Goal: Task Accomplishment & Management: Use online tool/utility

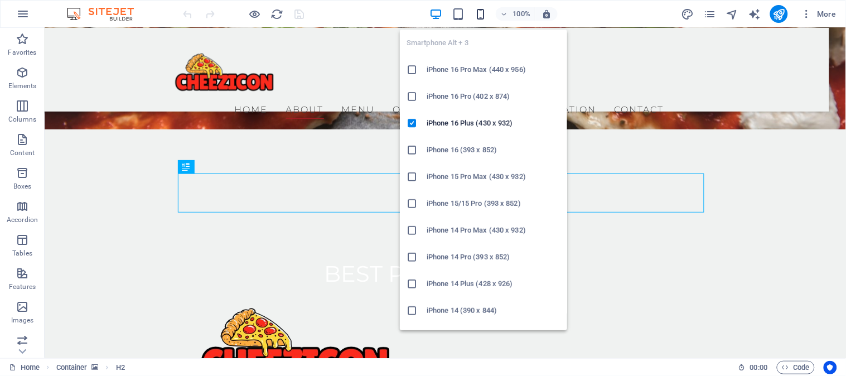
click at [483, 9] on icon "button" at bounding box center [480, 14] width 13 height 13
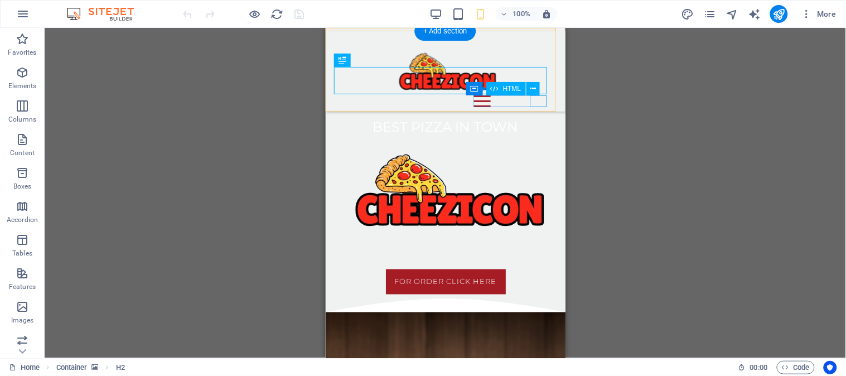
click at [540, 100] on div "Menu" at bounding box center [515, 101] width 83 height 12
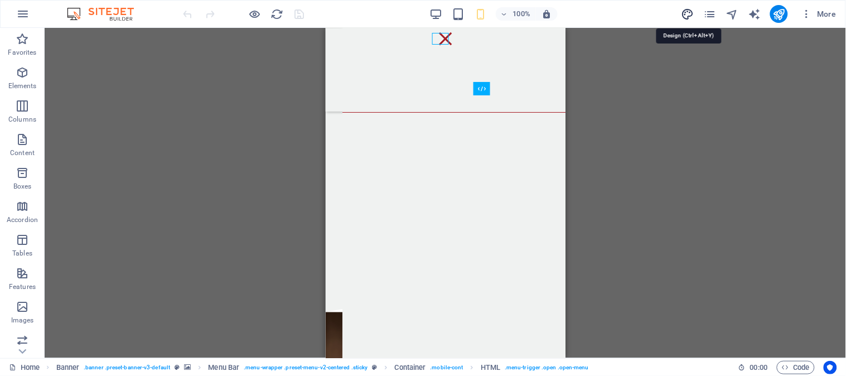
click at [687, 9] on icon "design" at bounding box center [687, 14] width 13 height 13
select select "px"
select select "300"
select select "px"
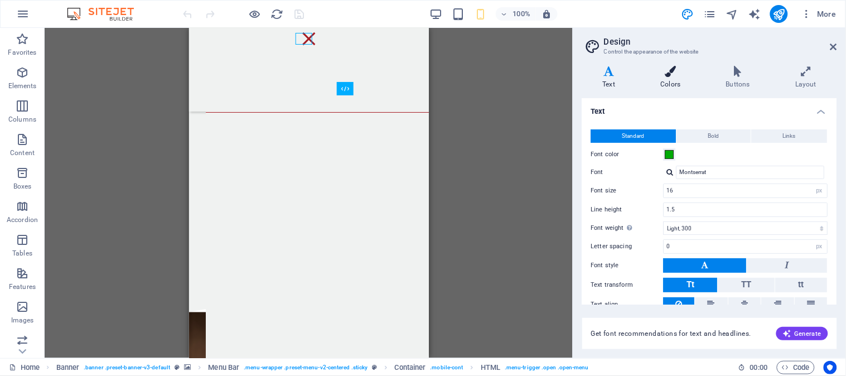
click at [672, 66] on icon at bounding box center [671, 71] width 61 height 11
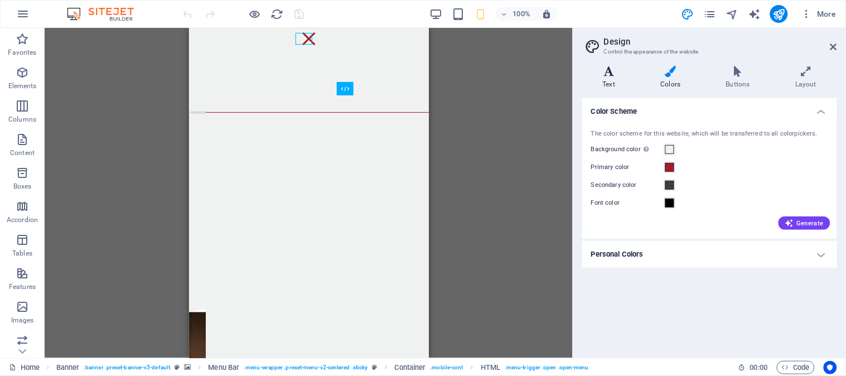
click at [614, 76] on icon at bounding box center [610, 71] width 54 height 11
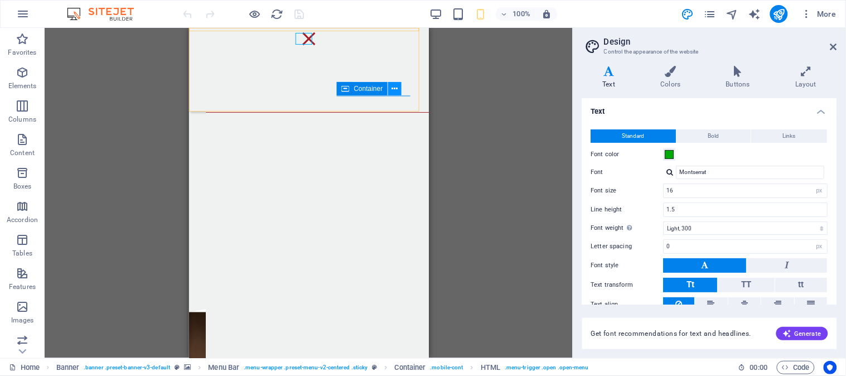
click at [392, 87] on icon at bounding box center [395, 89] width 6 height 12
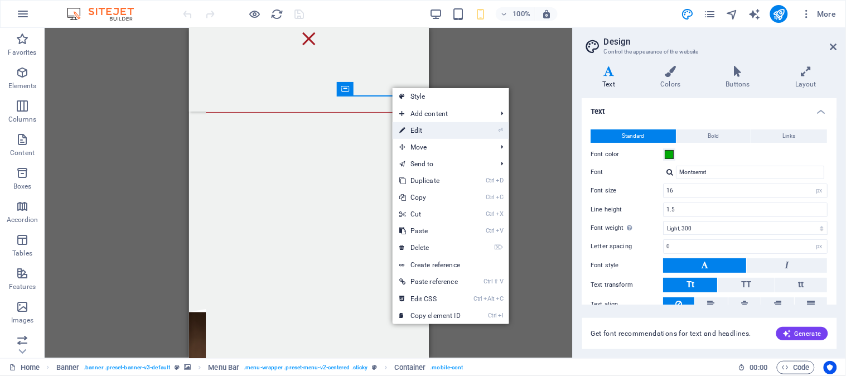
click at [446, 134] on link "⏎ Edit" at bounding box center [430, 130] width 75 height 17
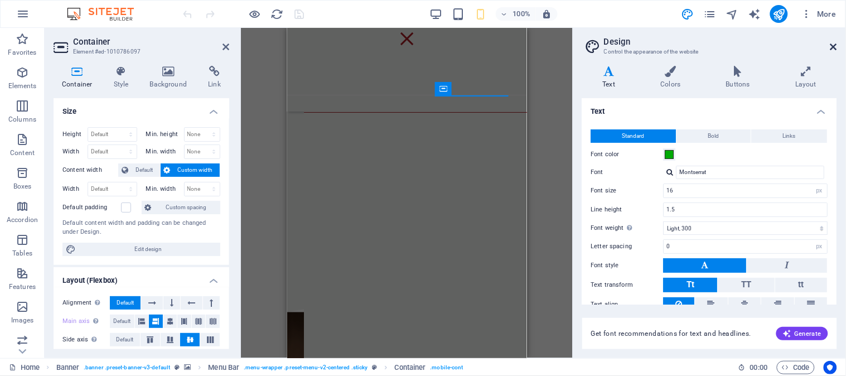
click at [832, 43] on icon at bounding box center [834, 46] width 7 height 9
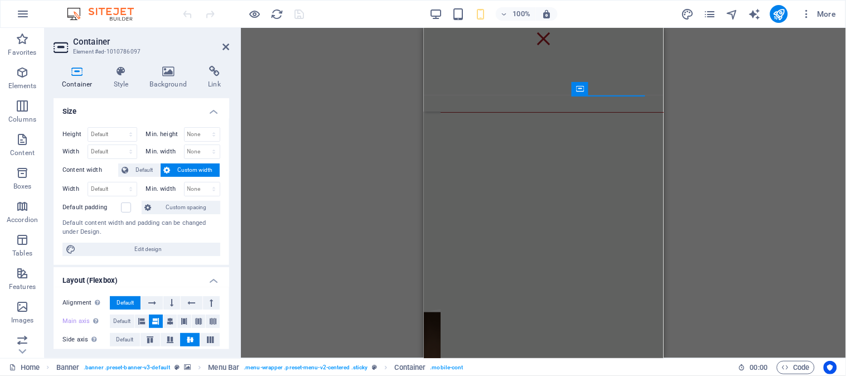
drag, startPoint x: 227, startPoint y: 115, endPoint x: 227, endPoint y: 163, distance: 48.0
click at [227, 163] on div "Size Height Default px rem % vh vw Min. height None px rem % vh vw Width Defaul…" at bounding box center [142, 223] width 176 height 251
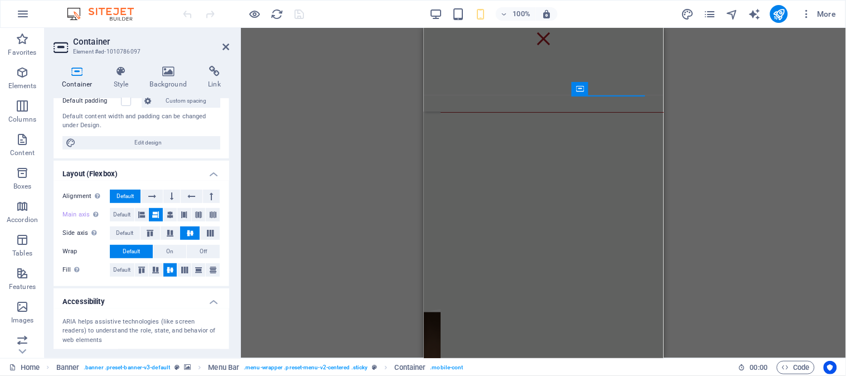
scroll to position [109, 0]
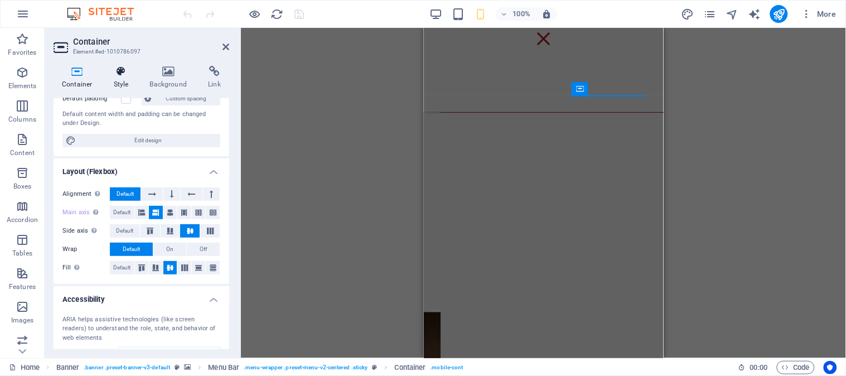
click at [123, 73] on icon at bounding box center [121, 71] width 32 height 11
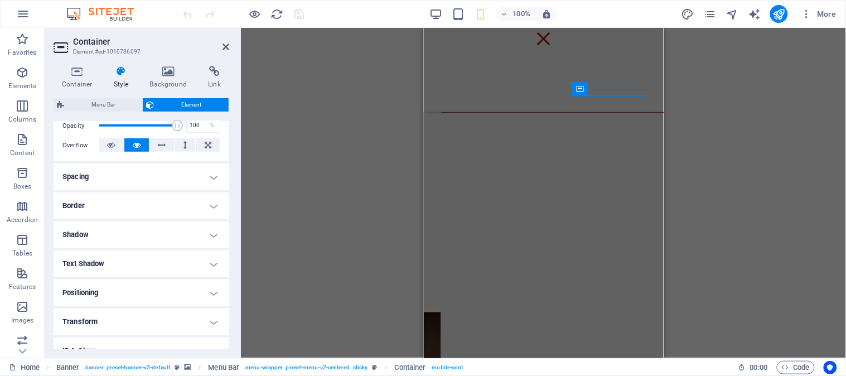
scroll to position [173, 0]
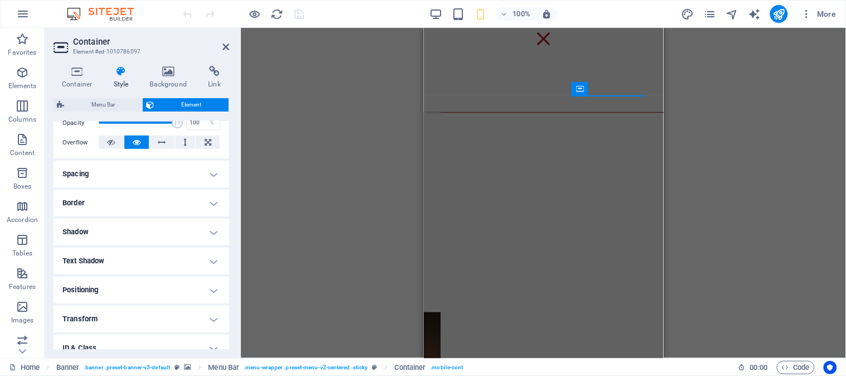
click at [210, 261] on h4 "Text Shadow" at bounding box center [142, 261] width 176 height 27
click at [177, 281] on button "Outside" at bounding box center [192, 283] width 55 height 13
type input "2"
type input "4"
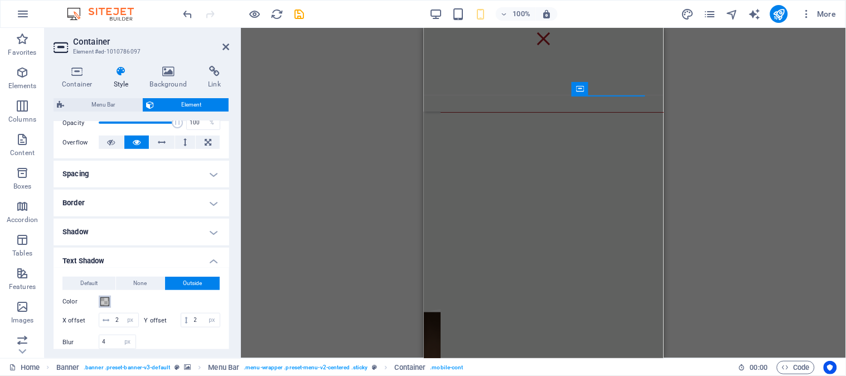
click at [104, 300] on span at bounding box center [104, 301] width 9 height 9
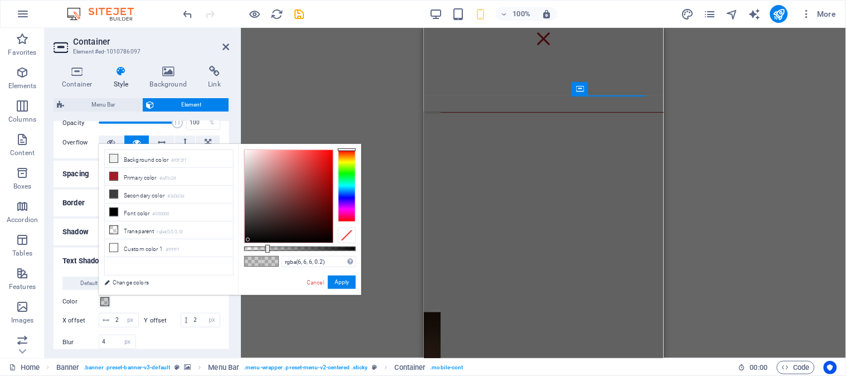
drag, startPoint x: 264, startPoint y: 175, endPoint x: 248, endPoint y: 240, distance: 67.1
click at [248, 240] on div at bounding box center [289, 196] width 88 height 93
type input "#060606"
drag, startPoint x: 266, startPoint y: 248, endPoint x: 367, endPoint y: 258, distance: 101.4
click at [367, 258] on body "cheezicon Home Favorites Elements Columns Content Boxes Accordion Tables Featur…" at bounding box center [423, 188] width 846 height 376
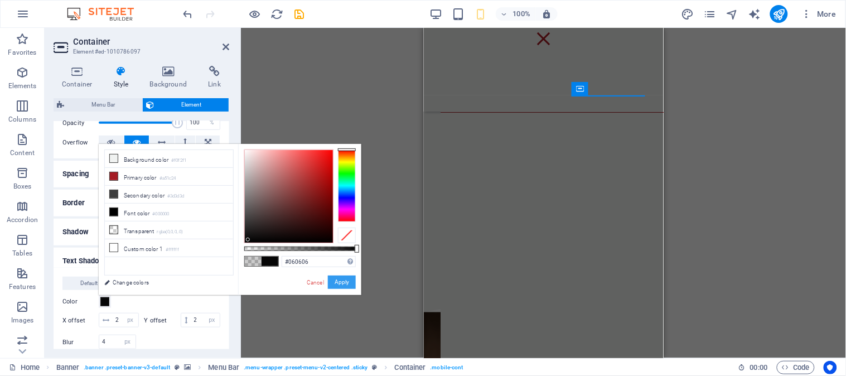
click at [345, 277] on button "Apply" at bounding box center [342, 282] width 28 height 13
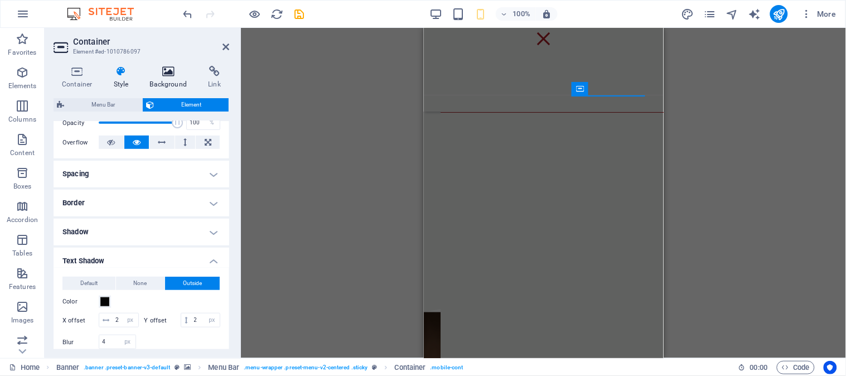
click at [159, 66] on icon at bounding box center [169, 71] width 54 height 11
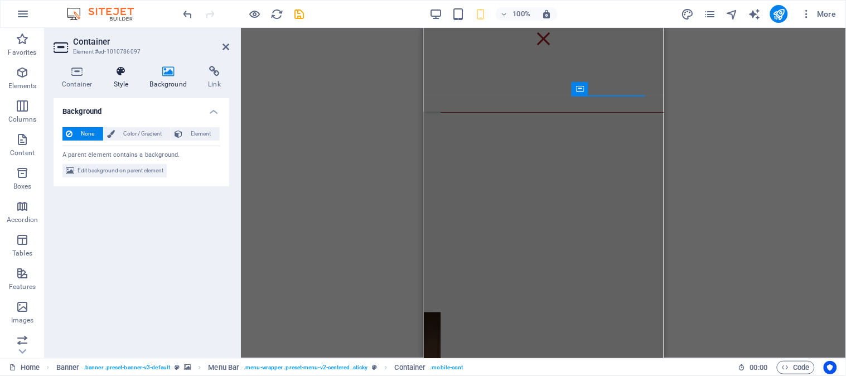
click at [119, 71] on icon at bounding box center [121, 71] width 32 height 11
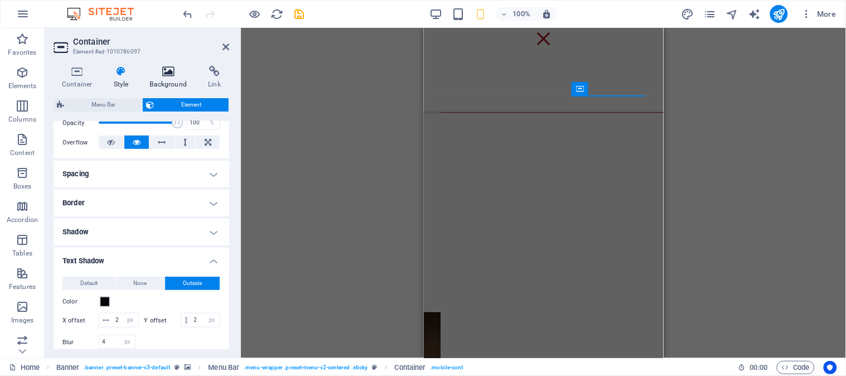
click at [170, 75] on icon at bounding box center [169, 71] width 54 height 11
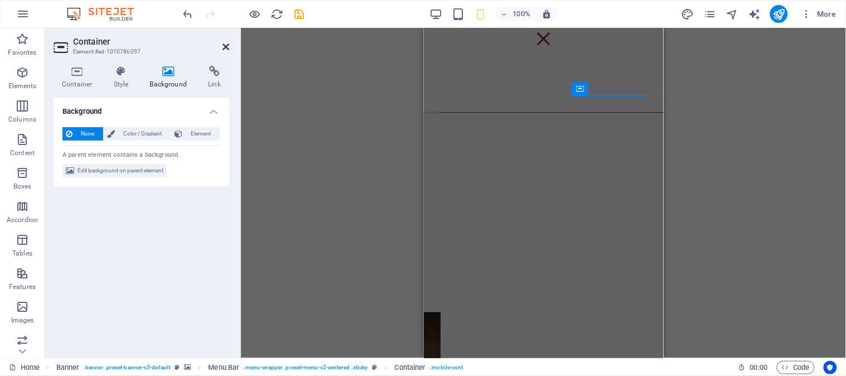
click at [223, 48] on icon at bounding box center [226, 46] width 7 height 9
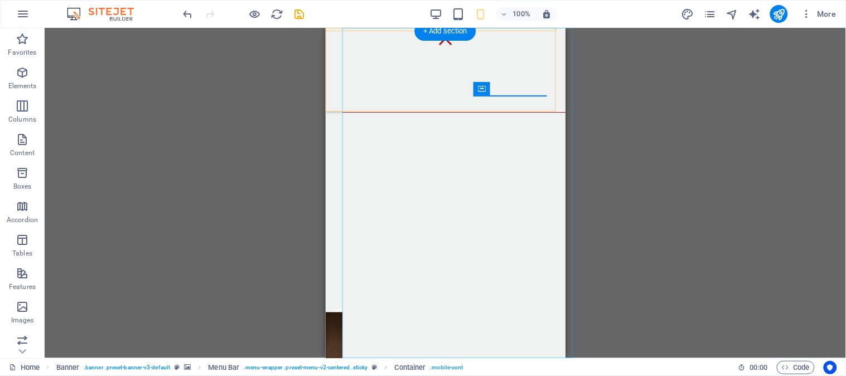
click at [395, 199] on nav "Home About Menu Order Reviews Reservation Contact" at bounding box center [462, 192] width 240 height 330
click at [442, 38] on div "+ Add section" at bounding box center [446, 31] width 62 height 19
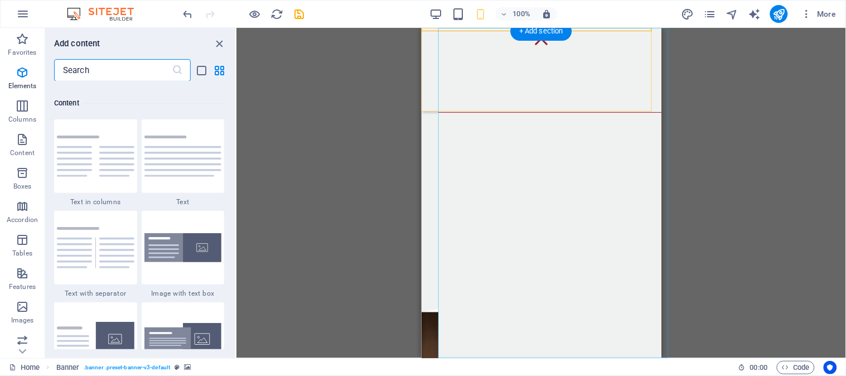
scroll to position [1951, 0]
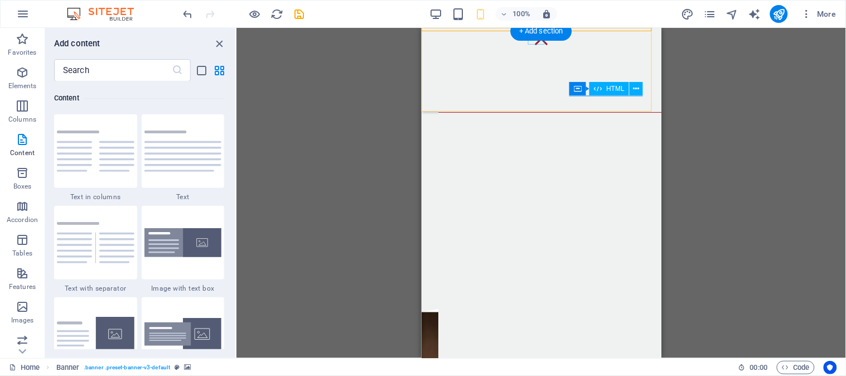
click at [537, 43] on div "Menu" at bounding box center [541, 38] width 17 height 12
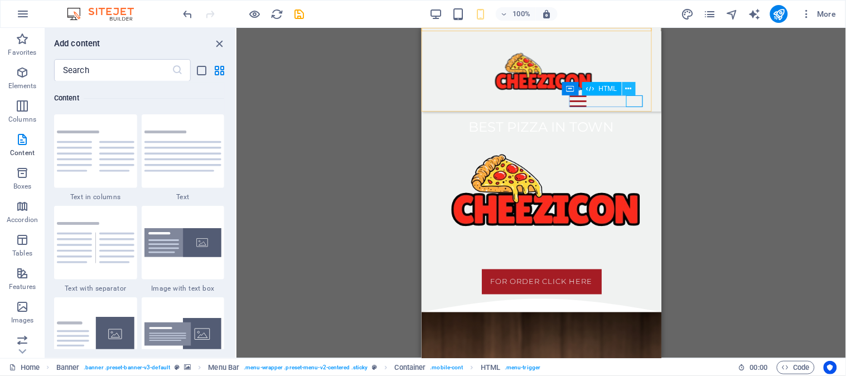
click at [630, 89] on icon at bounding box center [629, 89] width 6 height 12
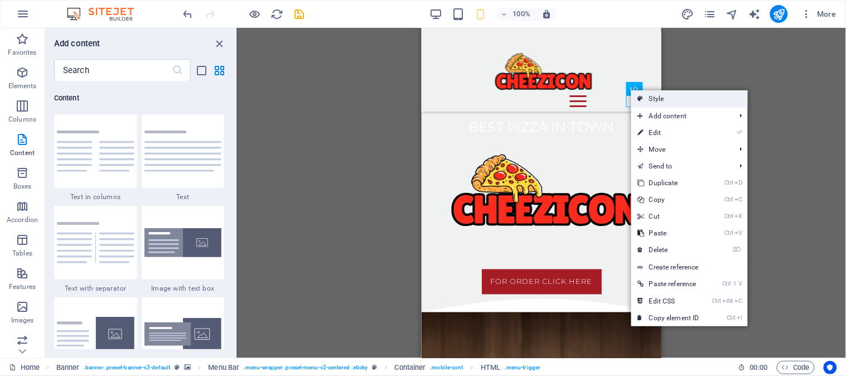
click at [643, 96] on icon at bounding box center [641, 98] width 6 height 17
select select "rem"
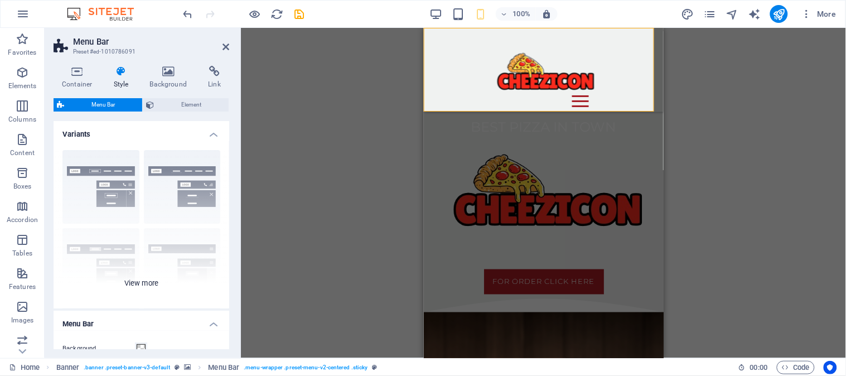
drag, startPoint x: 227, startPoint y: 146, endPoint x: 227, endPoint y: 202, distance: 56.4
click at [227, 202] on div "Border Centered Default Fixed Loki Trigger Wide XXL" at bounding box center [142, 224] width 176 height 167
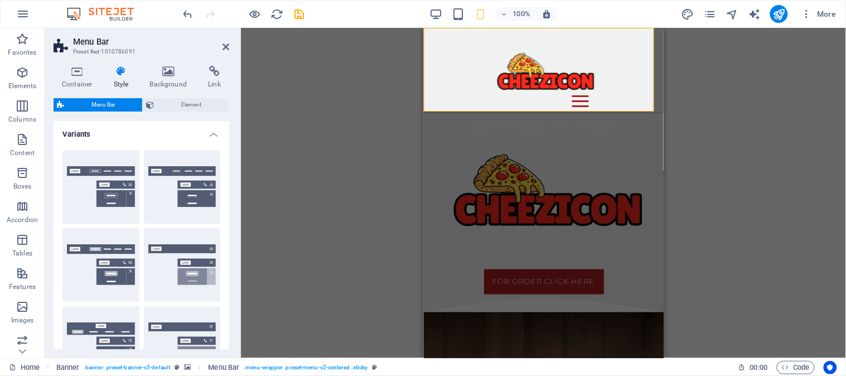
scroll to position [200, 0]
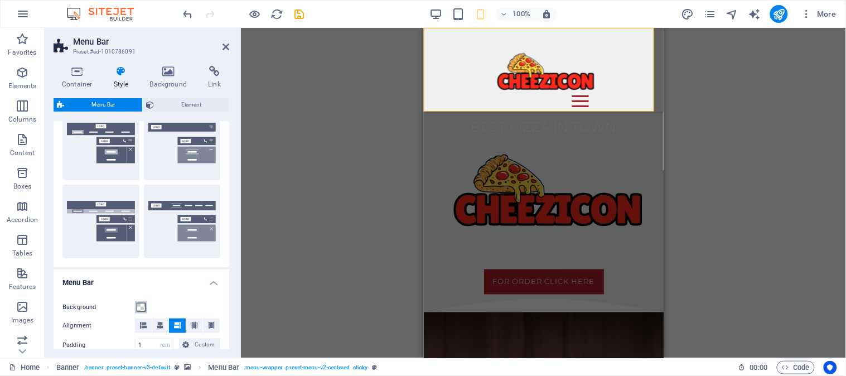
click at [142, 310] on span at bounding box center [141, 307] width 9 height 9
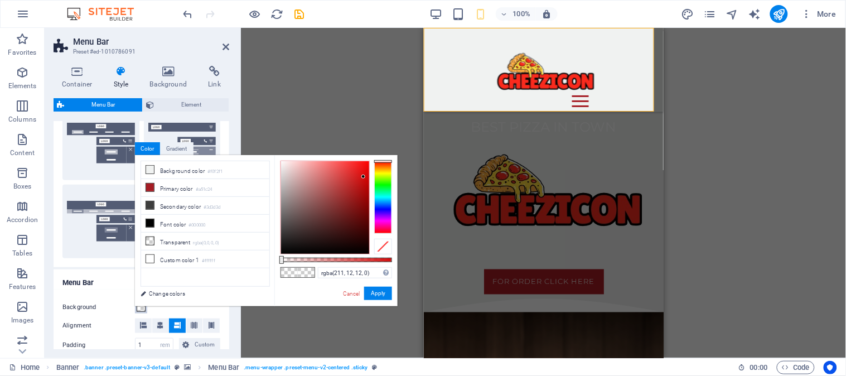
drag, startPoint x: 302, startPoint y: 233, endPoint x: 364, endPoint y: 177, distance: 83.3
click at [364, 177] on div at bounding box center [325, 207] width 88 height 93
click at [382, 290] on button "Apply" at bounding box center [378, 293] width 28 height 13
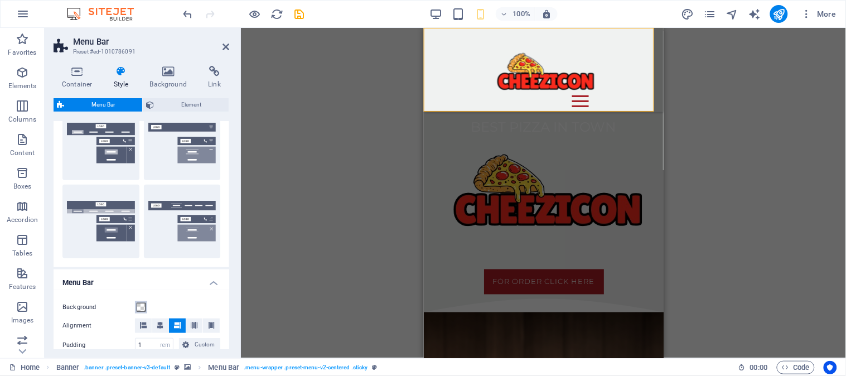
click at [138, 307] on span at bounding box center [141, 307] width 9 height 9
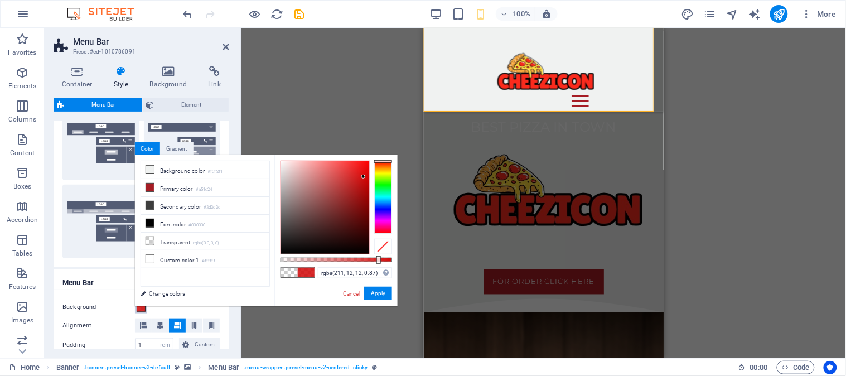
drag, startPoint x: 285, startPoint y: 259, endPoint x: 378, endPoint y: 266, distance: 92.8
click at [378, 266] on div "rgba(211, 12, 12, 0.87) Supported formats #0852ed rgb(8, 82, 237) rgba(8, 82, 2…" at bounding box center [336, 311] width 123 height 313
click at [383, 185] on div at bounding box center [383, 197] width 18 height 73
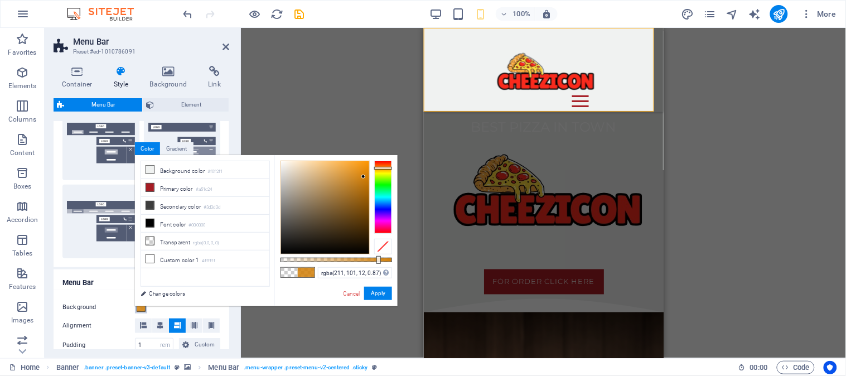
type input "rgba(211, 91, 12, 0.87)"
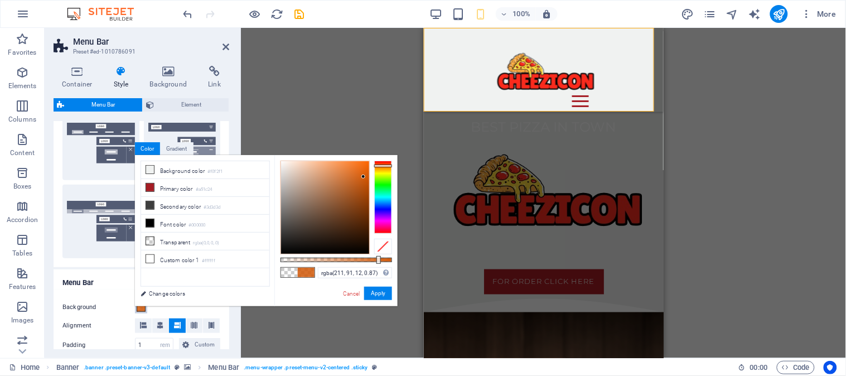
drag, startPoint x: 381, startPoint y: 185, endPoint x: 383, endPoint y: 166, distance: 19.2
click at [383, 166] on div at bounding box center [383, 166] width 18 height 3
click at [378, 299] on button "Apply" at bounding box center [378, 293] width 28 height 13
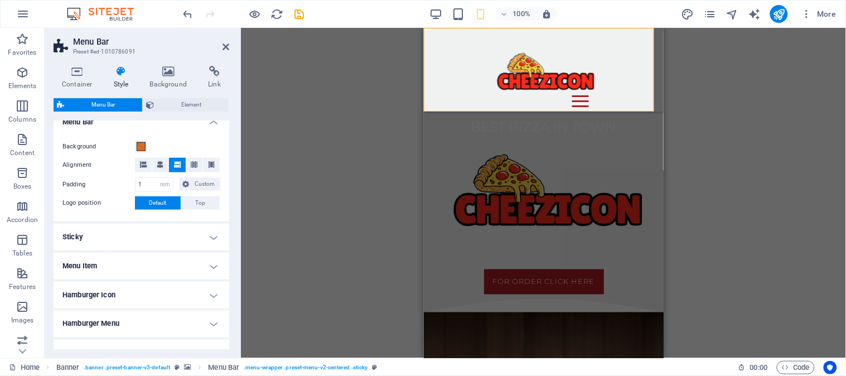
scroll to position [354, 0]
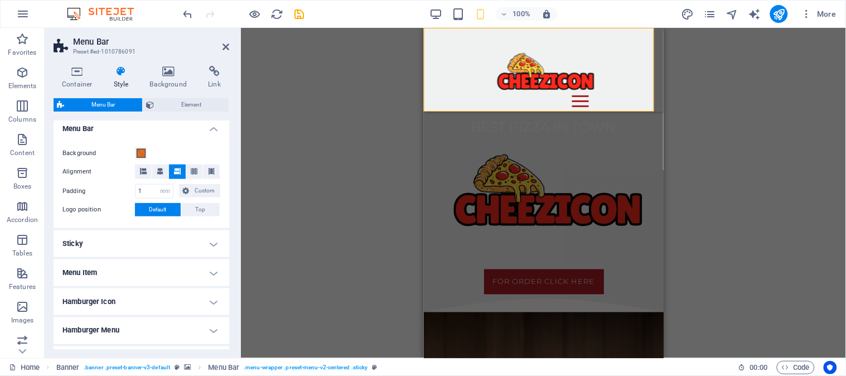
click at [210, 273] on h4 "Menu Item" at bounding box center [142, 272] width 176 height 27
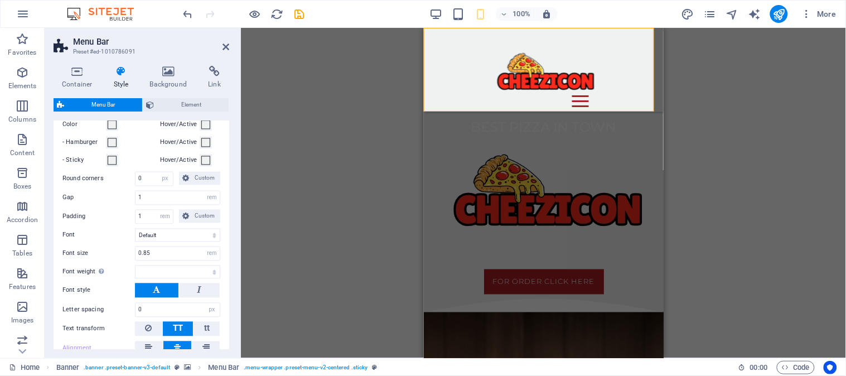
scroll to position [583, 0]
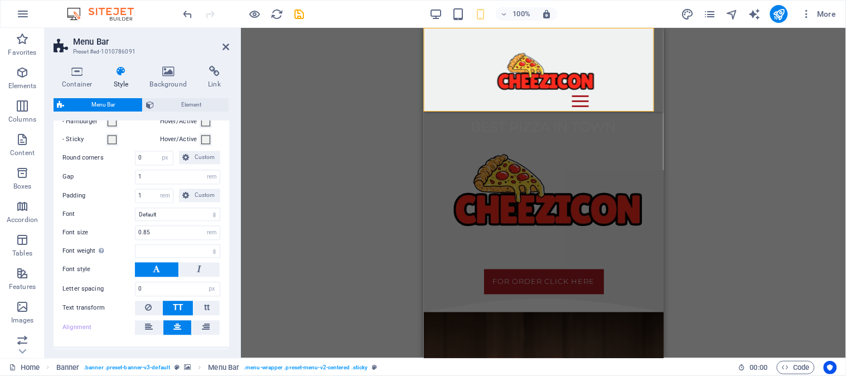
drag, startPoint x: 230, startPoint y: 308, endPoint x: 229, endPoint y: 314, distance: 6.2
click at [229, 314] on div "Container Style Background Link Size Height 150 Default px rem % vh vw Min. hei…" at bounding box center [142, 207] width 194 height 301
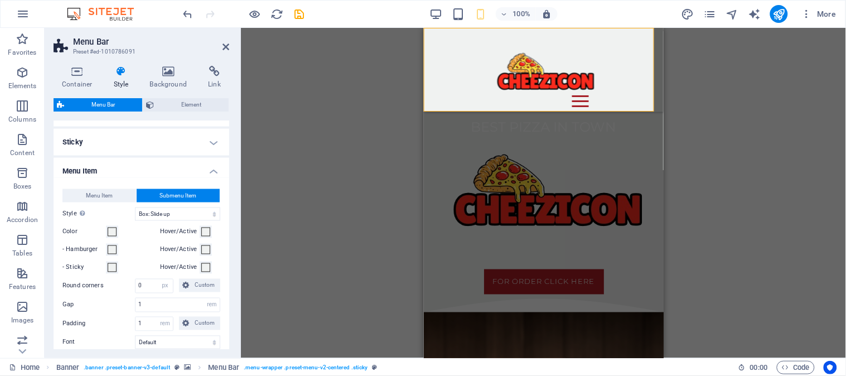
scroll to position [440, 0]
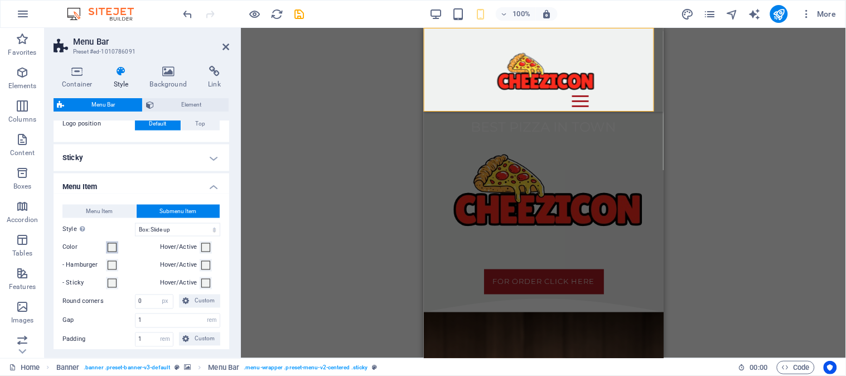
click at [110, 244] on span at bounding box center [112, 247] width 9 height 9
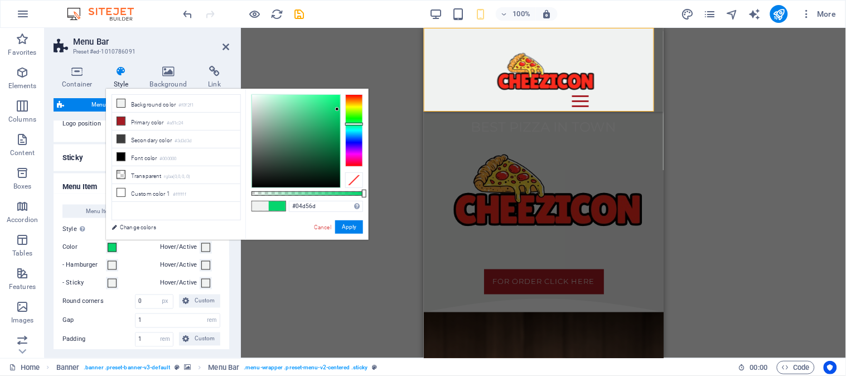
type input "#03d56c"
drag, startPoint x: 296, startPoint y: 123, endPoint x: 339, endPoint y: 109, distance: 44.6
click at [339, 109] on div at bounding box center [296, 141] width 88 height 93
click at [642, 103] on div "Menu" at bounding box center [613, 101] width 83 height 12
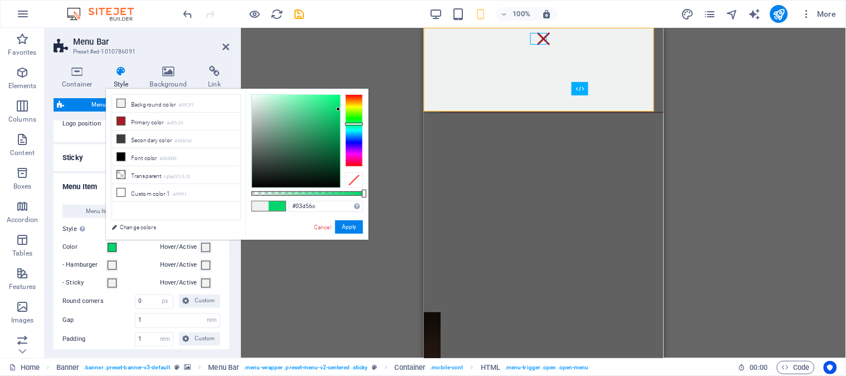
select select
drag, startPoint x: 336, startPoint y: 109, endPoint x: 349, endPoint y: 123, distance: 19.3
click at [349, 123] on div at bounding box center [308, 141] width 112 height 94
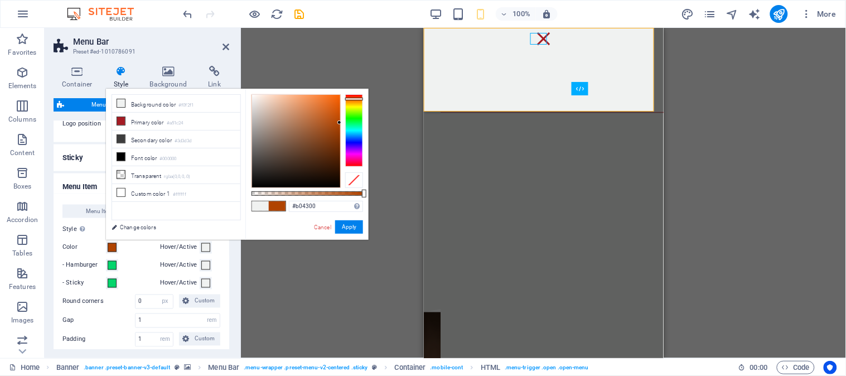
click at [349, 99] on div at bounding box center [354, 130] width 18 height 73
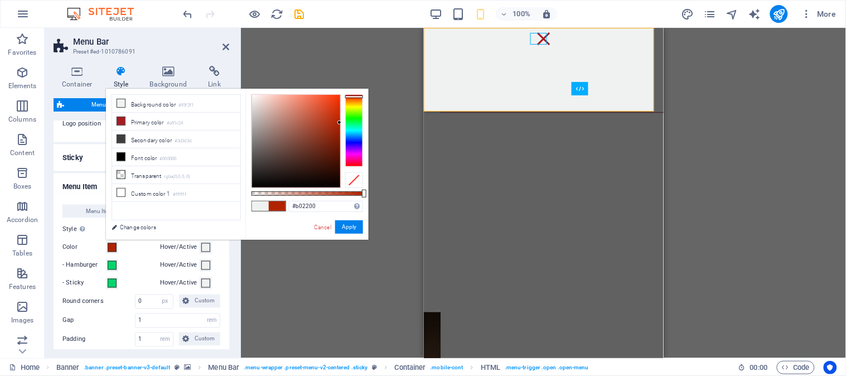
click at [350, 97] on div at bounding box center [354, 96] width 18 height 3
type input "#c96c56"
click at [302, 114] on div at bounding box center [296, 141] width 88 height 93
click at [324, 230] on link "Cancel" at bounding box center [323, 227] width 20 height 8
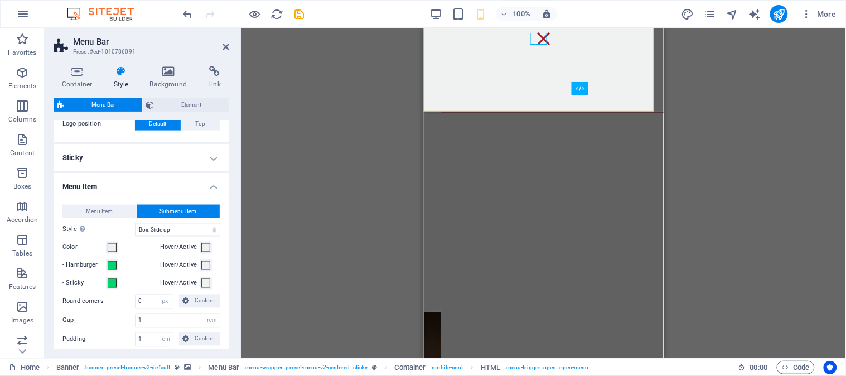
select select
click at [209, 229] on select "Plain Text color Box: Fade Box: Flip vertical Box: Flip horizontal Box: Slide d…" at bounding box center [177, 229] width 85 height 13
select select "hover_box_left"
click at [135, 223] on select "Plain Text color Box: Fade Box: Flip vertical Box: Flip horizontal Box: Slide d…" at bounding box center [177, 229] width 85 height 13
click at [537, 40] on div "Menu" at bounding box center [543, 38] width 17 height 12
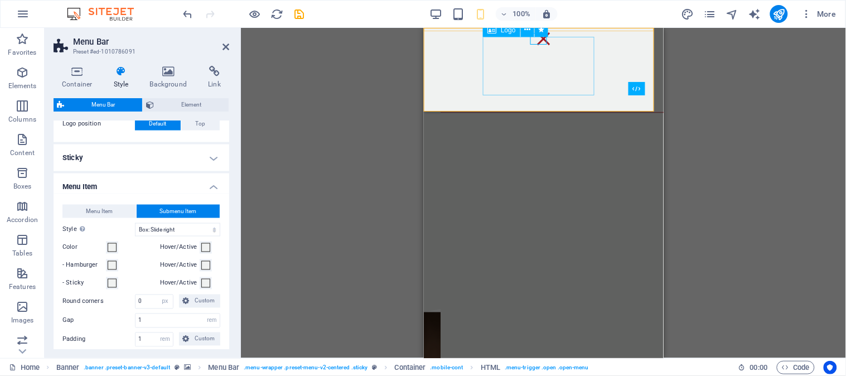
select select
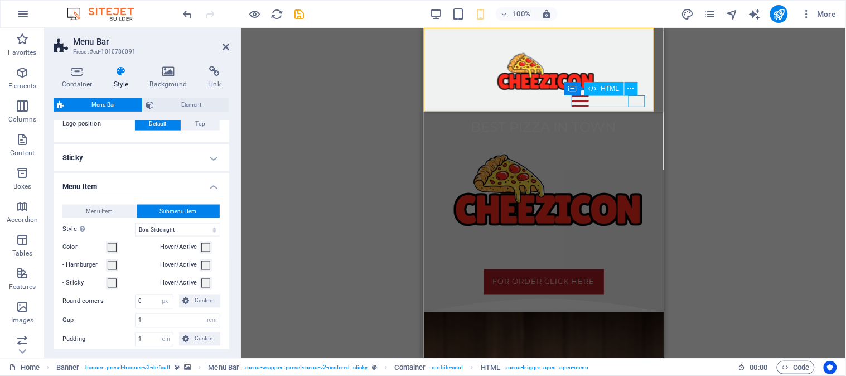
click at [634, 96] on div "Menu" at bounding box center [613, 101] width 83 height 12
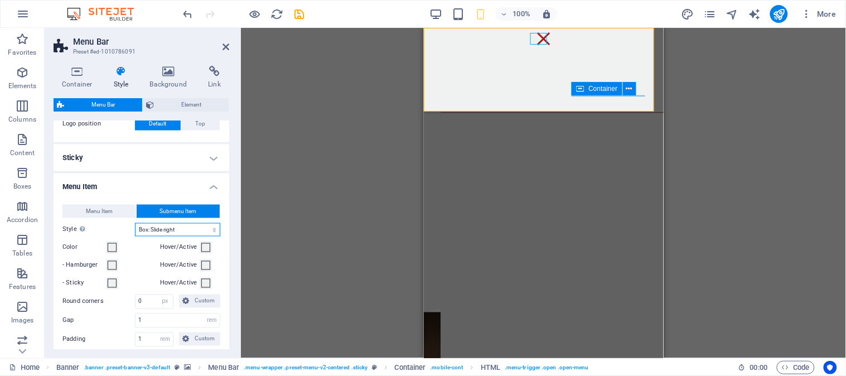
click at [211, 225] on select "Plain Text color Box: Fade Box: Flip vertical Box: Flip horizontal Box: Slide d…" at bounding box center [177, 229] width 85 height 13
select select "hover_box_right"
click at [135, 223] on select "Plain Text color Box: Fade Box: Flip vertical Box: Flip horizontal Box: Slide d…" at bounding box center [177, 229] width 85 height 13
select select
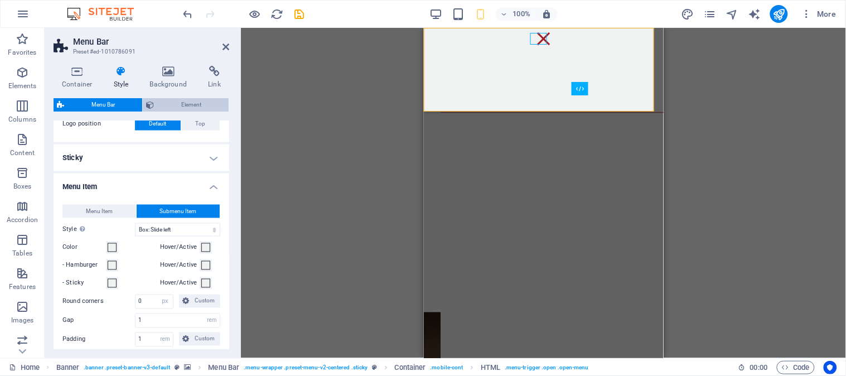
click at [192, 99] on span "Element" at bounding box center [191, 104] width 68 height 13
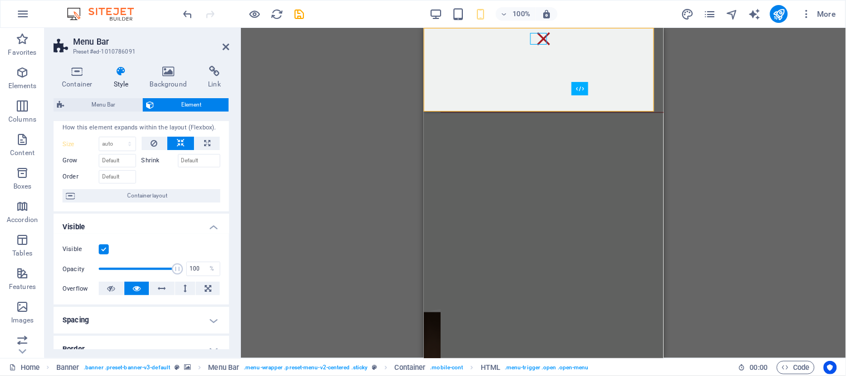
scroll to position [0, 0]
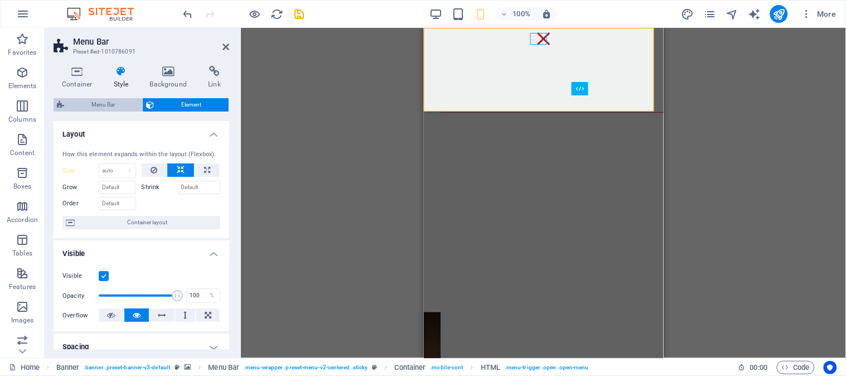
click at [112, 108] on span "Menu Bar" at bounding box center [103, 104] width 71 height 13
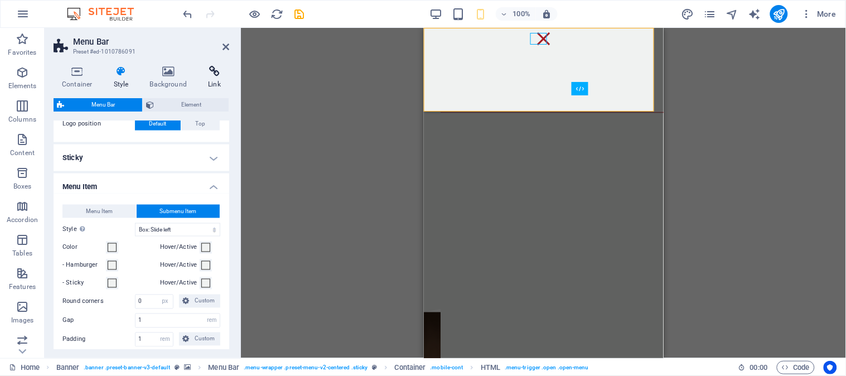
click at [208, 79] on h4 "Link" at bounding box center [215, 77] width 30 height 23
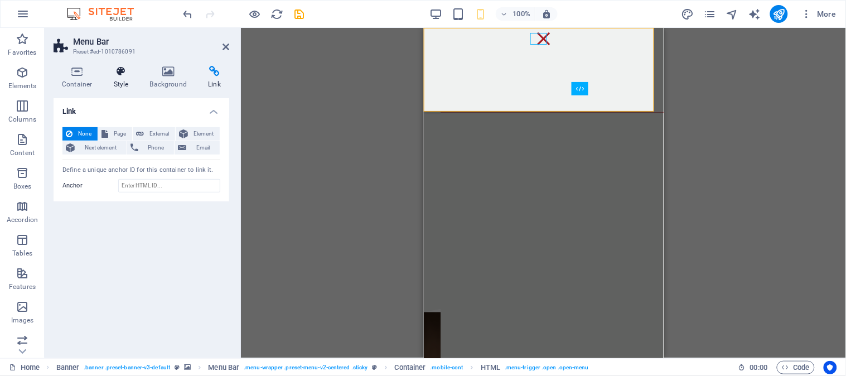
click at [124, 70] on icon at bounding box center [121, 71] width 32 height 11
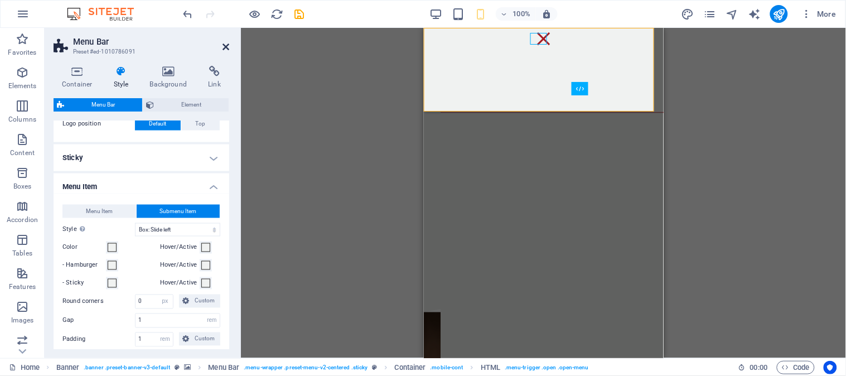
click at [227, 48] on icon at bounding box center [226, 46] width 7 height 9
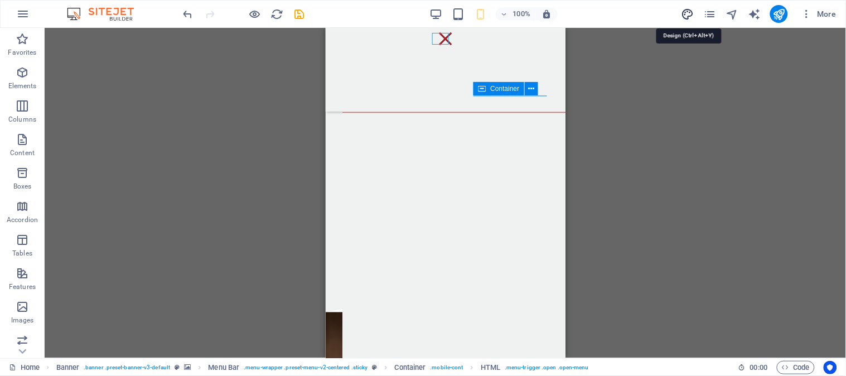
click at [689, 15] on icon "design" at bounding box center [687, 14] width 13 height 13
select select "px"
select select "300"
select select "px"
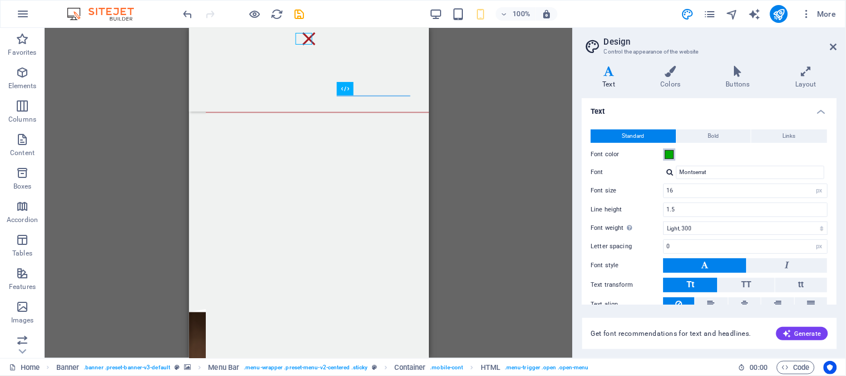
click at [668, 150] on span at bounding box center [670, 154] width 9 height 9
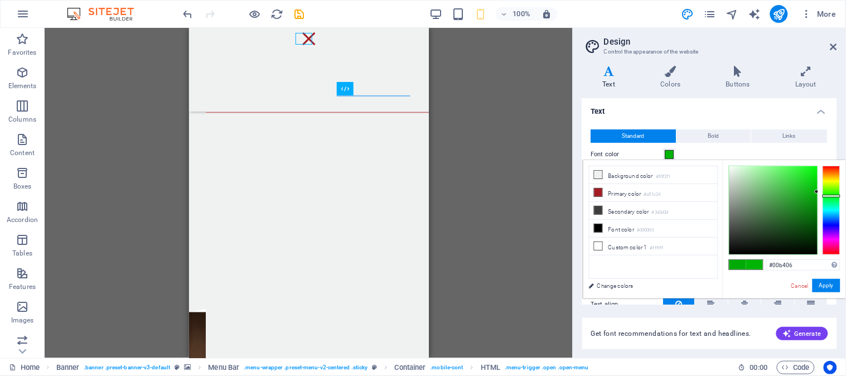
drag, startPoint x: 772, startPoint y: 191, endPoint x: 831, endPoint y: 192, distance: 59.2
click at [831, 192] on div at bounding box center [785, 210] width 112 height 89
click at [831, 168] on div at bounding box center [832, 210] width 18 height 89
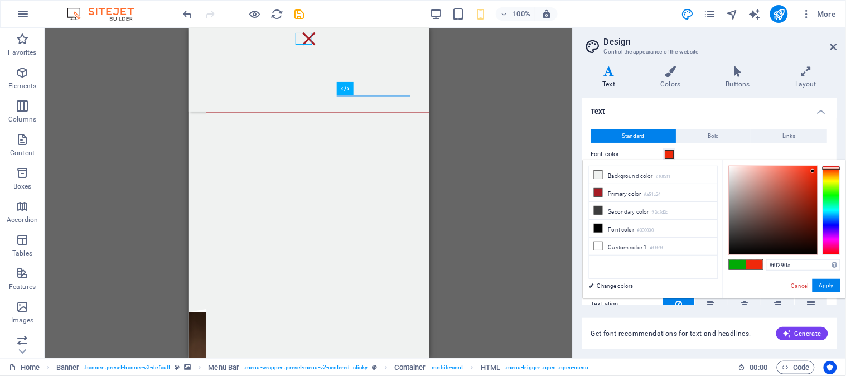
type input "#f02707"
drag, startPoint x: 816, startPoint y: 191, endPoint x: 815, endPoint y: 171, distance: 19.6
click at [815, 171] on div at bounding box center [814, 171] width 4 height 4
click at [826, 282] on button "Apply" at bounding box center [827, 285] width 28 height 13
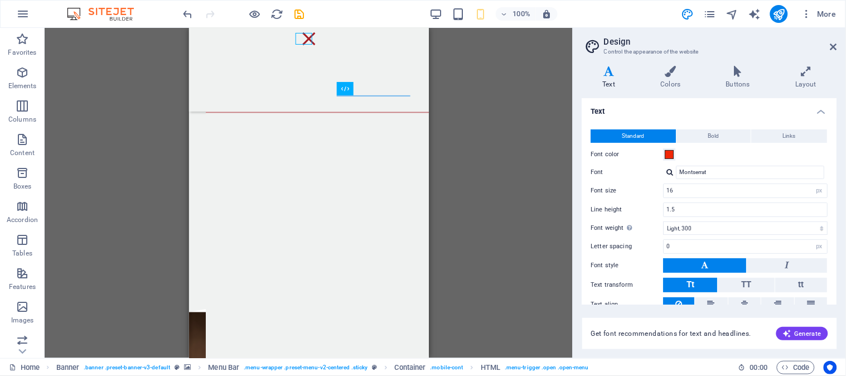
scroll to position [46, 0]
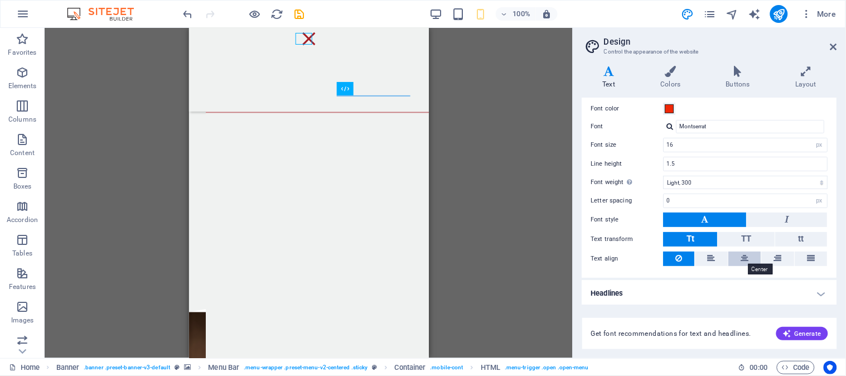
click at [743, 257] on icon at bounding box center [746, 258] width 8 height 13
click at [710, 259] on icon at bounding box center [713, 258] width 8 height 13
click at [810, 257] on icon at bounding box center [812, 258] width 8 height 13
click at [780, 258] on icon at bounding box center [778, 258] width 8 height 13
click at [746, 257] on icon at bounding box center [746, 258] width 8 height 13
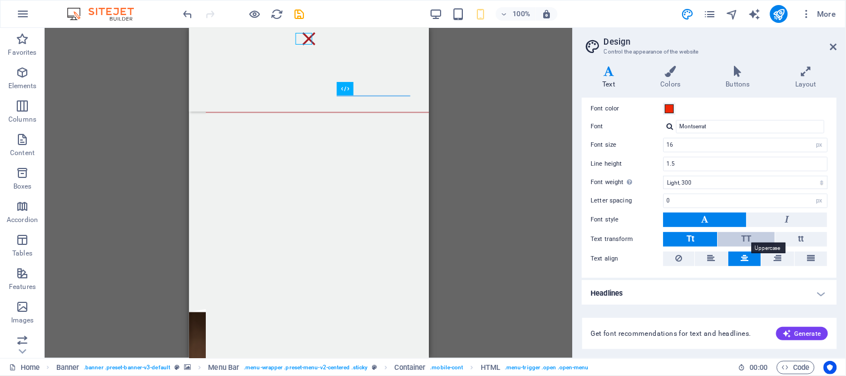
click at [748, 238] on span "TT" at bounding box center [747, 239] width 10 height 10
click at [700, 238] on button "Tt" at bounding box center [691, 239] width 54 height 15
click at [678, 80] on h4 "Colors" at bounding box center [673, 77] width 65 height 23
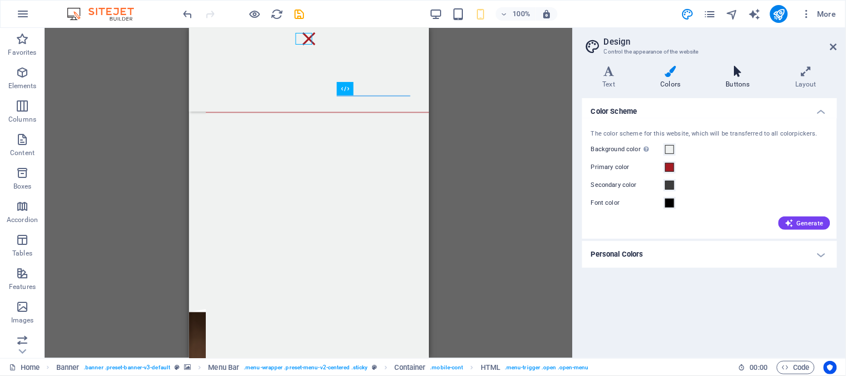
click at [727, 71] on icon at bounding box center [738, 71] width 65 height 11
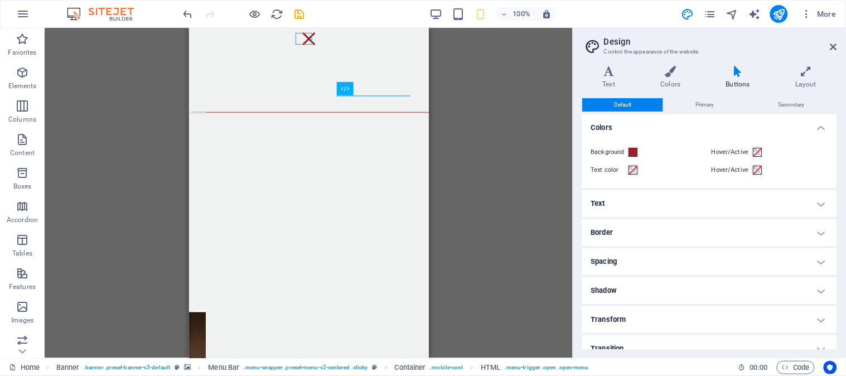
click at [816, 198] on h4 "Text" at bounding box center [710, 203] width 255 height 27
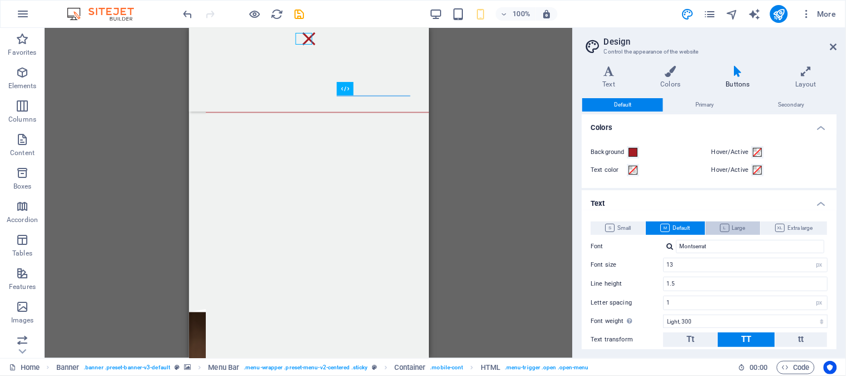
click at [737, 227] on span "Large" at bounding box center [734, 228] width 26 height 13
click at [620, 225] on span "Small" at bounding box center [619, 228] width 26 height 13
click at [672, 231] on span "Default" at bounding box center [676, 228] width 30 height 13
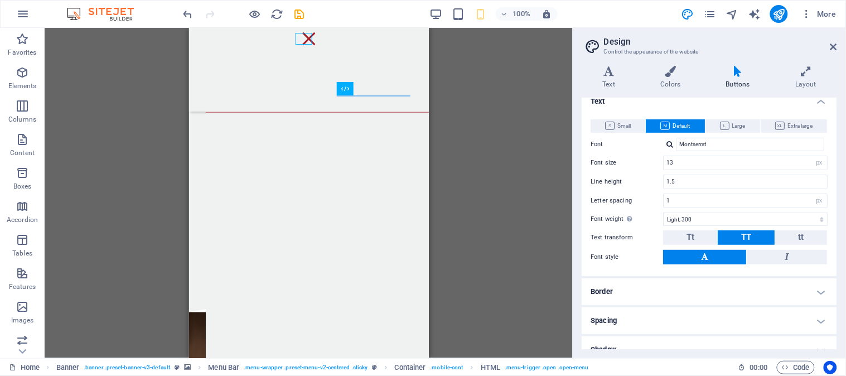
scroll to position [108, 0]
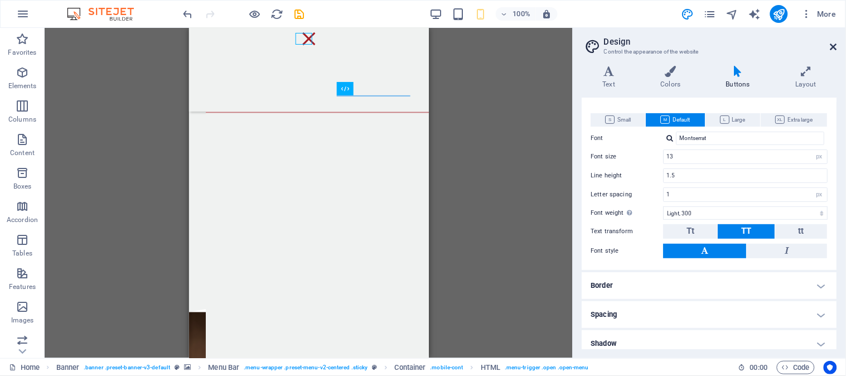
click at [835, 43] on icon at bounding box center [834, 46] width 7 height 9
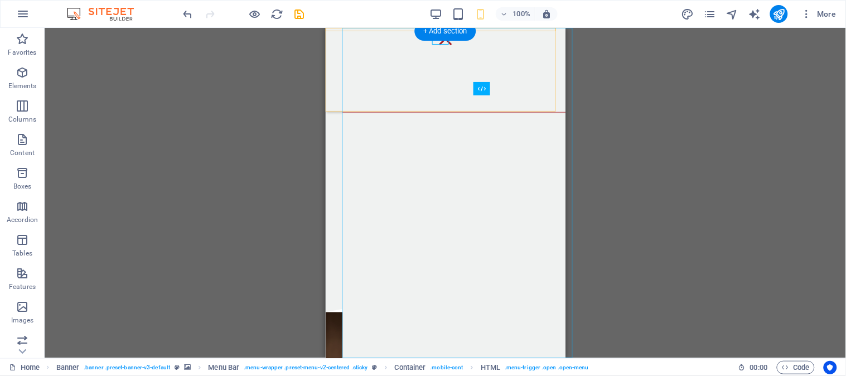
click at [416, 79] on nav "Home About Menu Order Reviews Reservation Contact" at bounding box center [462, 192] width 240 height 330
click at [417, 130] on nav "Home About Menu Order Reviews Reservation Contact" at bounding box center [462, 192] width 240 height 330
select select
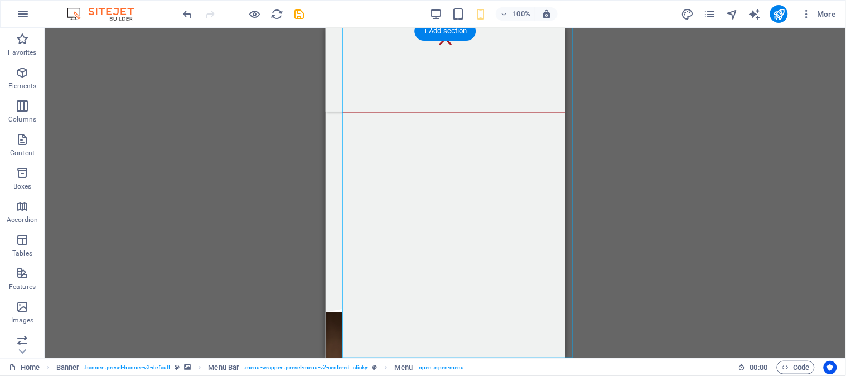
select select
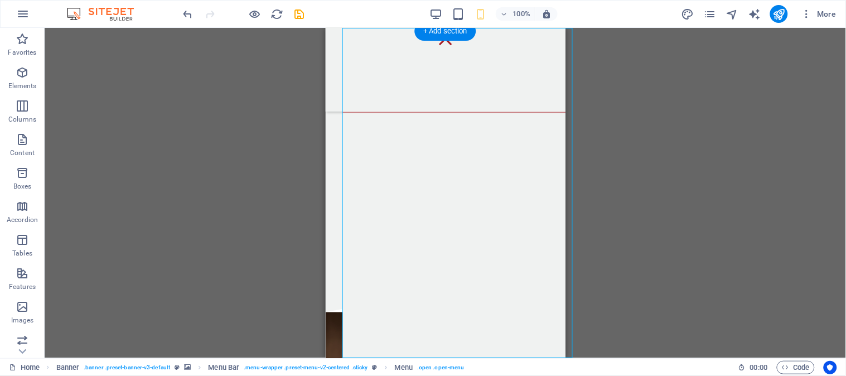
select select
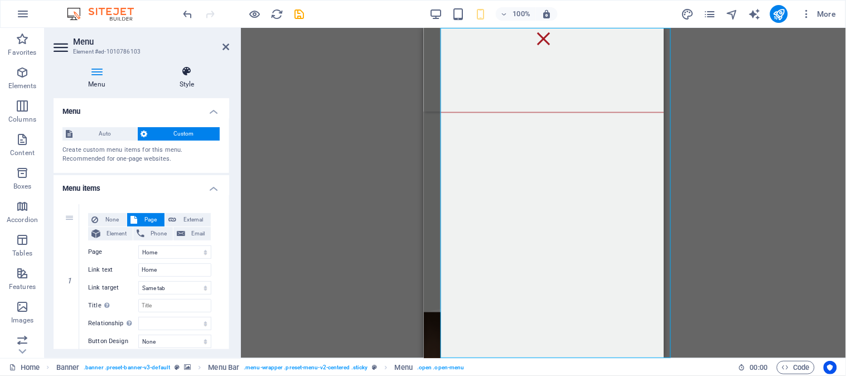
click at [192, 71] on icon at bounding box center [187, 71] width 85 height 11
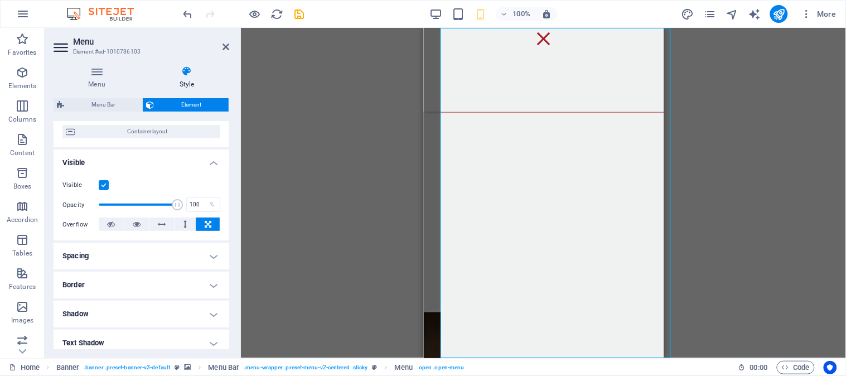
scroll to position [97, 0]
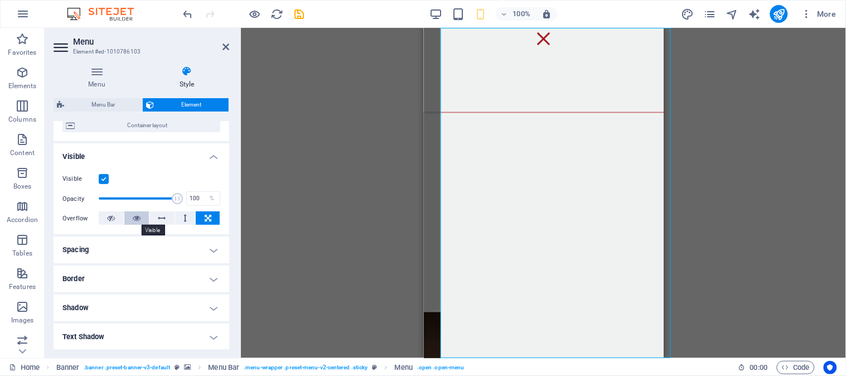
click at [136, 215] on icon at bounding box center [137, 217] width 8 height 13
click at [108, 218] on icon at bounding box center [111, 217] width 8 height 13
click at [136, 219] on icon at bounding box center [137, 217] width 8 height 13
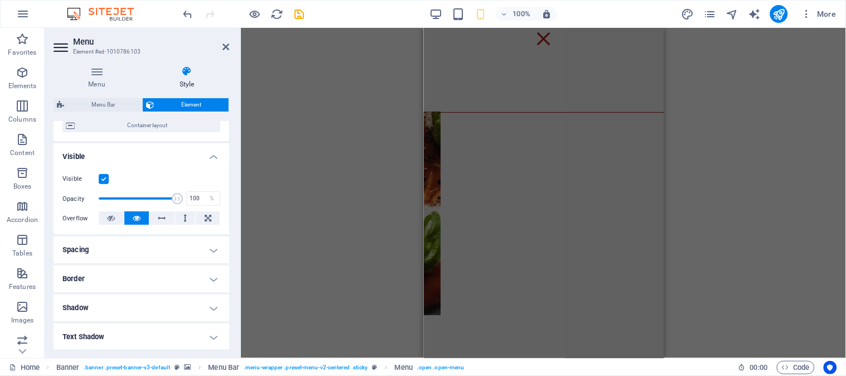
scroll to position [0, 0]
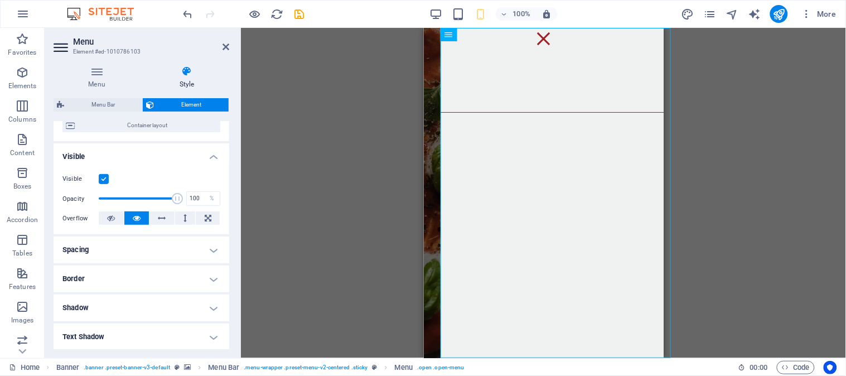
drag, startPoint x: 657, startPoint y: 78, endPoint x: 1089, endPoint y: 62, distance: 432.1
click at [524, 36] on icon at bounding box center [525, 35] width 6 height 12
click at [138, 124] on span "Container layout" at bounding box center [147, 125] width 139 height 13
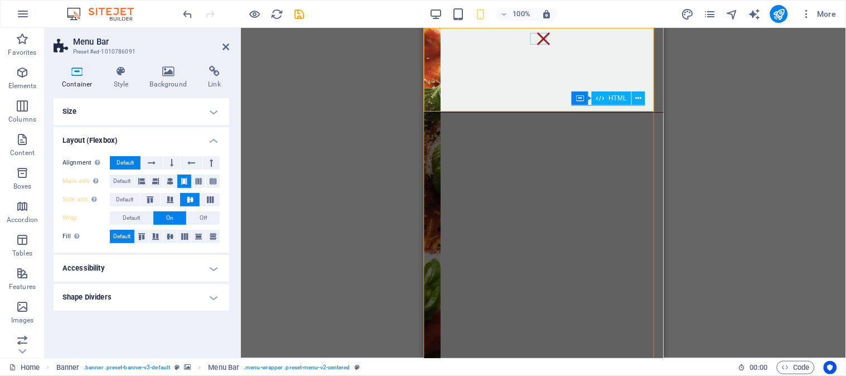
click at [543, 39] on div "Menu" at bounding box center [543, 38] width 17 height 12
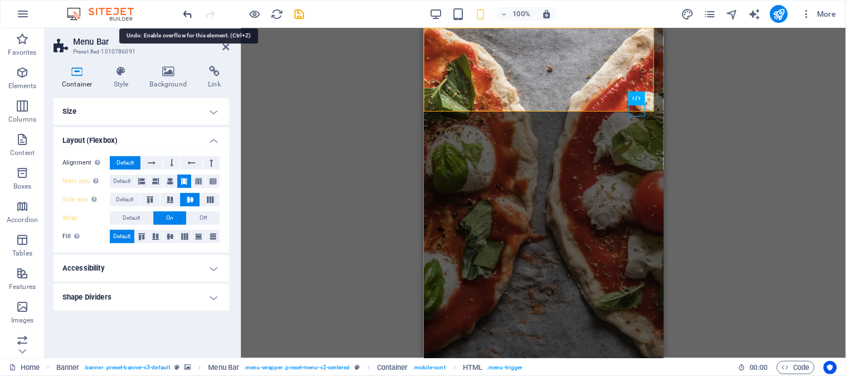
click at [191, 11] on icon "undo" at bounding box center [188, 14] width 13 height 13
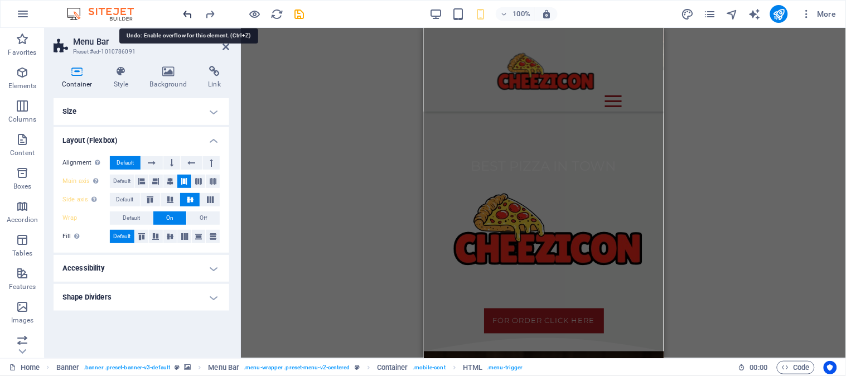
scroll to position [661, 0]
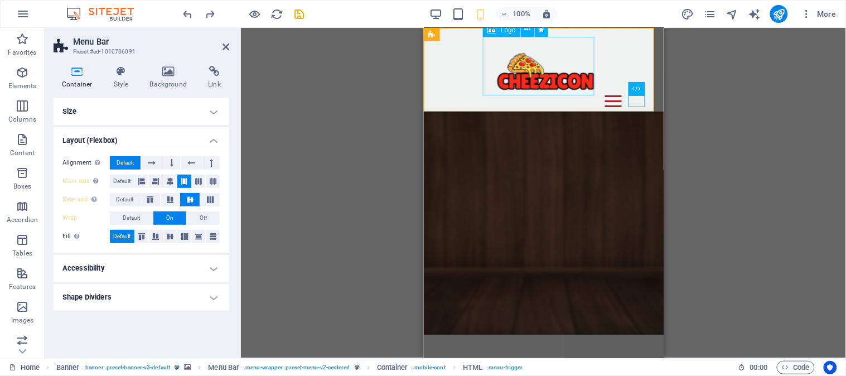
click at [532, 82] on div at bounding box center [543, 65] width 222 height 59
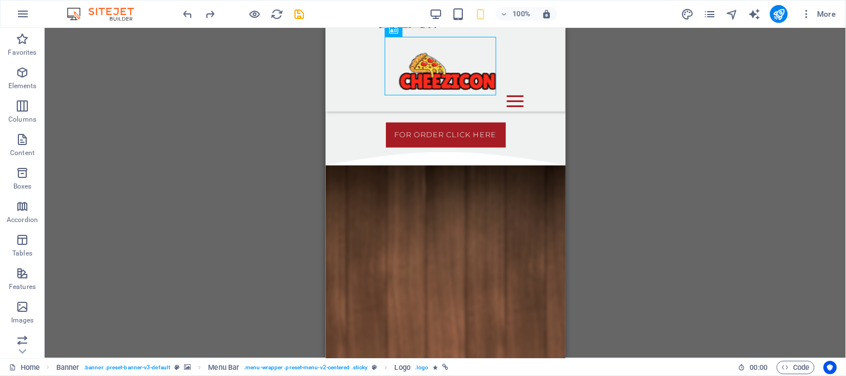
drag, startPoint x: 434, startPoint y: 82, endPoint x: 522, endPoint y: 91, distance: 88.6
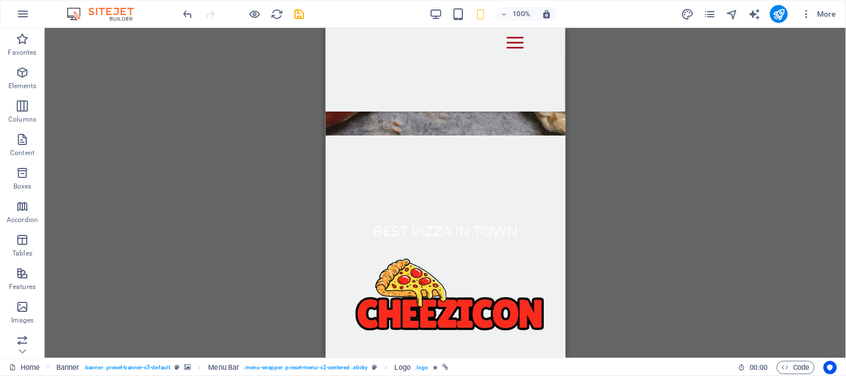
scroll to position [204, 0]
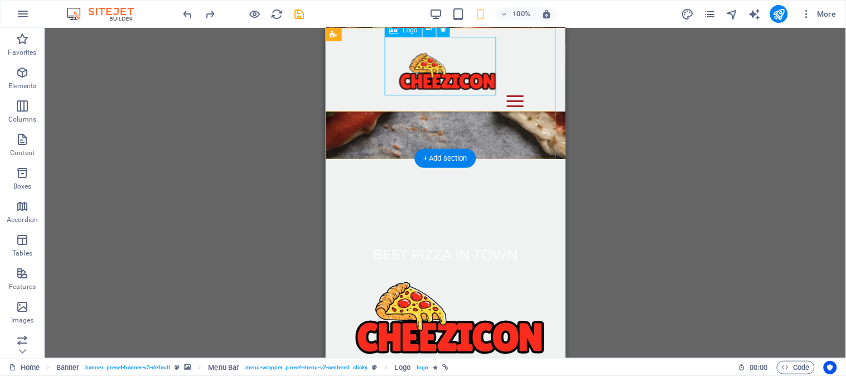
click at [454, 78] on div at bounding box center [445, 65] width 222 height 59
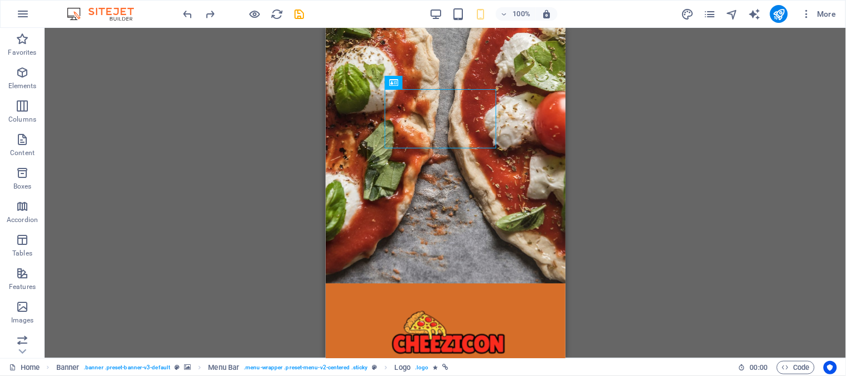
scroll to position [0, 0]
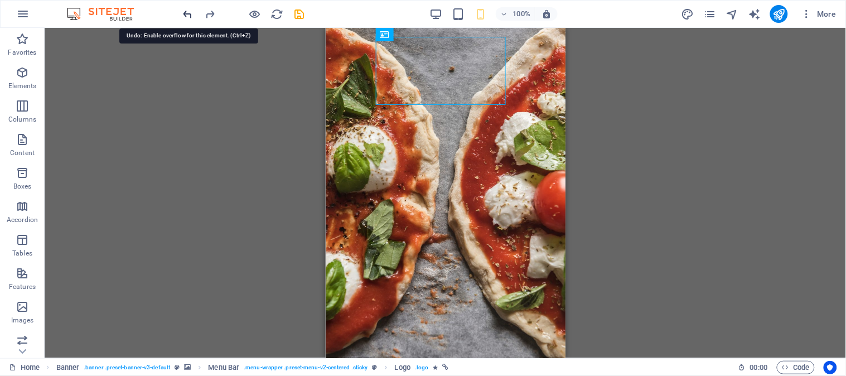
click at [185, 18] on icon "undo" at bounding box center [188, 14] width 13 height 13
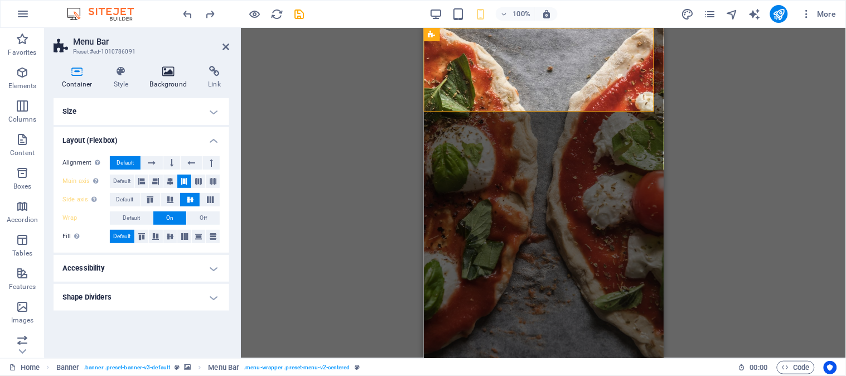
click at [161, 69] on icon at bounding box center [169, 71] width 54 height 11
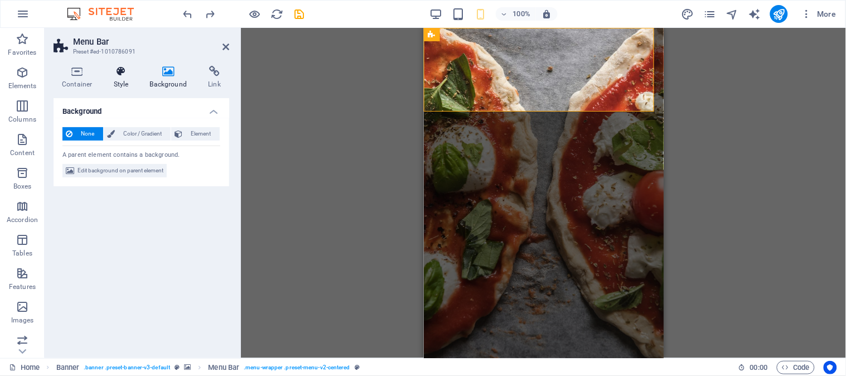
click at [121, 71] on icon at bounding box center [121, 71] width 32 height 11
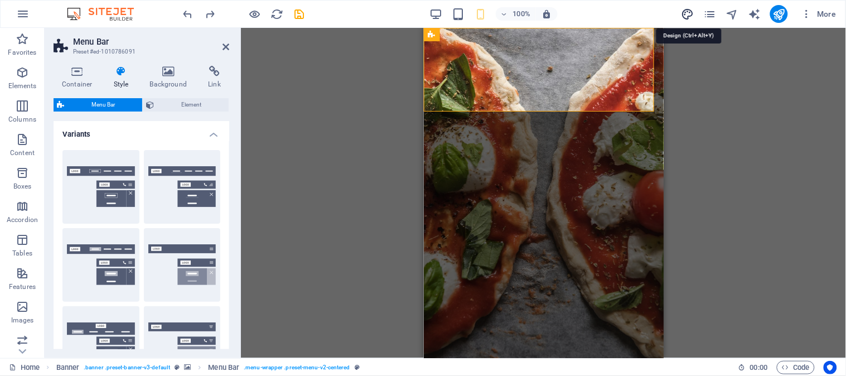
click at [689, 12] on icon "design" at bounding box center [687, 14] width 13 height 13
select select "px"
select select "300"
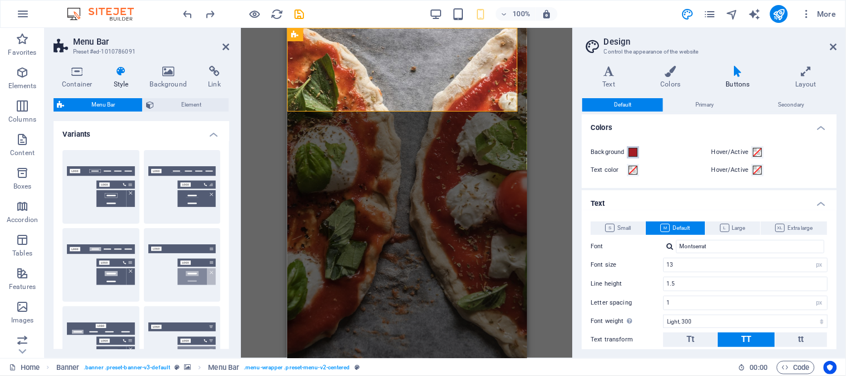
click at [633, 151] on span at bounding box center [633, 152] width 9 height 9
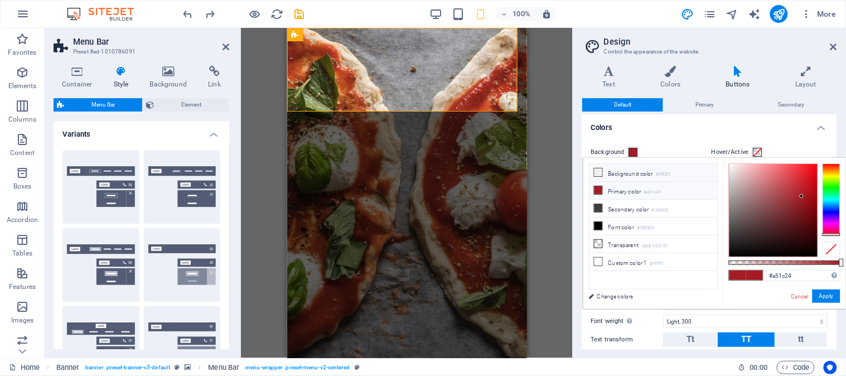
click at [599, 174] on icon at bounding box center [599, 173] width 8 height 8
type input "#f0f2f1"
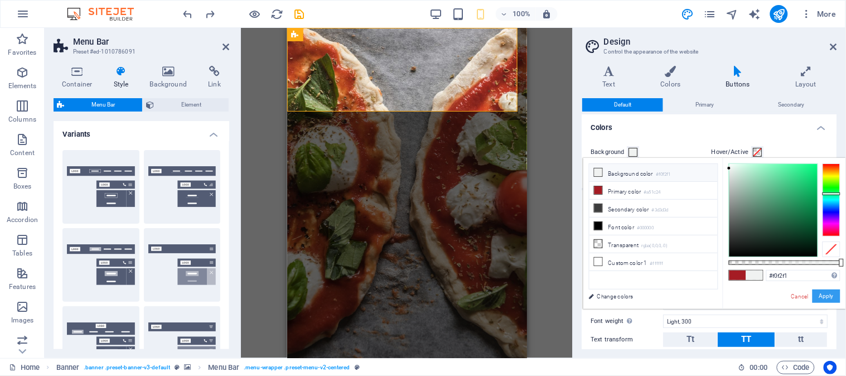
click at [817, 298] on button "Apply" at bounding box center [827, 296] width 28 height 13
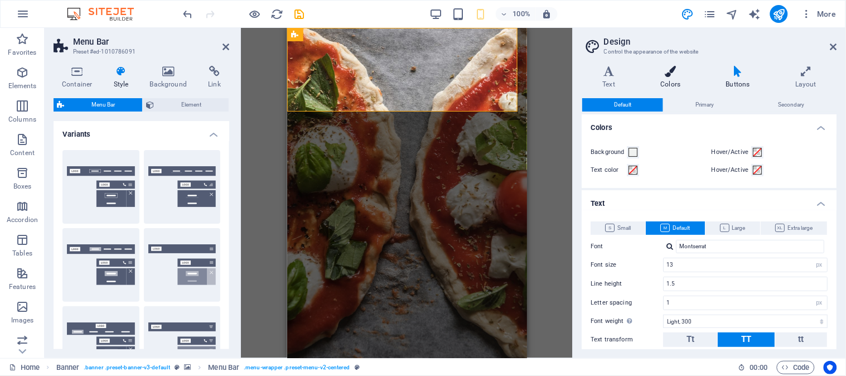
click at [670, 70] on icon at bounding box center [671, 71] width 61 height 11
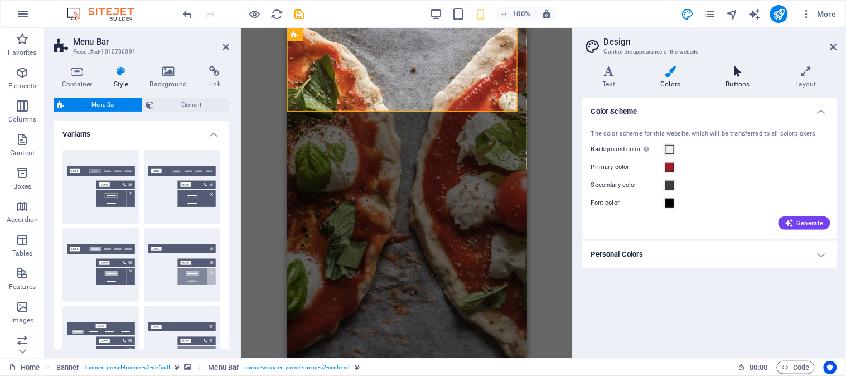
click at [727, 75] on icon at bounding box center [738, 71] width 65 height 11
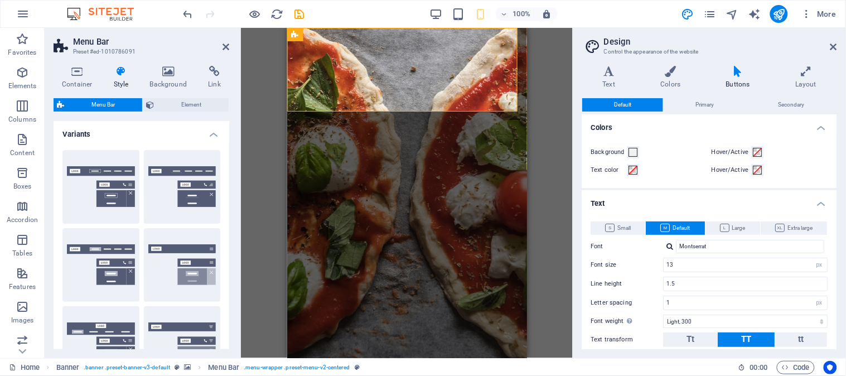
select select
click at [791, 79] on h4 "Layout" at bounding box center [807, 77] width 62 height 23
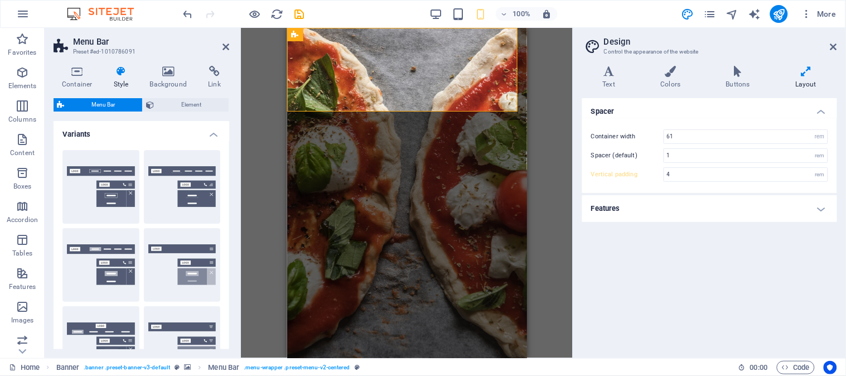
click at [536, 136] on div "Drag here to replace the existing content. Press “Ctrl” if you want to create a…" at bounding box center [407, 193] width 332 height 330
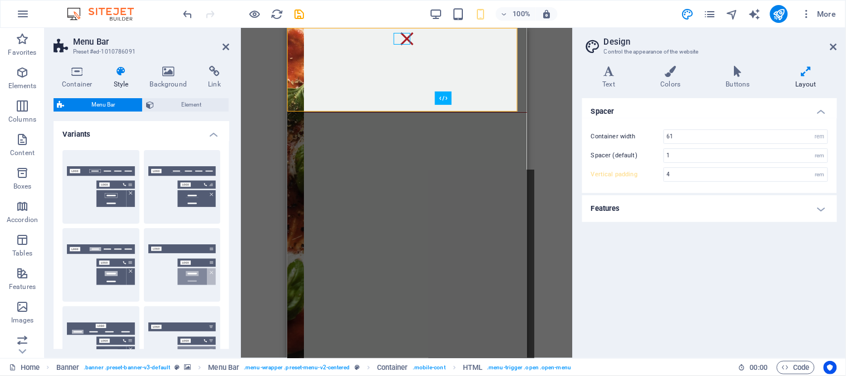
click at [568, 152] on div "Drag here to replace the existing content. Press “Ctrl” if you want to create a…" at bounding box center [407, 193] width 332 height 330
click at [544, 143] on div "Drag here to replace the existing content. Press “Ctrl” if you want to create a…" at bounding box center [407, 193] width 332 height 330
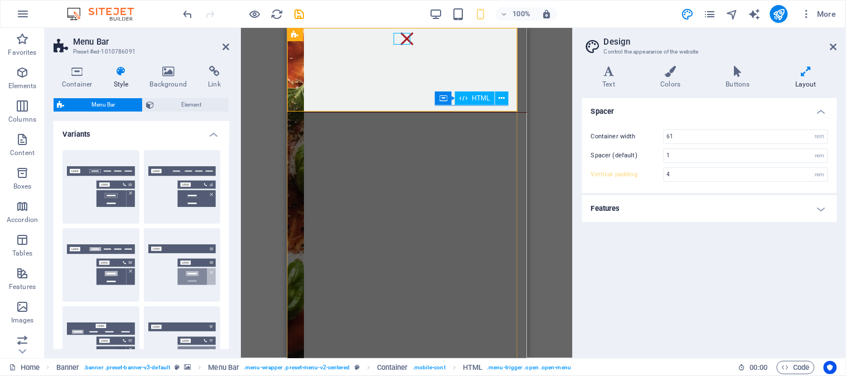
click at [403, 36] on div "Menu" at bounding box center [406, 38] width 17 height 12
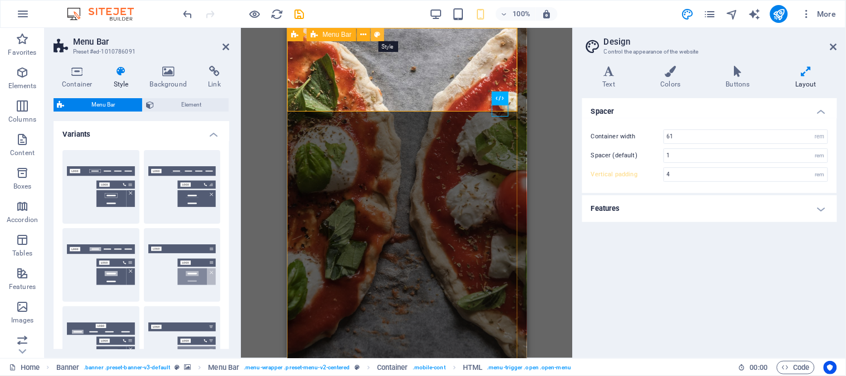
click at [376, 33] on icon at bounding box center [377, 35] width 6 height 12
click at [161, 103] on span "Element" at bounding box center [191, 104] width 68 height 13
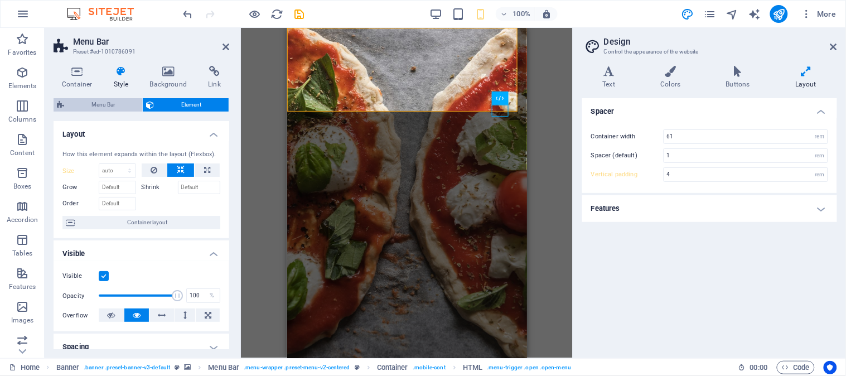
click at [99, 106] on span "Menu Bar" at bounding box center [103, 104] width 71 height 13
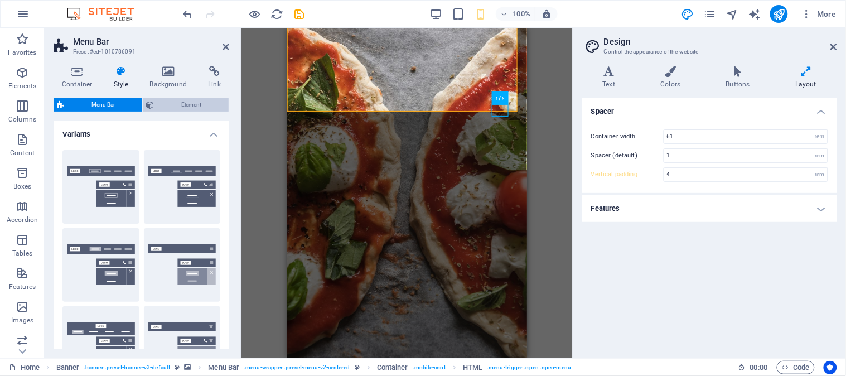
click at [175, 98] on span "Element" at bounding box center [191, 104] width 68 height 13
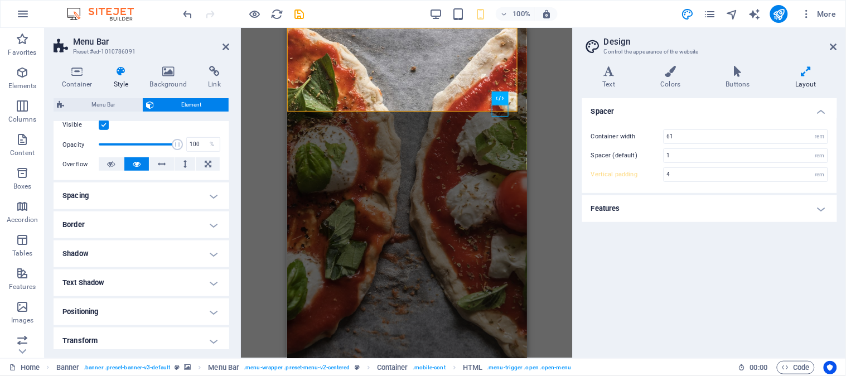
scroll to position [187, 0]
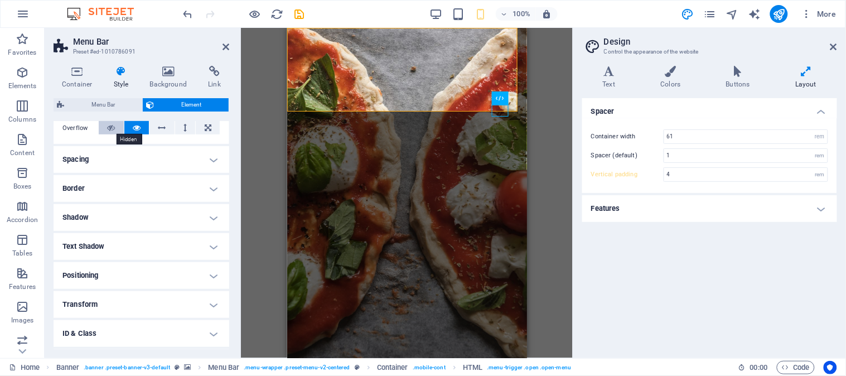
click at [112, 128] on icon at bounding box center [111, 127] width 8 height 13
click at [208, 122] on icon at bounding box center [208, 127] width 7 height 13
click at [137, 124] on icon at bounding box center [137, 127] width 8 height 13
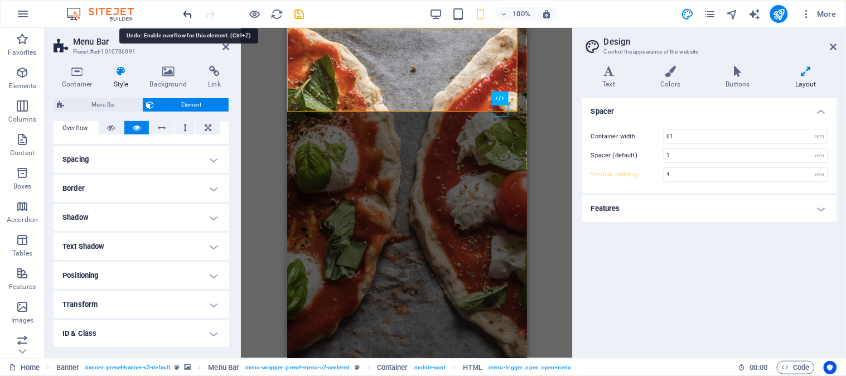
click at [192, 10] on icon "undo" at bounding box center [188, 14] width 13 height 13
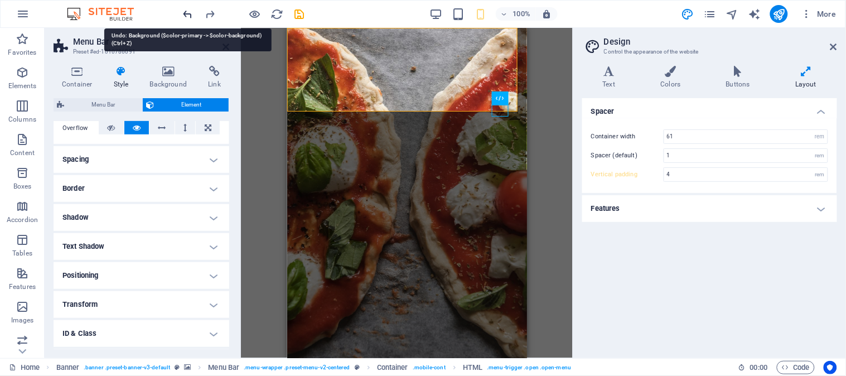
click at [192, 10] on icon "undo" at bounding box center [188, 14] width 13 height 13
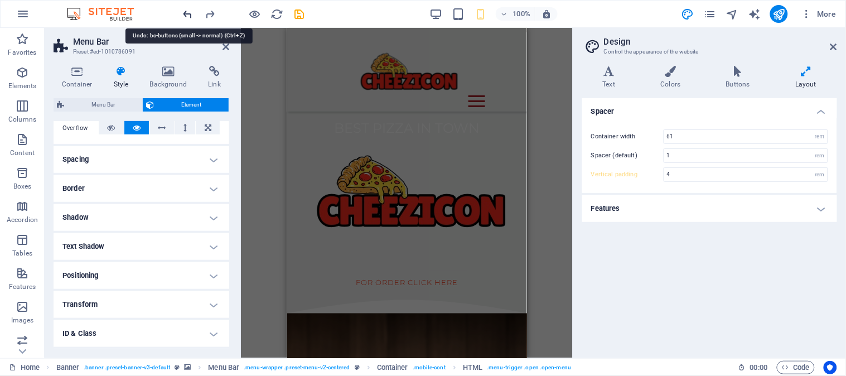
scroll to position [661, 0]
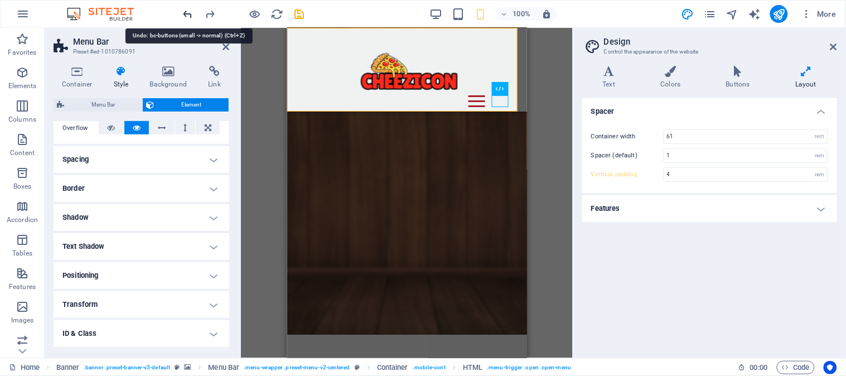
click at [192, 10] on icon "undo" at bounding box center [188, 14] width 13 height 13
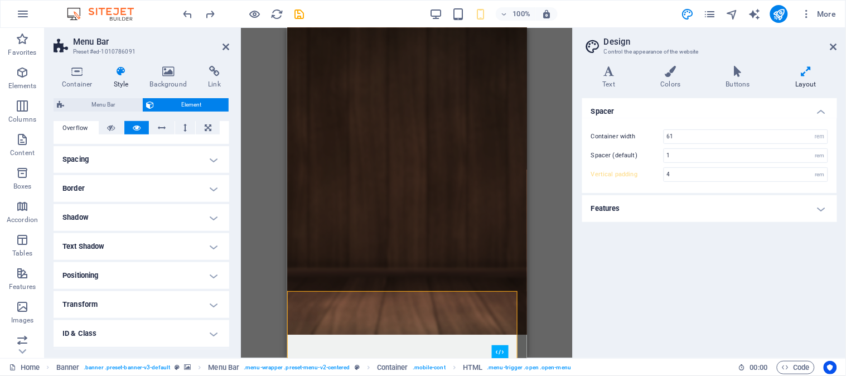
scroll to position [40, 0]
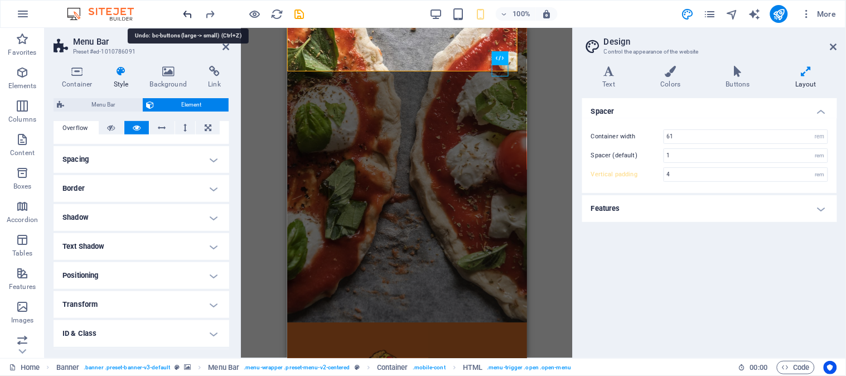
click at [184, 10] on icon "undo" at bounding box center [188, 14] width 13 height 13
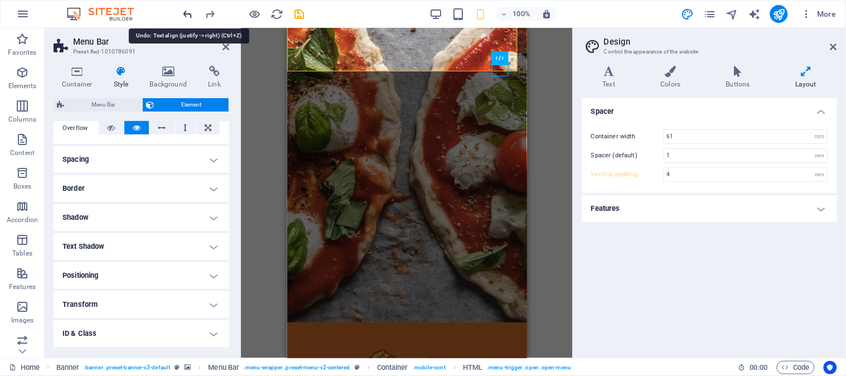
click at [184, 10] on icon "undo" at bounding box center [188, 14] width 13 height 13
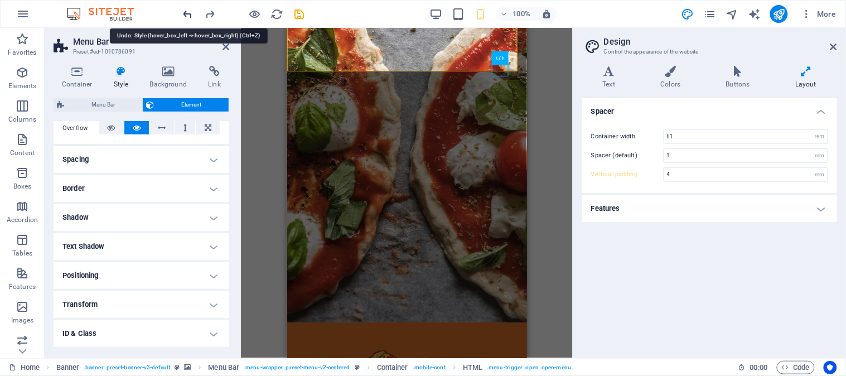
click at [184, 10] on icon "undo" at bounding box center [188, 14] width 13 height 13
click at [184, 11] on icon "undo" at bounding box center [188, 14] width 13 height 13
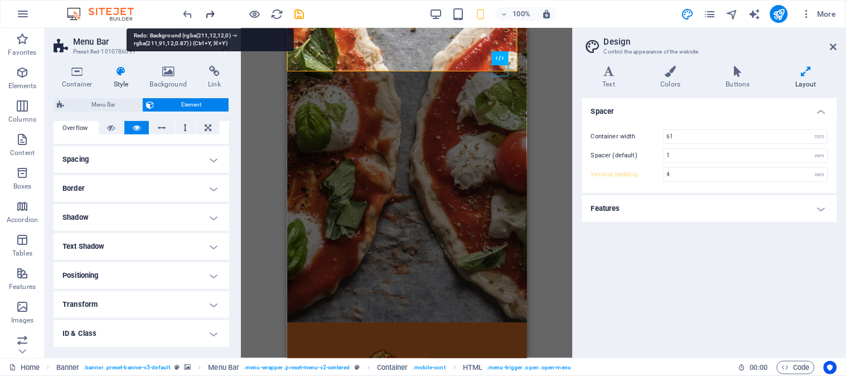
click at [210, 9] on icon "redo" at bounding box center [210, 14] width 13 height 13
click at [186, 13] on icon "undo" at bounding box center [188, 14] width 13 height 13
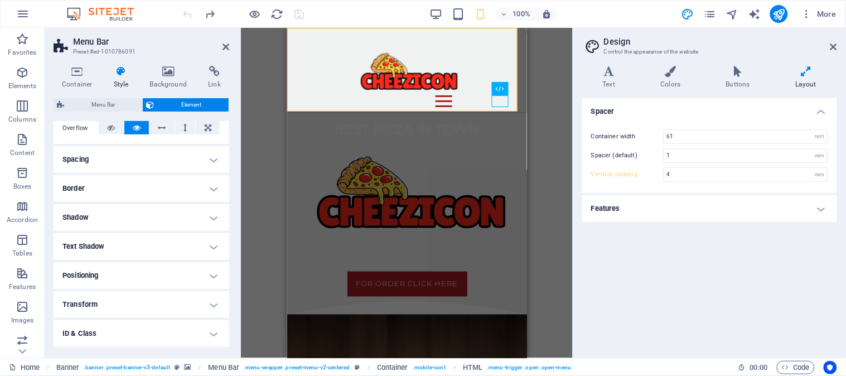
scroll to position [0, 0]
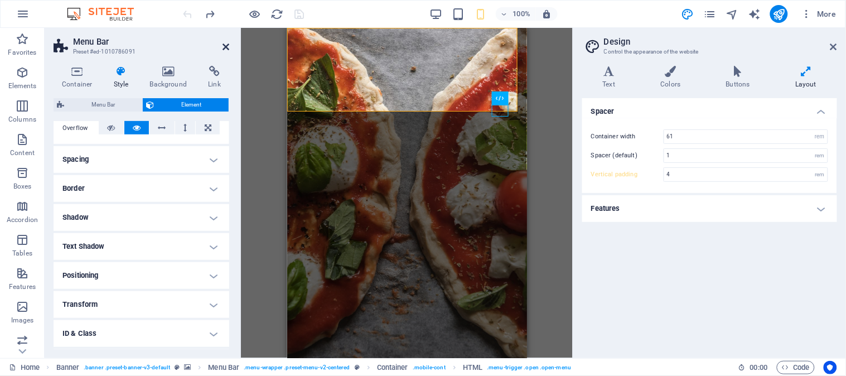
click at [225, 43] on icon at bounding box center [226, 46] width 7 height 9
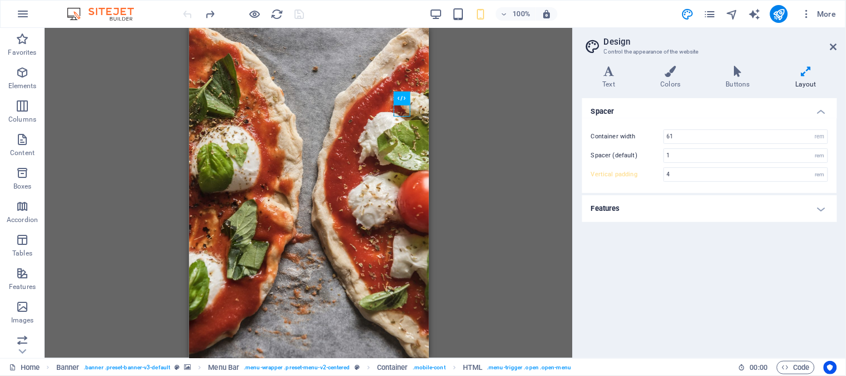
click at [513, 123] on div "Drag here to replace the existing content. Press “Ctrl” if you want to create a…" at bounding box center [309, 193] width 528 height 330
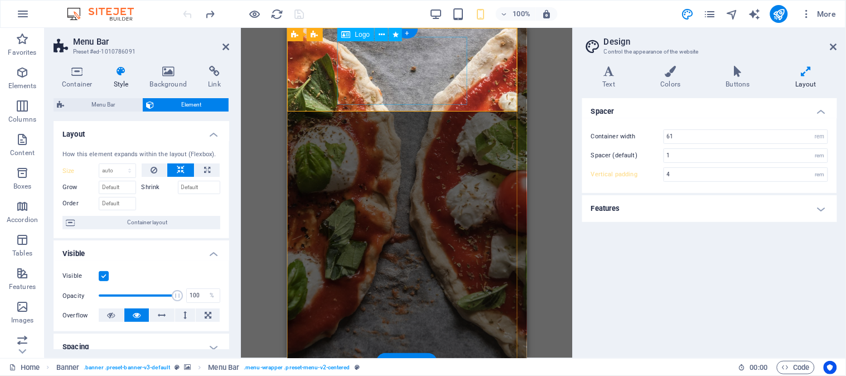
click at [382, 32] on icon at bounding box center [382, 35] width 6 height 12
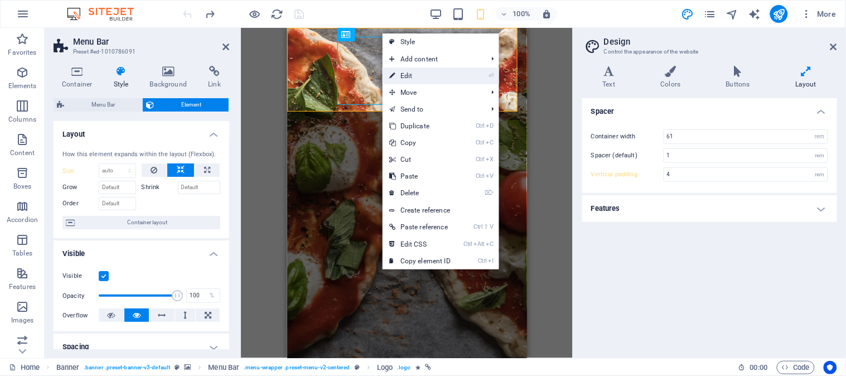
click at [411, 74] on link "⏎ Edit" at bounding box center [420, 76] width 75 height 17
select select "px"
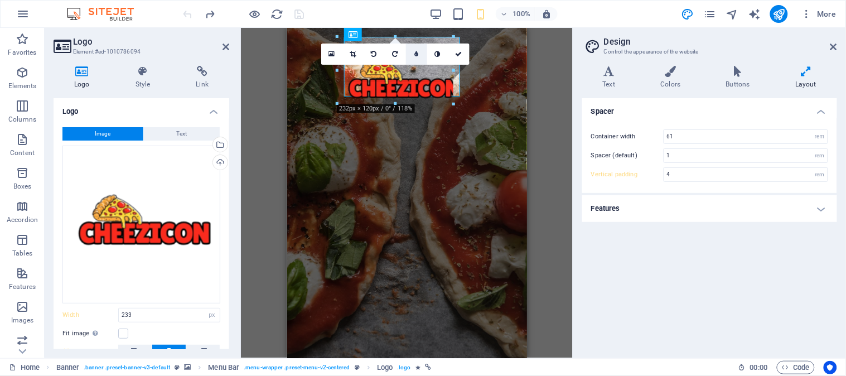
drag, startPoint x: 402, startPoint y: 37, endPoint x: 414, endPoint y: 45, distance: 14.4
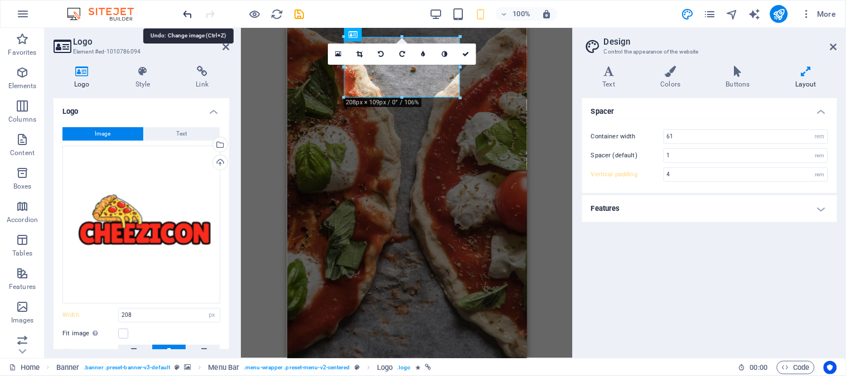
click at [190, 14] on icon "undo" at bounding box center [188, 14] width 13 height 13
type input "233"
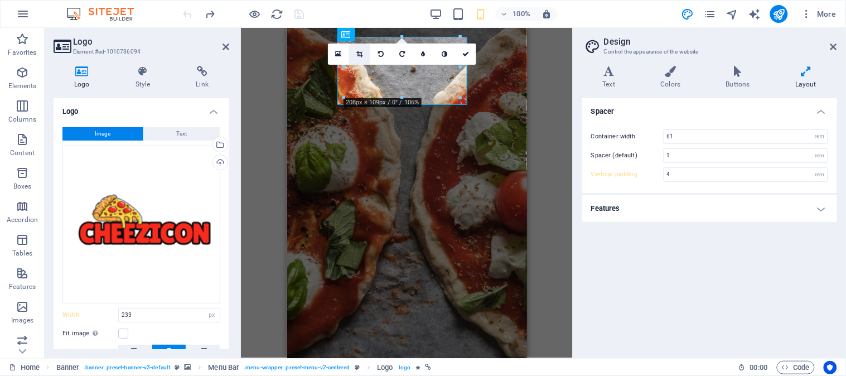
click at [360, 54] on icon at bounding box center [360, 54] width 6 height 7
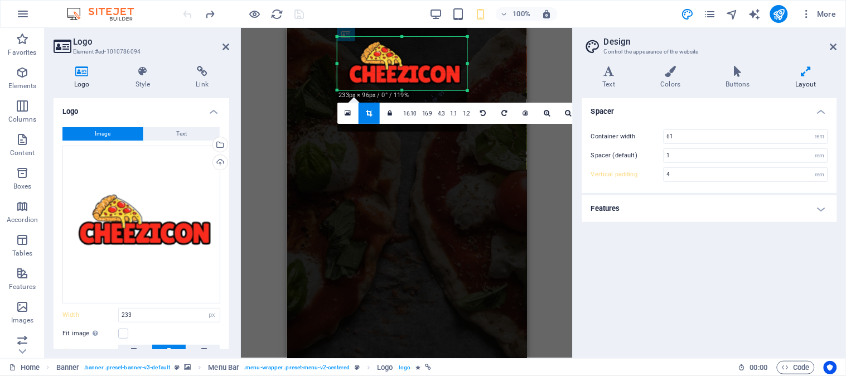
drag, startPoint x: 404, startPoint y: 37, endPoint x: 404, endPoint y: 51, distance: 14.5
click at [404, 51] on div "180 170 160 150 140 130 120 110 100 90 80 70 60 50 40 30 20 10 0 -10 -20 -30 -4…" at bounding box center [403, 64] width 130 height 54
click at [404, 51] on div at bounding box center [403, 67] width 130 height 130
click at [375, 115] on link at bounding box center [369, 113] width 21 height 21
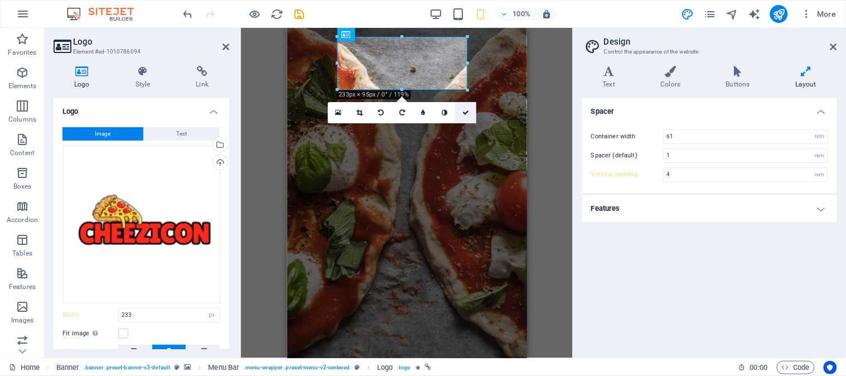
click at [465, 109] on icon at bounding box center [466, 112] width 7 height 7
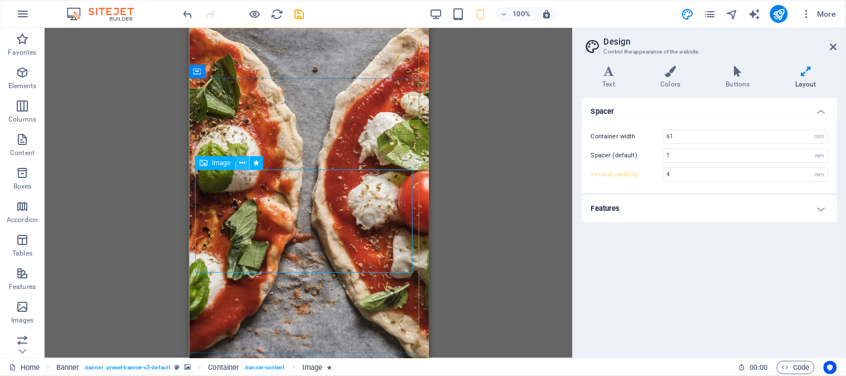
click at [243, 162] on icon at bounding box center [242, 163] width 6 height 12
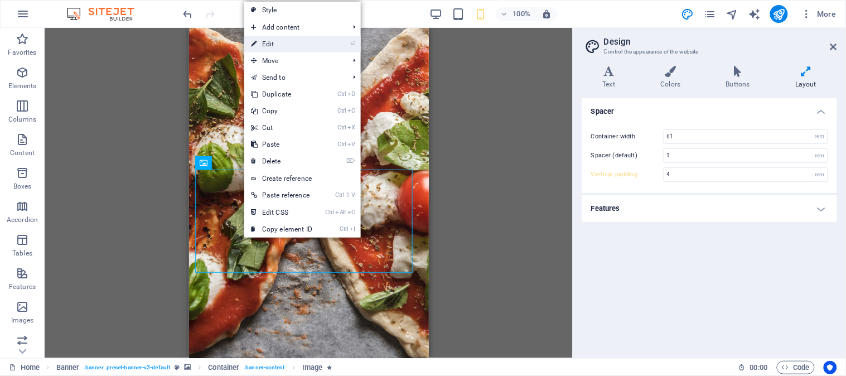
click at [310, 47] on link "⏎ Edit" at bounding box center [281, 44] width 75 height 17
select select "px"
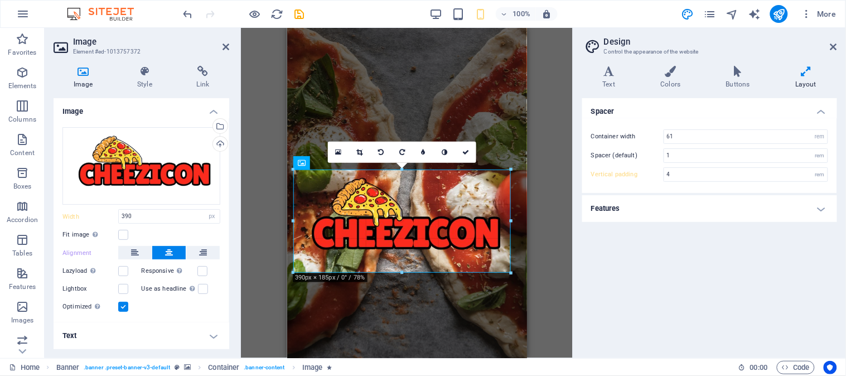
click at [293, 219] on div at bounding box center [294, 221] width 4 height 103
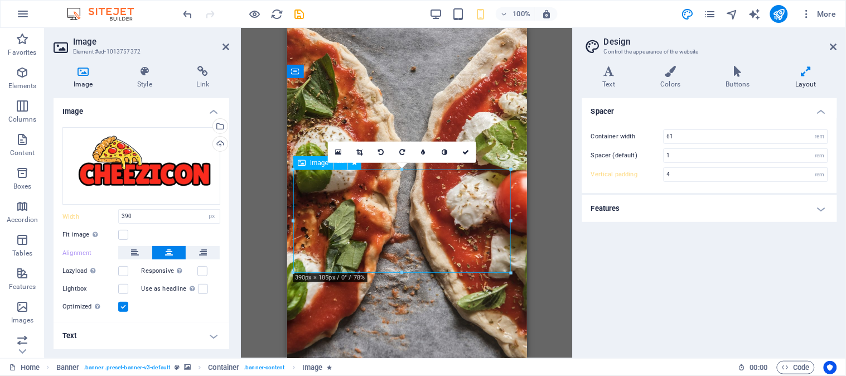
drag, startPoint x: 437, startPoint y: 242, endPoint x: 397, endPoint y: 246, distance: 40.9
drag, startPoint x: 386, startPoint y: 228, endPoint x: 356, endPoint y: 230, distance: 30.2
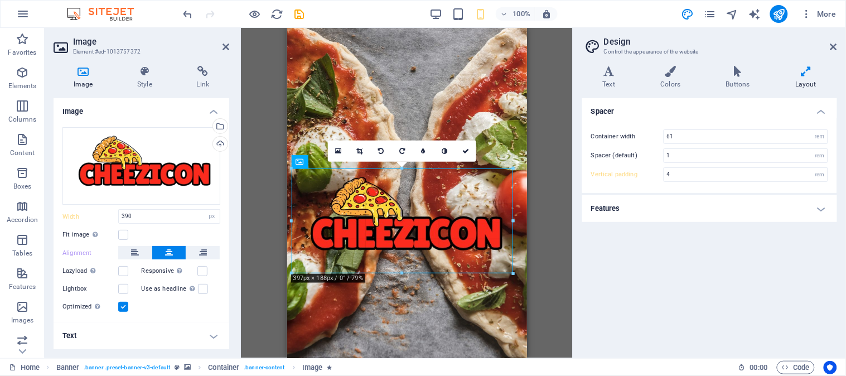
type input "397"
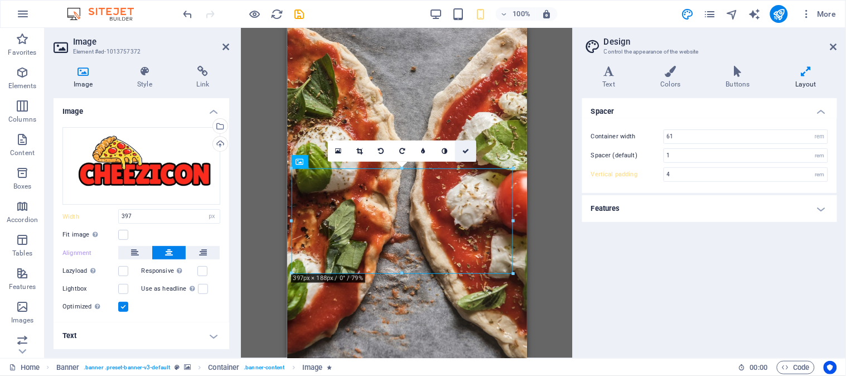
click at [469, 154] on icon at bounding box center [466, 151] width 7 height 7
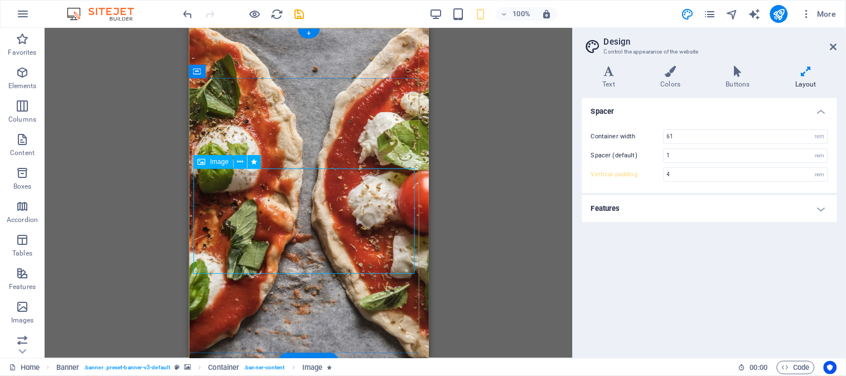
select select "px"
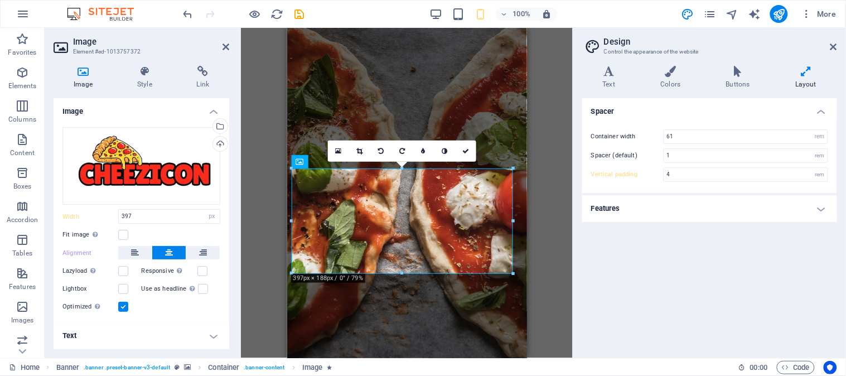
click at [214, 331] on h4 "Text" at bounding box center [142, 336] width 176 height 27
click at [214, 331] on h4 "Text" at bounding box center [142, 333] width 176 height 20
click at [148, 76] on icon at bounding box center [144, 71] width 55 height 11
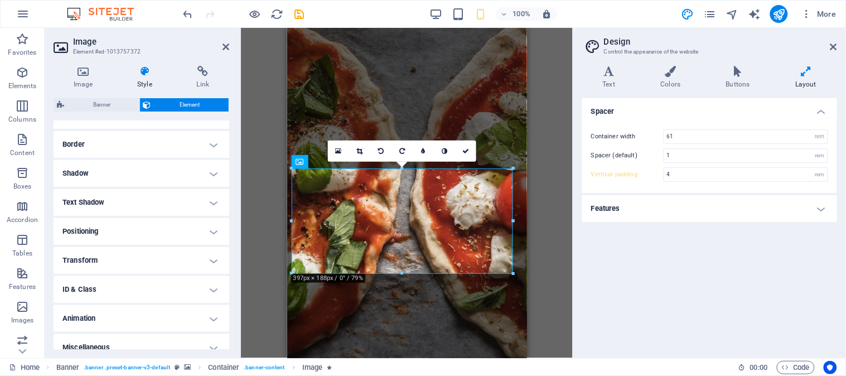
scroll to position [243, 0]
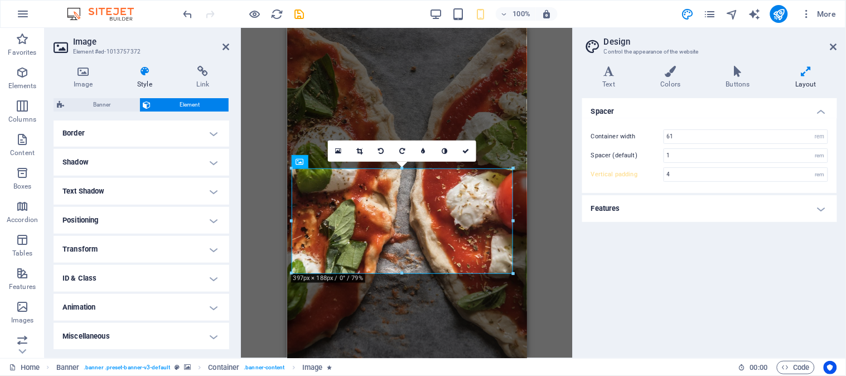
click at [130, 309] on h4 "Animation" at bounding box center [142, 307] width 176 height 27
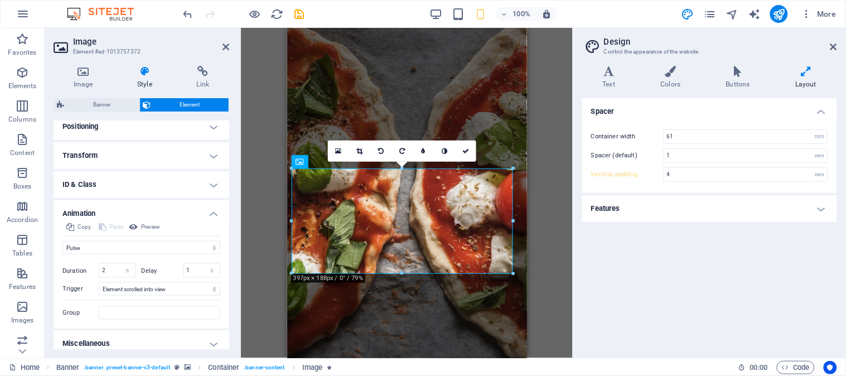
scroll to position [344, 0]
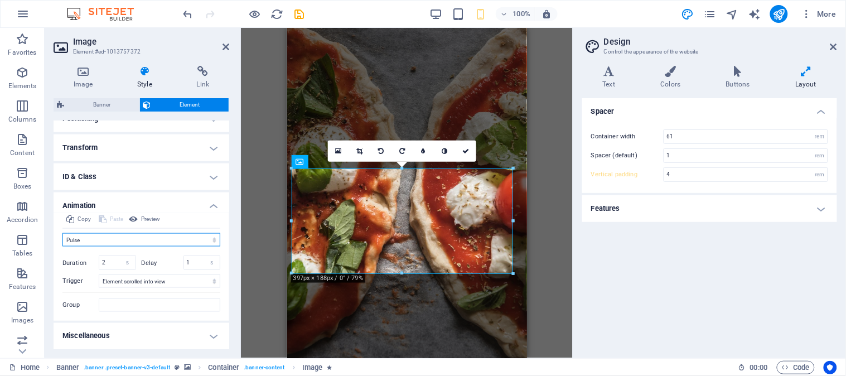
click at [139, 239] on select "Don't animate Show / Hide Slide up/down Zoom in/out Slide left to right Slide r…" at bounding box center [141, 239] width 158 height 13
click at [62, 233] on select "Don't animate Show / Hide Slide up/down Zoom in/out Slide left to right Slide r…" at bounding box center [141, 239] width 158 height 13
click at [116, 235] on select "Don't animate Show / Hide Slide up/down Zoom in/out Slide left to right Slide r…" at bounding box center [141, 239] width 158 height 13
click at [62, 233] on select "Don't animate Show / Hide Slide up/down Zoom in/out Slide left to right Slide r…" at bounding box center [141, 239] width 158 height 13
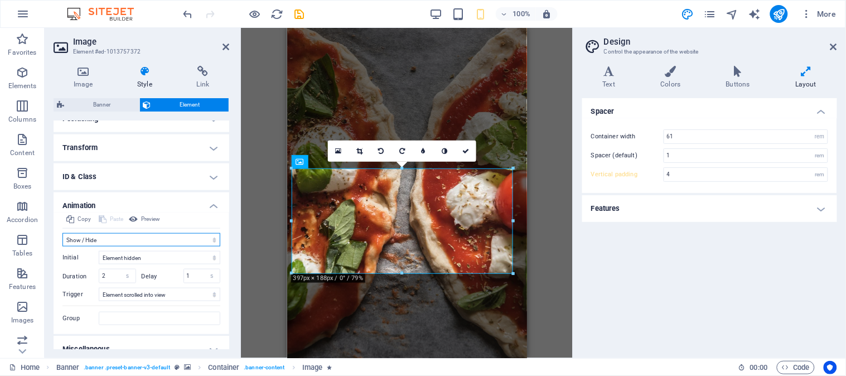
click at [95, 235] on select "Don't animate Show / Hide Slide up/down Zoom in/out Slide left to right Slide r…" at bounding box center [141, 239] width 158 height 13
select select "slide"
click at [62, 233] on select "Don't animate Show / Hide Slide up/down Zoom in/out Slide left to right Slide r…" at bounding box center [141, 239] width 158 height 13
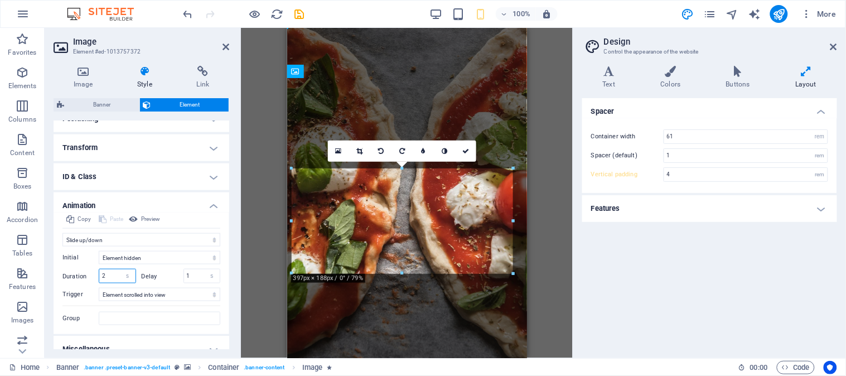
click at [107, 277] on input "2" at bounding box center [117, 275] width 36 height 13
click at [193, 275] on input "1" at bounding box center [202, 275] width 36 height 13
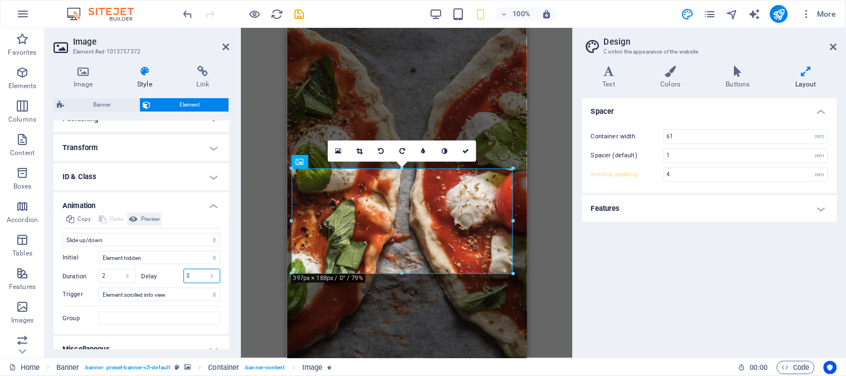
type input "0"
click at [141, 219] on span "Preview" at bounding box center [150, 219] width 19 height 13
click at [145, 260] on select "Element hidden Element shown" at bounding box center [160, 257] width 122 height 13
click at [128, 234] on select "Don't animate Show / Hide Slide up/down Zoom in/out Slide left to right Slide r…" at bounding box center [141, 239] width 158 height 13
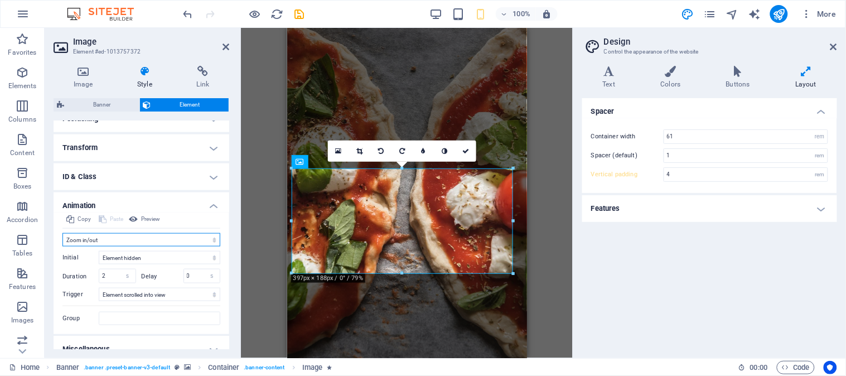
click at [62, 233] on select "Don't animate Show / Hide Slide up/down Zoom in/out Slide left to right Slide r…" at bounding box center [141, 239] width 158 height 13
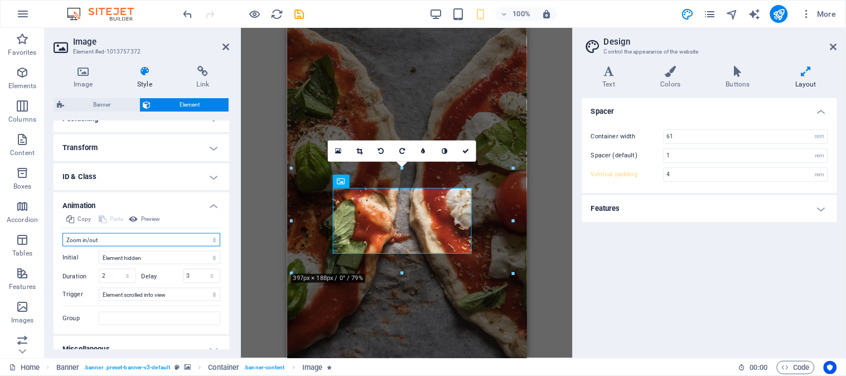
click at [106, 238] on select "Don't animate Show / Hide Slide up/down Zoom in/out Slide left to right Slide r…" at bounding box center [141, 239] width 158 height 13
click at [62, 233] on select "Don't animate Show / Hide Slide up/down Zoom in/out Slide left to right Slide r…" at bounding box center [141, 239] width 158 height 13
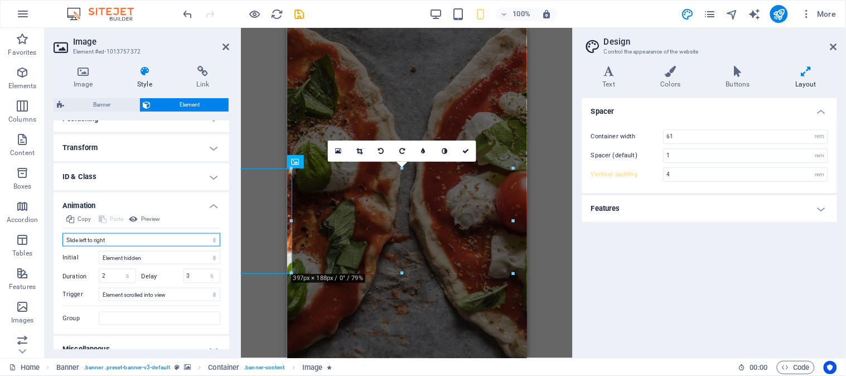
click at [109, 238] on select "Don't animate Show / Hide Slide up/down Zoom in/out Slide left to right Slide r…" at bounding box center [141, 239] width 158 height 13
click at [62, 233] on select "Don't animate Show / Hide Slide up/down Zoom in/out Slide left to right Slide r…" at bounding box center [141, 239] width 158 height 13
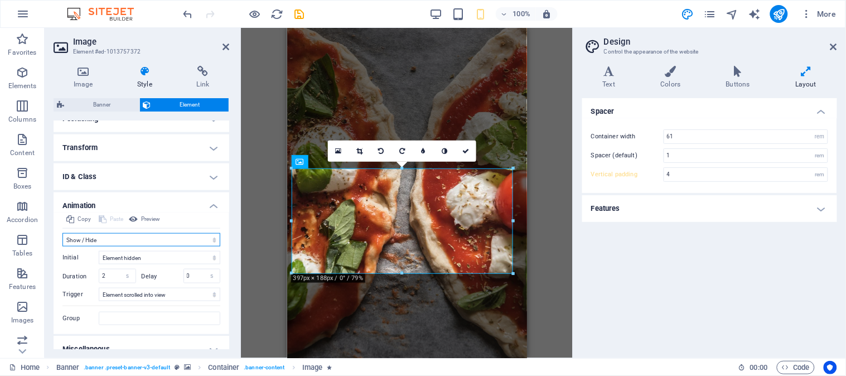
click at [115, 241] on select "Don't animate Show / Hide Slide up/down Zoom in/out Slide left to right Slide r…" at bounding box center [141, 239] width 158 height 13
click at [62, 233] on select "Don't animate Show / Hide Slide up/down Zoom in/out Slide left to right Slide r…" at bounding box center [141, 239] width 158 height 13
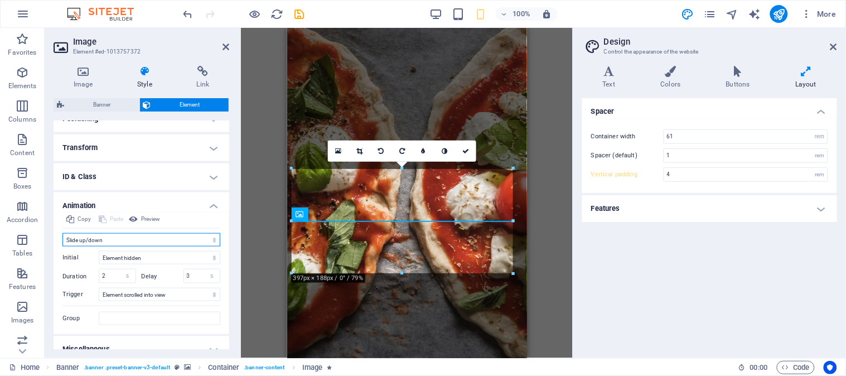
click at [105, 239] on select "Don't animate Show / Hide Slide up/down Zoom in/out Slide left to right Slide r…" at bounding box center [141, 239] width 158 height 13
click at [62, 233] on select "Don't animate Show / Hide Slide up/down Zoom in/out Slide left to right Slide r…" at bounding box center [141, 239] width 158 height 13
click at [113, 239] on select "Don't animate Show / Hide Slide up/down Zoom in/out Slide left to right Slide r…" at bounding box center [141, 239] width 158 height 13
click at [62, 233] on select "Don't animate Show / Hide Slide up/down Zoom in/out Slide left to right Slide r…" at bounding box center [141, 239] width 158 height 13
click at [110, 240] on select "Don't animate Show / Hide Slide up/down Zoom in/out Slide left to right Slide r…" at bounding box center [141, 239] width 158 height 13
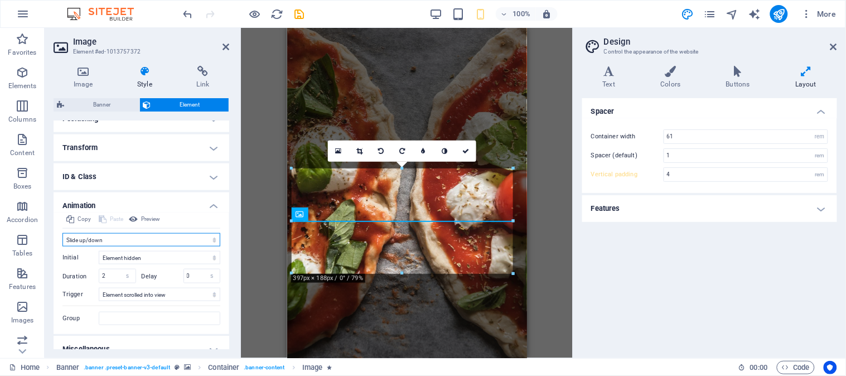
select select "fade"
click at [62, 233] on select "Don't animate Show / Hide Slide up/down Zoom in/out Slide left to right Slide r…" at bounding box center [141, 239] width 158 height 13
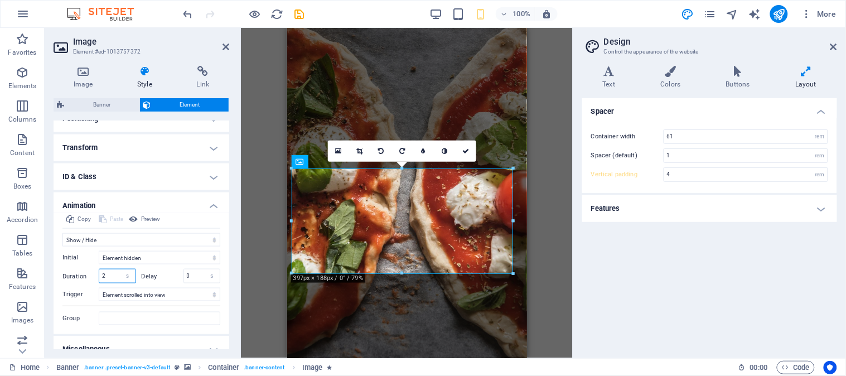
click at [104, 278] on input "2" at bounding box center [117, 275] width 36 height 13
type input "1"
type input "3"
type input "1.5"
click at [466, 151] on icon at bounding box center [466, 151] width 7 height 7
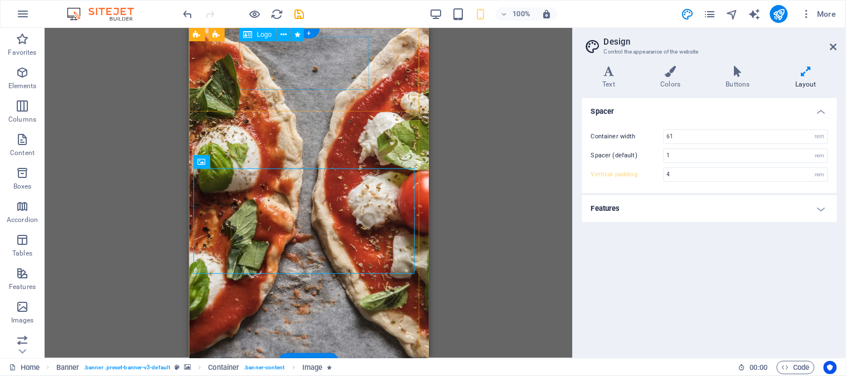
select select "px"
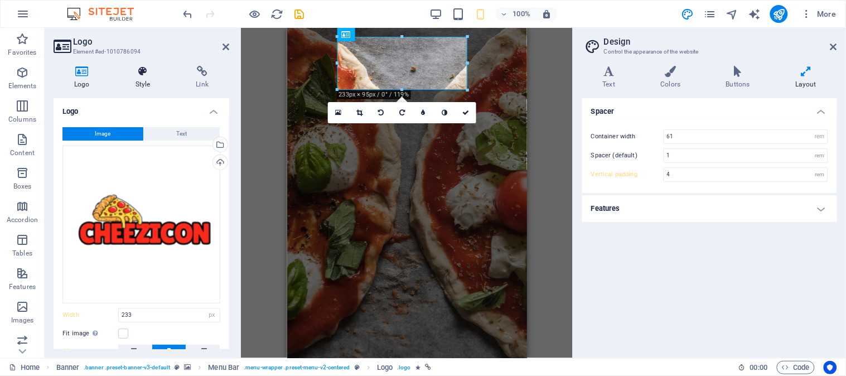
click at [140, 80] on h4 "Style" at bounding box center [145, 77] width 61 height 23
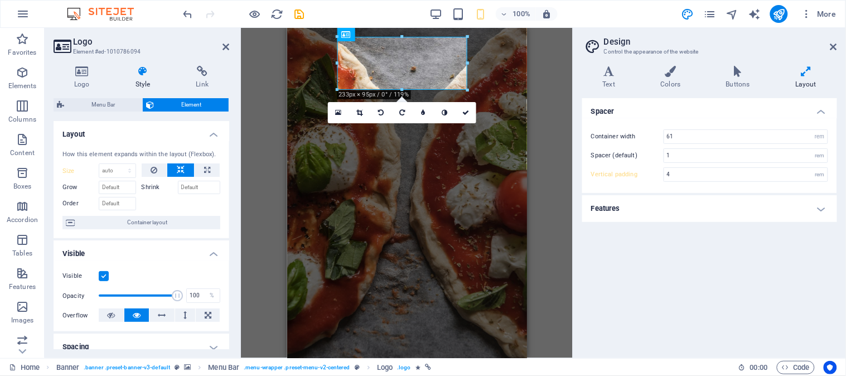
drag, startPoint x: 227, startPoint y: 147, endPoint x: 228, endPoint y: 209, distance: 61.9
click at [228, 209] on div "Layout How this element expands within the layout (Flexbox). Size Default auto …" at bounding box center [142, 235] width 176 height 228
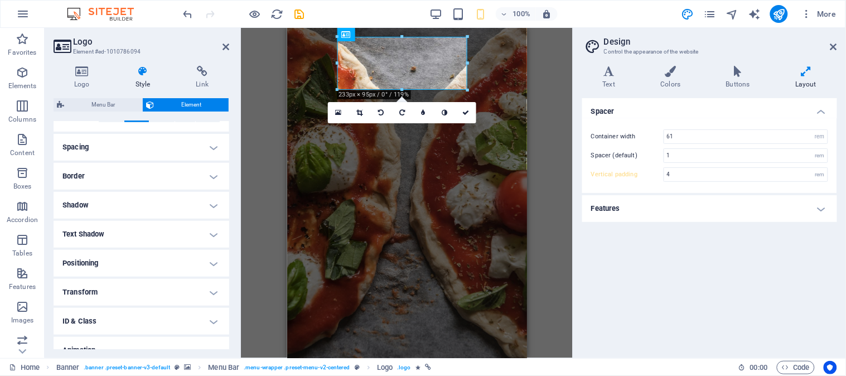
click at [189, 346] on h4 "Animation" at bounding box center [142, 350] width 176 height 27
click at [215, 348] on h4 "Animation" at bounding box center [142, 347] width 176 height 20
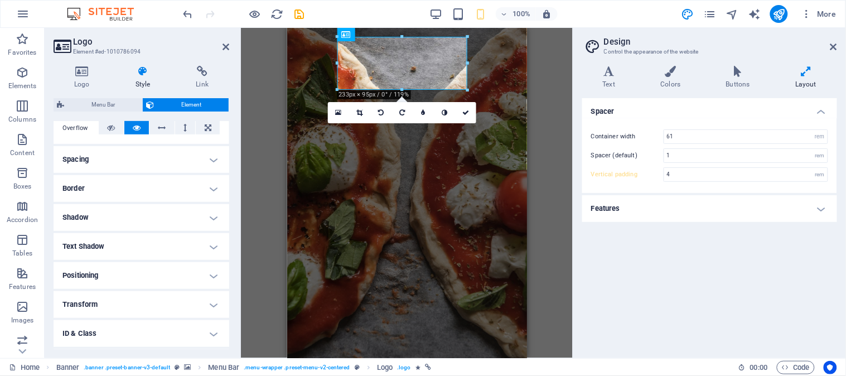
scroll to position [243, 0]
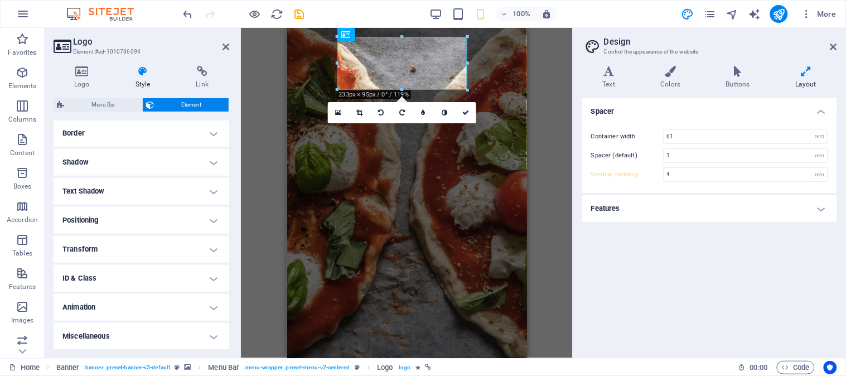
click at [210, 309] on h4 "Animation" at bounding box center [142, 307] width 176 height 27
click at [132, 340] on select "Don't animate Show / Hide Slide up/down Zoom in/out Slide left to right Slide r…" at bounding box center [141, 341] width 158 height 13
click at [62, 335] on select "Don't animate Show / Hide Slide up/down Zoom in/out Slide left to right Slide r…" at bounding box center [141, 341] width 158 height 13
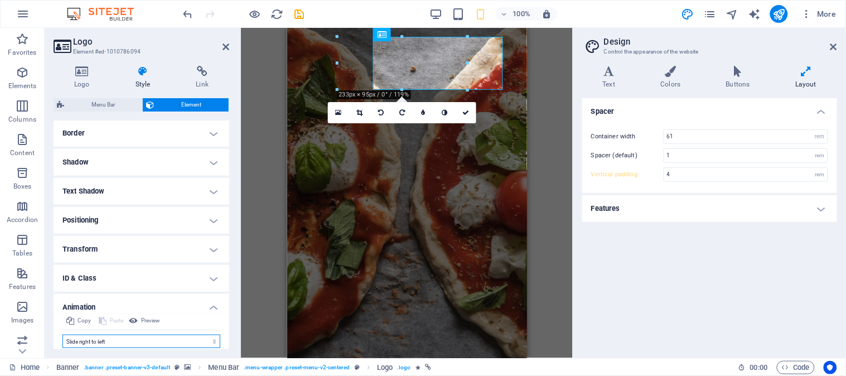
click at [109, 345] on select "Don't animate Show / Hide Slide up/down Zoom in/out Slide left to right Slide r…" at bounding box center [141, 341] width 158 height 13
click at [62, 335] on select "Don't animate Show / Hide Slide up/down Zoom in/out Slide left to right Slide r…" at bounding box center [141, 341] width 158 height 13
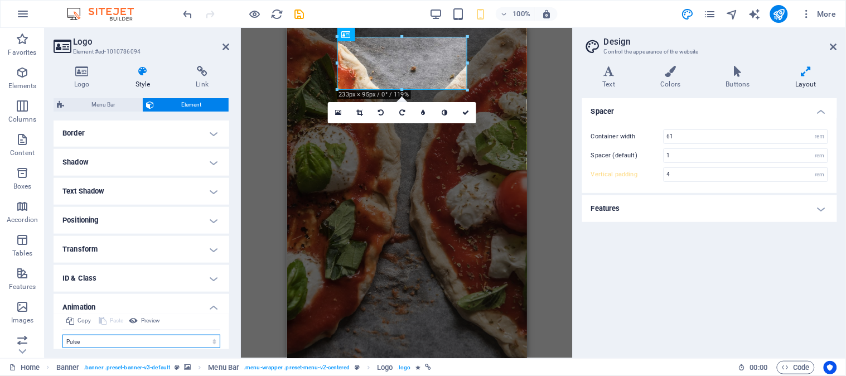
click at [87, 344] on select "Don't animate Show / Hide Slide up/down Zoom in/out Slide left to right Slide r…" at bounding box center [141, 341] width 158 height 13
click at [62, 335] on select "Don't animate Show / Hide Slide up/down Zoom in/out Slide left to right Slide r…" at bounding box center [141, 341] width 158 height 13
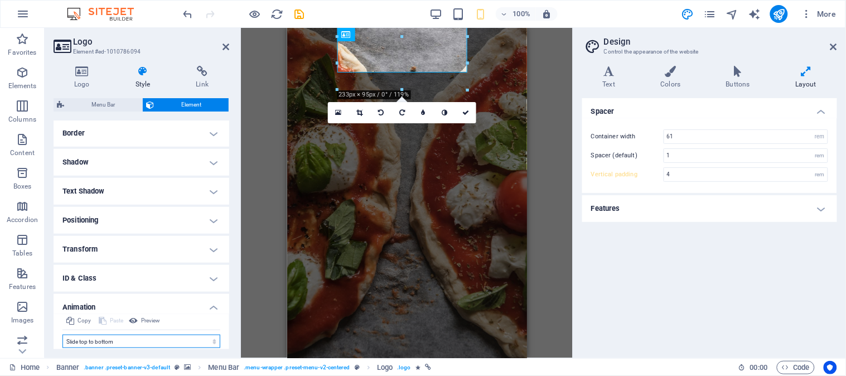
click at [106, 337] on select "Don't animate Show / Hide Slide up/down Zoom in/out Slide left to right Slide r…" at bounding box center [141, 341] width 158 height 13
select select "move-left-to-right"
click at [62, 335] on select "Don't animate Show / Hide Slide up/down Zoom in/out Slide left to right Slide r…" at bounding box center [141, 341] width 158 height 13
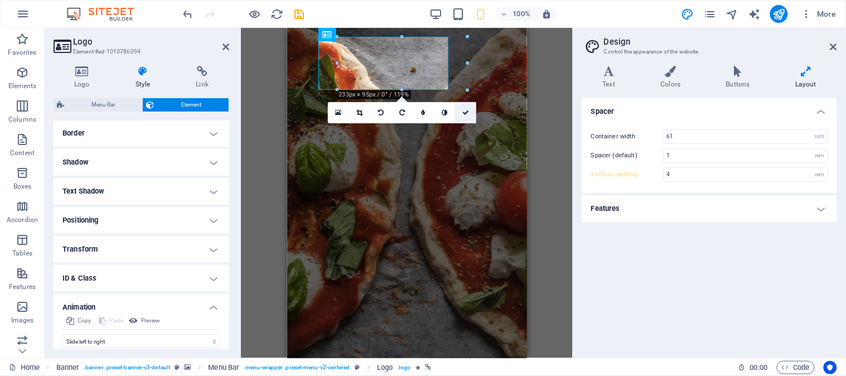
click at [466, 114] on icon at bounding box center [466, 112] width 7 height 7
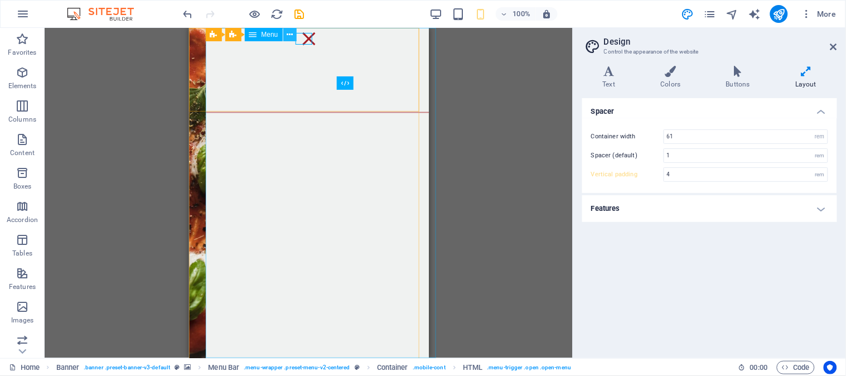
click at [287, 30] on icon at bounding box center [290, 35] width 6 height 12
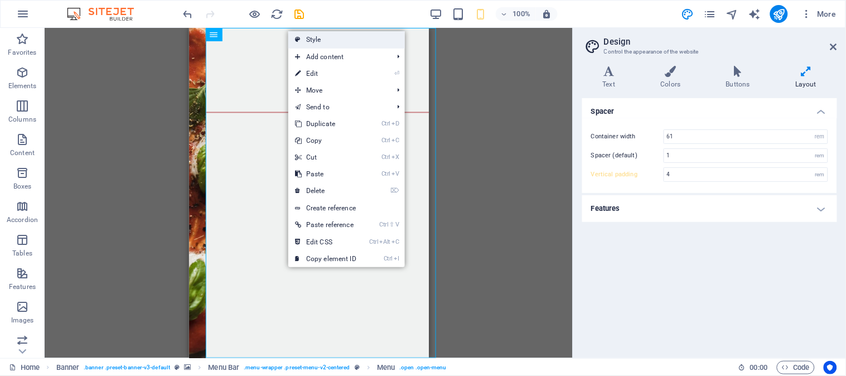
click at [302, 36] on link "Style" at bounding box center [346, 39] width 117 height 17
select select "rem"
select select "hover_box_bottom"
select select "px"
select select "rem"
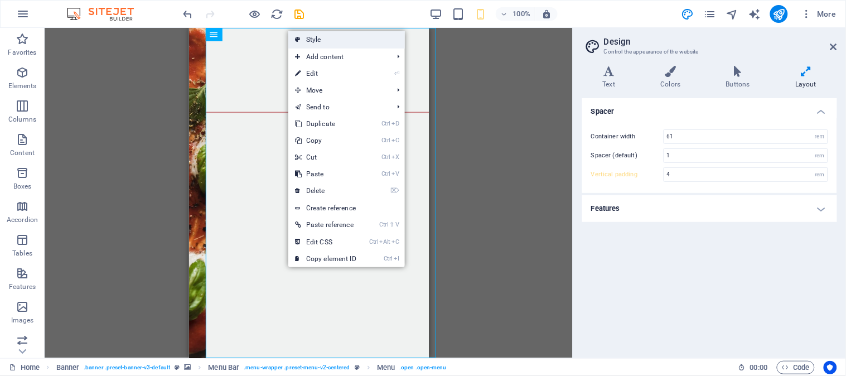
select select "rem"
select select
select select "px"
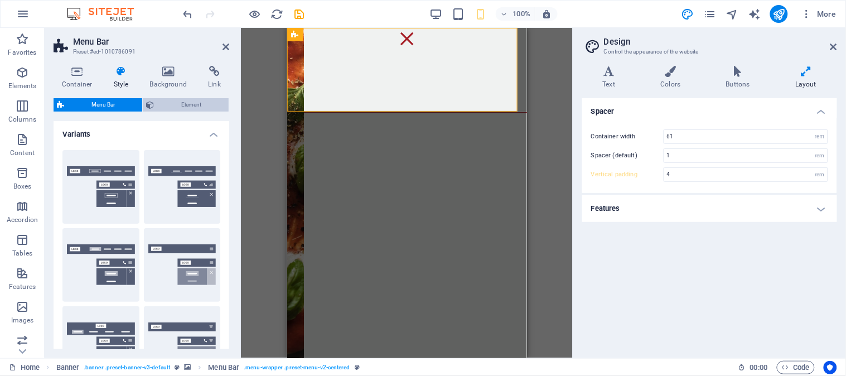
click at [177, 104] on span "Element" at bounding box center [191, 104] width 68 height 13
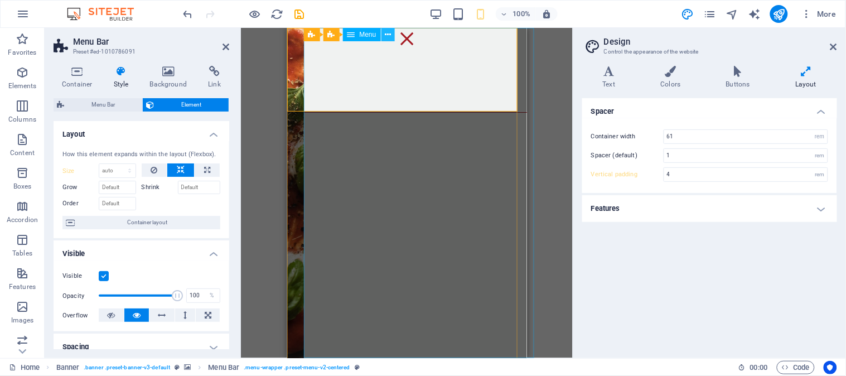
click at [387, 32] on icon at bounding box center [388, 35] width 6 height 12
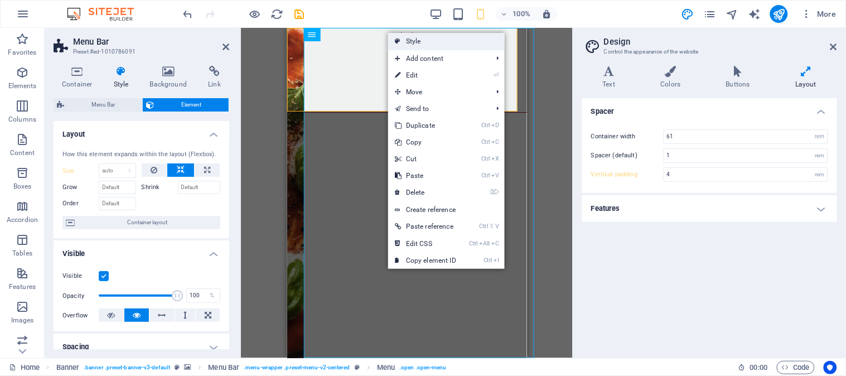
click at [402, 41] on link "Style" at bounding box center [446, 41] width 117 height 17
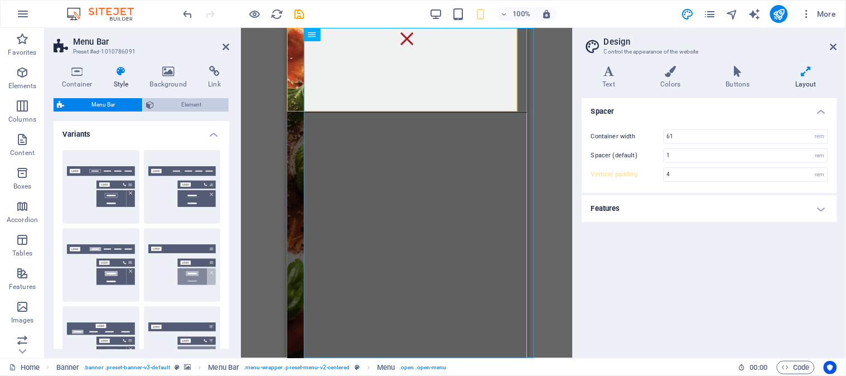
click at [185, 104] on span "Element" at bounding box center [191, 104] width 68 height 13
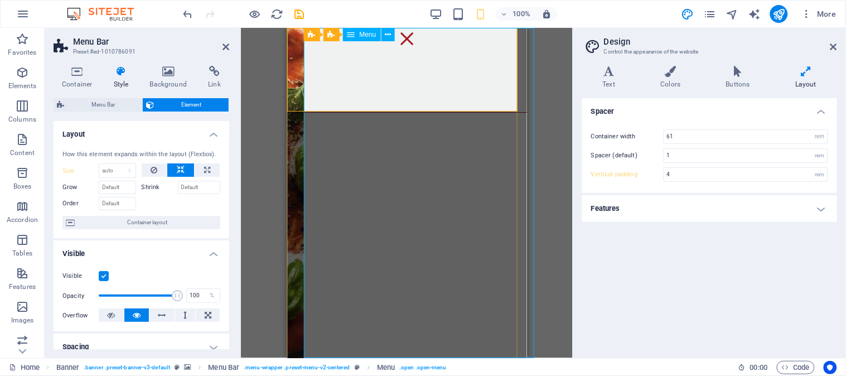
click at [418, 148] on nav "Home About Menu Order Reviews Reservation Contact" at bounding box center [424, 192] width 240 height 330
click at [421, 137] on nav "Home About Menu Order Reviews Reservation Contact" at bounding box center [424, 192] width 240 height 330
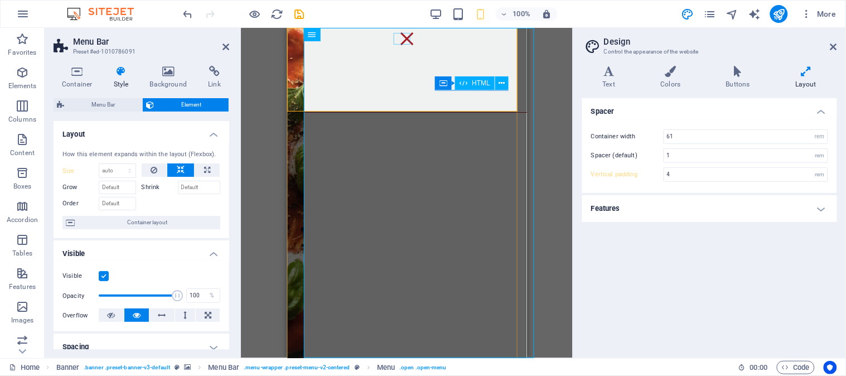
click at [401, 37] on div "Menu" at bounding box center [406, 38] width 17 height 12
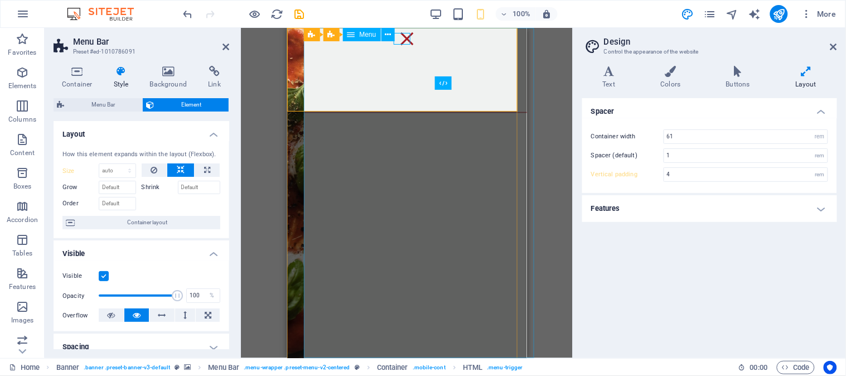
click at [443, 176] on nav "Home About Menu Order Reviews Reservation Contact" at bounding box center [424, 192] width 240 height 330
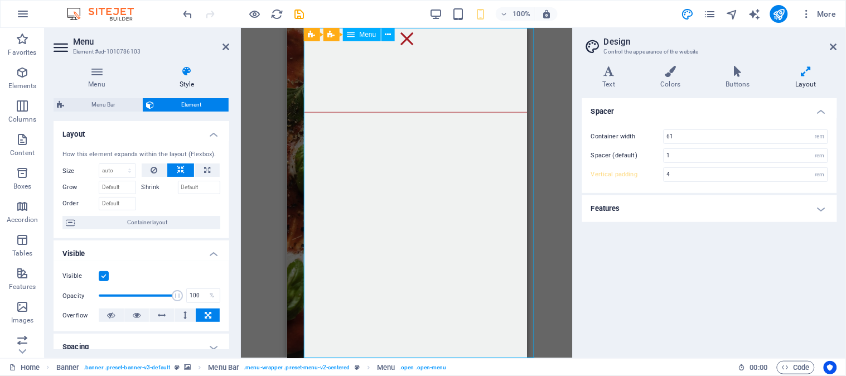
click at [435, 199] on nav "Home About Menu Order Reviews Reservation Contact" at bounding box center [424, 192] width 240 height 330
click at [434, 199] on nav "Home About Menu Order Reviews Reservation Contact" at bounding box center [424, 192] width 240 height 330
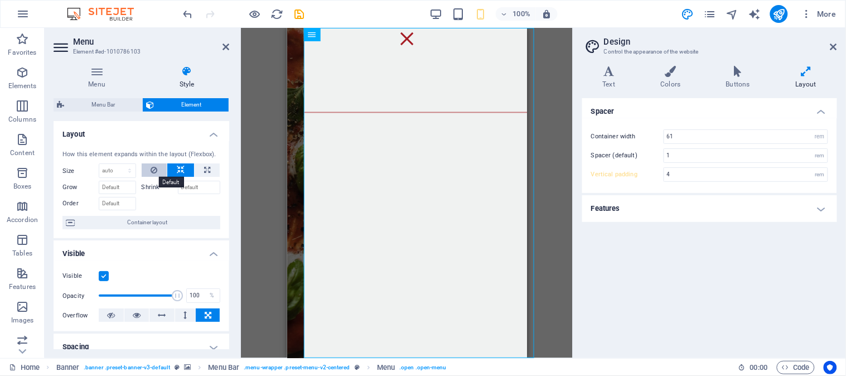
click at [156, 169] on icon at bounding box center [154, 169] width 7 height 13
click at [208, 174] on icon at bounding box center [207, 169] width 6 height 13
type input "100"
select select "%"
click at [177, 171] on icon at bounding box center [181, 169] width 8 height 13
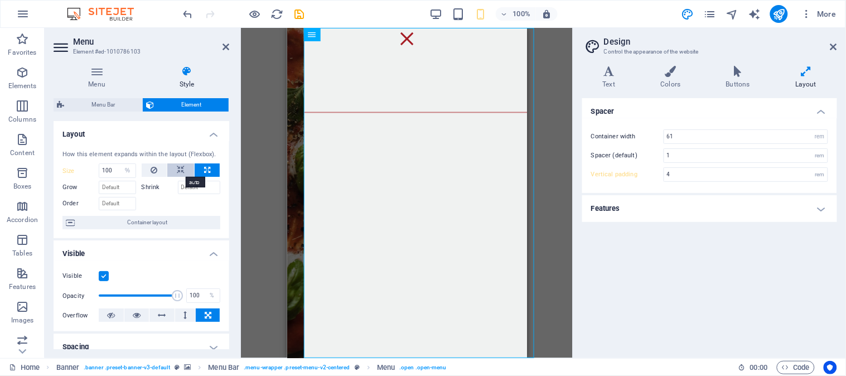
select select "DISABLED_OPTION_VALUE"
click at [102, 276] on label at bounding box center [104, 276] width 10 height 10
click at [0, 0] on input "Visible" at bounding box center [0, 0] width 0 height 0
click at [102, 276] on label at bounding box center [104, 276] width 10 height 10
click at [0, 0] on input "Visible" at bounding box center [0, 0] width 0 height 0
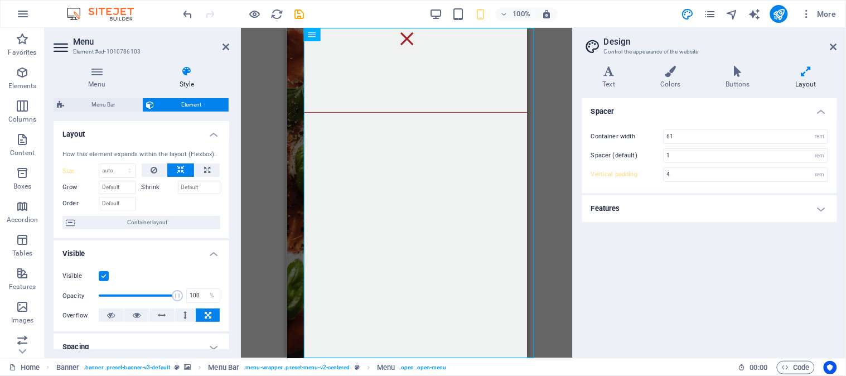
click at [102, 276] on label at bounding box center [104, 276] width 10 height 10
click at [0, 0] on input "Visible" at bounding box center [0, 0] width 0 height 0
click at [102, 276] on label at bounding box center [104, 276] width 10 height 10
click at [0, 0] on input "Visible" at bounding box center [0, 0] width 0 height 0
click at [102, 276] on label at bounding box center [104, 276] width 10 height 10
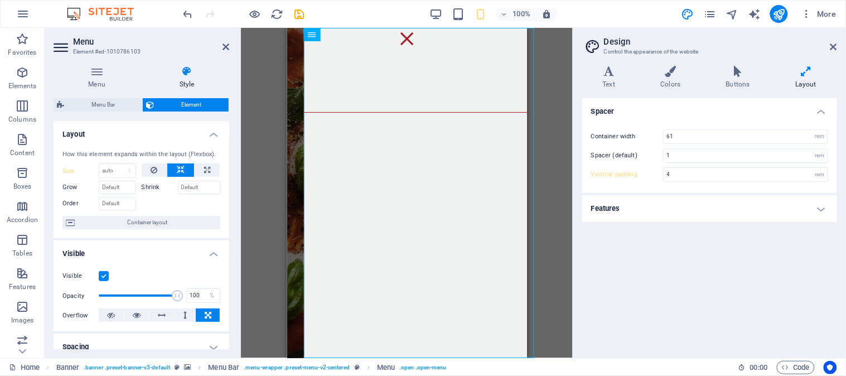
click at [0, 0] on input "Visible" at bounding box center [0, 0] width 0 height 0
click at [102, 276] on label at bounding box center [104, 276] width 10 height 10
click at [0, 0] on input "Visible" at bounding box center [0, 0] width 0 height 0
type input "100"
drag, startPoint x: 173, startPoint y: 297, endPoint x: 183, endPoint y: 297, distance: 10.0
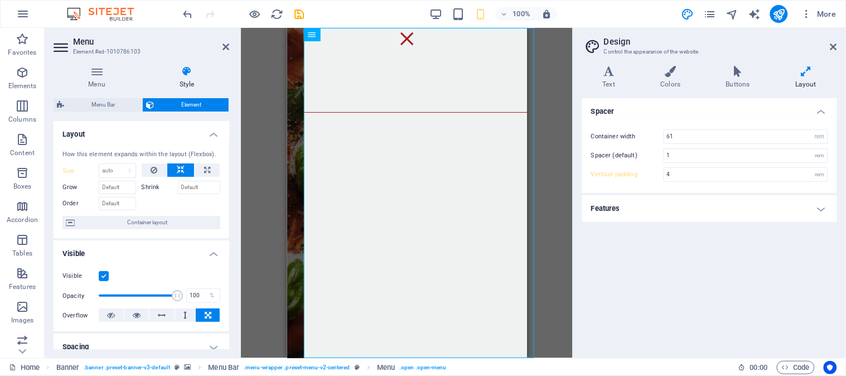
click at [183, 297] on div "Opacity 100 %" at bounding box center [141, 295] width 158 height 17
click at [135, 317] on icon at bounding box center [137, 315] width 8 height 13
click at [112, 315] on icon at bounding box center [111, 315] width 8 height 13
click at [129, 316] on button at bounding box center [136, 315] width 25 height 13
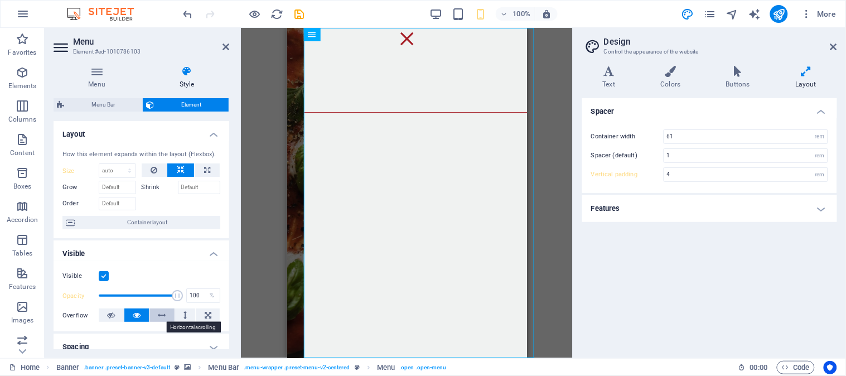
click at [165, 311] on button at bounding box center [162, 315] width 25 height 13
click at [180, 314] on button at bounding box center [185, 315] width 21 height 13
click at [134, 314] on icon at bounding box center [137, 315] width 8 height 13
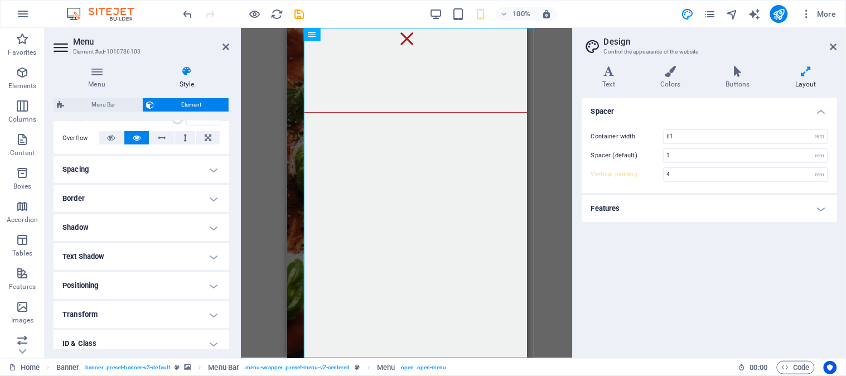
scroll to position [179, 0]
click at [215, 223] on h4 "Shadow" at bounding box center [142, 226] width 176 height 27
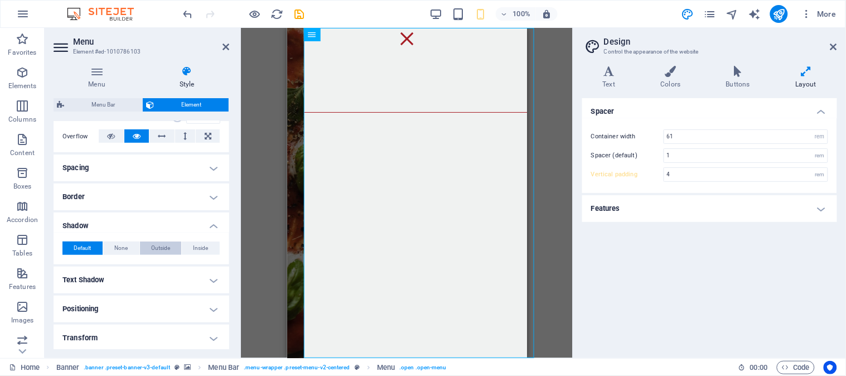
click at [155, 247] on span "Outside" at bounding box center [160, 248] width 19 height 13
type input "2"
type input "4"
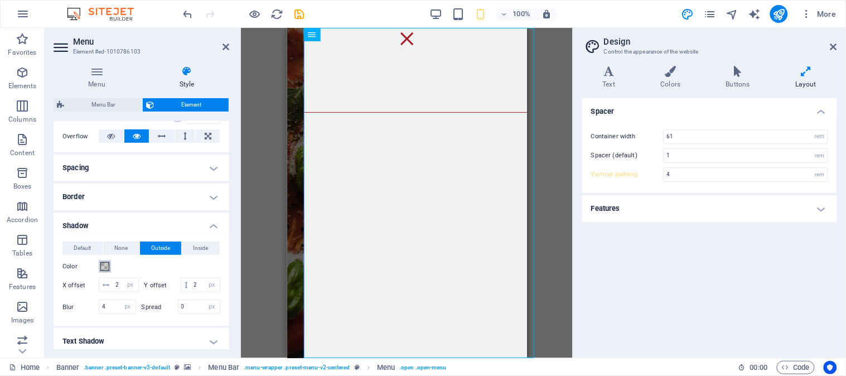
click at [106, 267] on span at bounding box center [104, 266] width 9 height 9
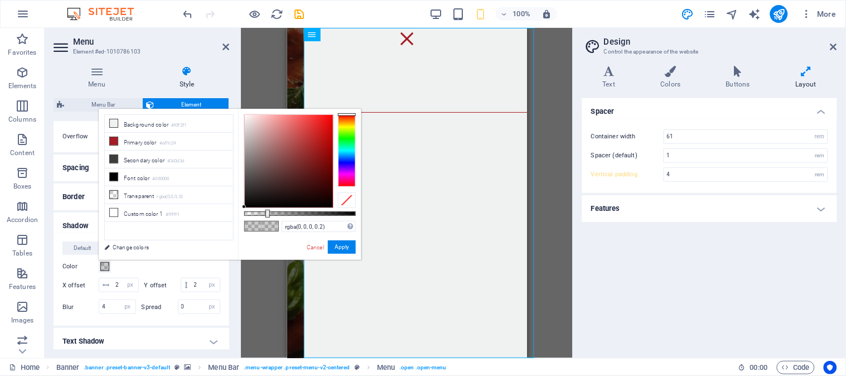
type input "rgba(27, 3, 3, 0.2)"
click at [322, 197] on div at bounding box center [289, 161] width 88 height 93
click at [339, 247] on button "Apply" at bounding box center [342, 246] width 28 height 13
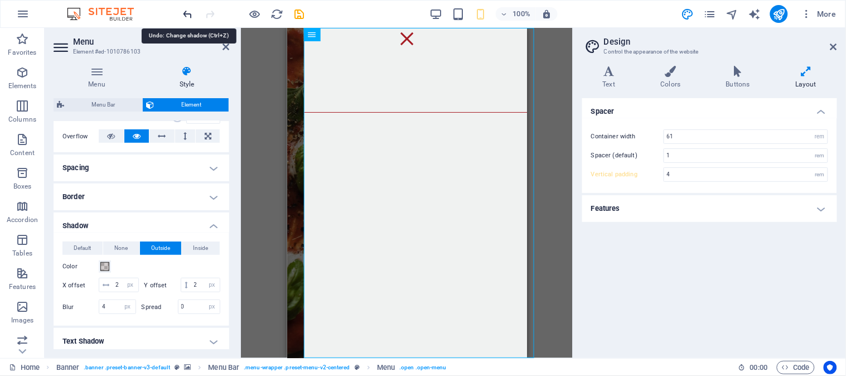
click at [189, 13] on icon "undo" at bounding box center [188, 14] width 13 height 13
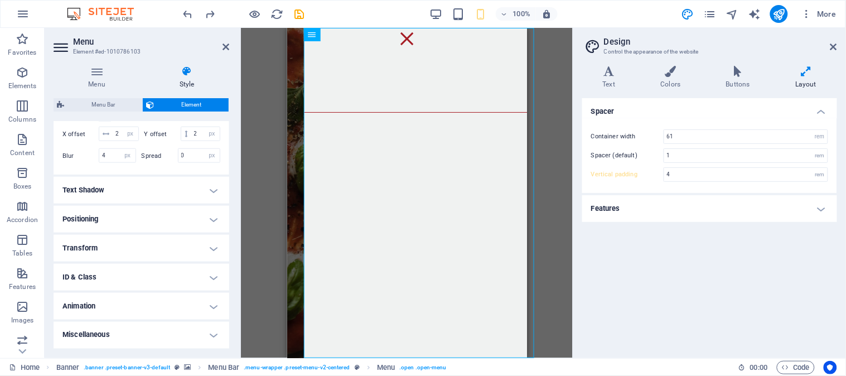
scroll to position [344, 0]
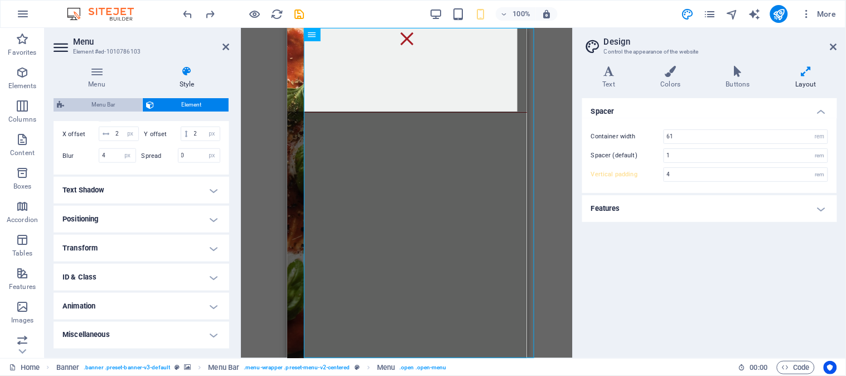
click at [112, 102] on span "Menu Bar" at bounding box center [103, 104] width 71 height 13
select select "rem"
select select "hover_box_bottom"
select select "px"
select select "rem"
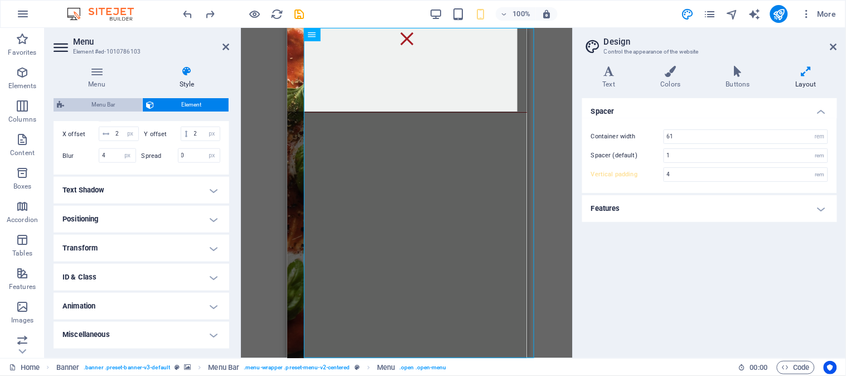
select select "rem"
select select
select select "px"
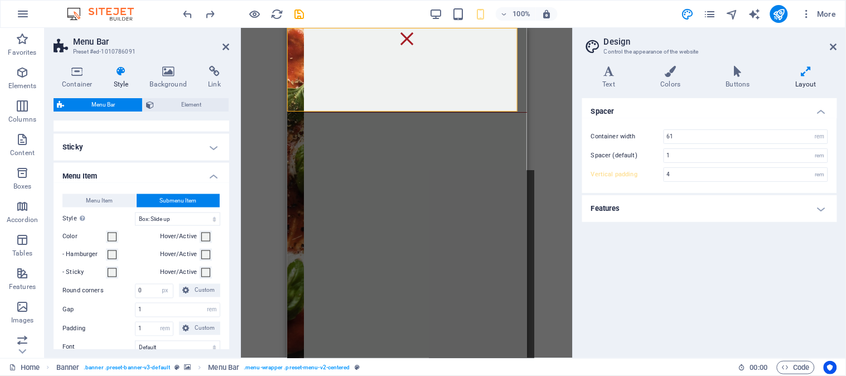
scroll to position [453, 0]
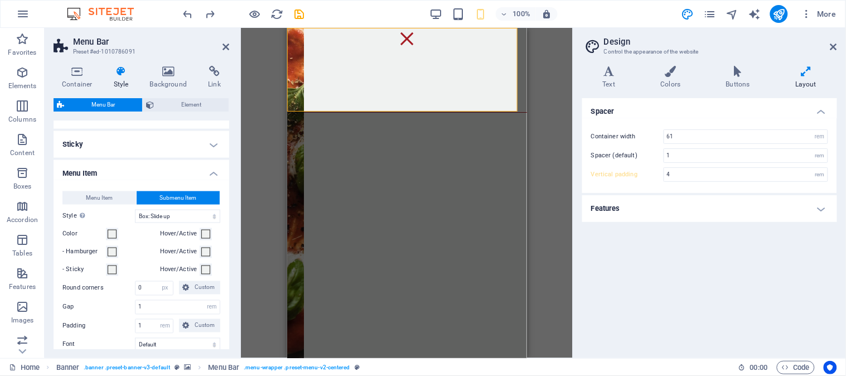
drag, startPoint x: 229, startPoint y: 249, endPoint x: 229, endPoint y: 260, distance: 10.6
click at [229, 260] on div "Container Style Background Link Size Height 150 Default px rem % vh vw Min. hei…" at bounding box center [142, 207] width 194 height 301
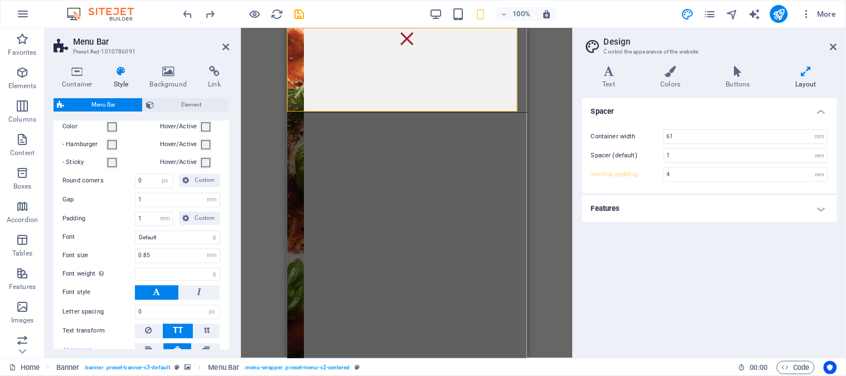
scroll to position [583, 0]
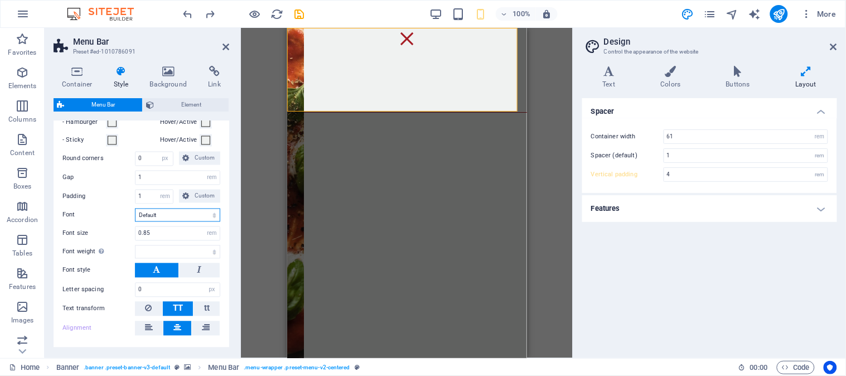
click at [171, 218] on select "Default Headlines" at bounding box center [177, 215] width 85 height 13
click at [194, 267] on button at bounding box center [199, 270] width 41 height 15
click at [138, 264] on button at bounding box center [157, 270] width 44 height 15
drag, startPoint x: 227, startPoint y: 265, endPoint x: 229, endPoint y: 297, distance: 32.4
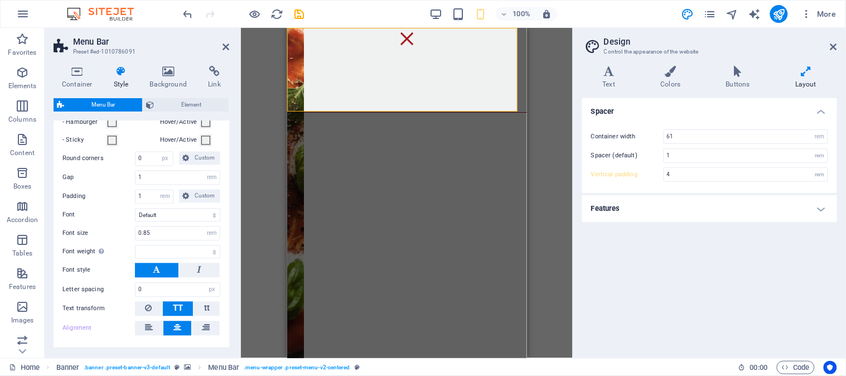
click at [229, 297] on div "Variants Border Centered Default Fixed Loki Trigger Wide XXL Menu Bar Backgroun…" at bounding box center [142, 235] width 176 height 228
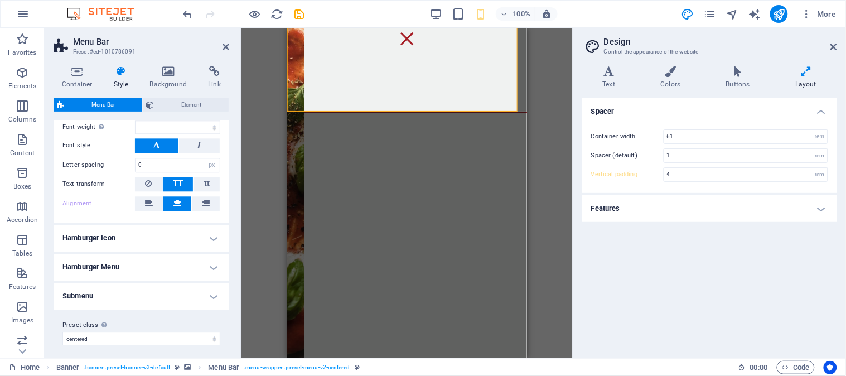
scroll to position [710, 0]
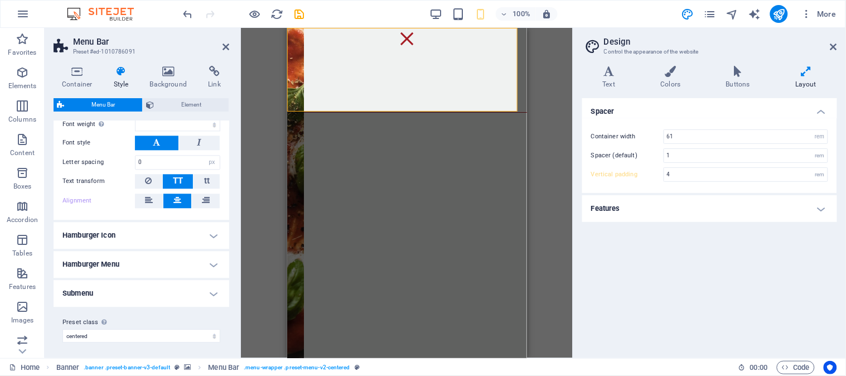
click at [213, 232] on h4 "Hamburger Icon" at bounding box center [142, 235] width 176 height 27
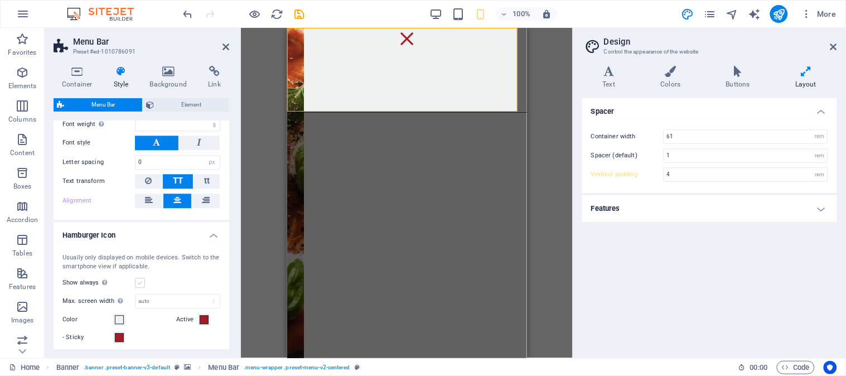
click at [136, 283] on label at bounding box center [140, 283] width 10 height 10
click at [0, 0] on input "Show always Shows the trigger for all viewports." at bounding box center [0, 0] width 0 height 0
click at [141, 281] on label at bounding box center [140, 283] width 10 height 10
click at [0, 0] on input "Show always Shows the trigger for all viewports." at bounding box center [0, 0] width 0 height 0
select select
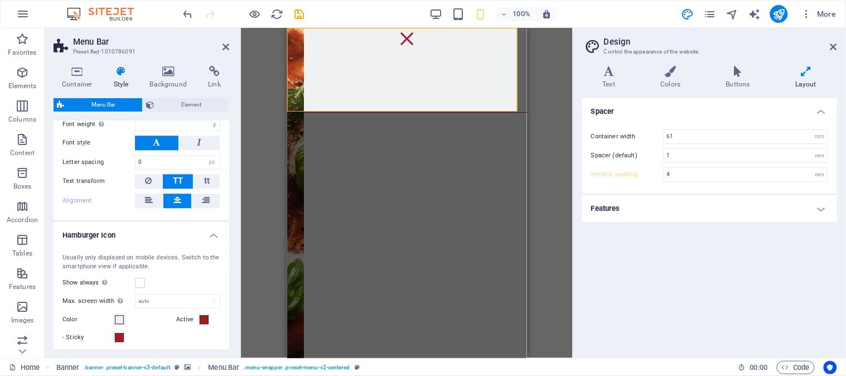
drag, startPoint x: 232, startPoint y: 256, endPoint x: 228, endPoint y: 282, distance: 27.1
click at [228, 282] on div "Container Style Background Link Size Height 150 Default px rem % vh vw Min. hei…" at bounding box center [142, 207] width 194 height 301
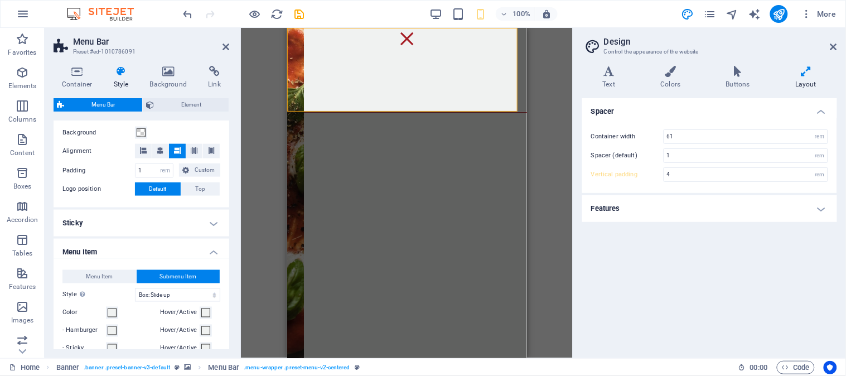
scroll to position [0, 0]
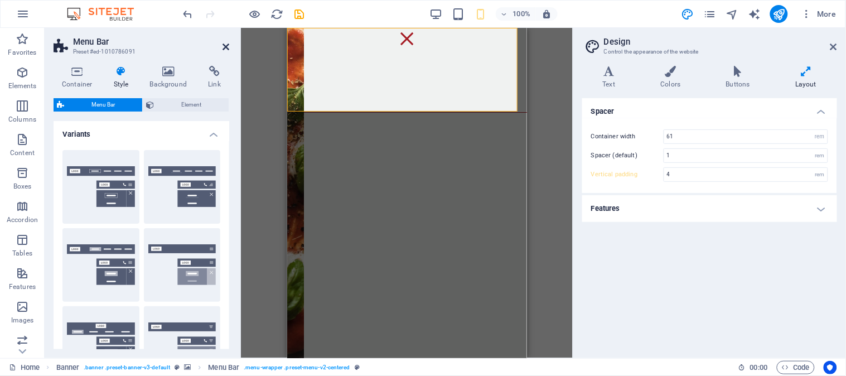
click at [224, 45] on icon at bounding box center [226, 46] width 7 height 9
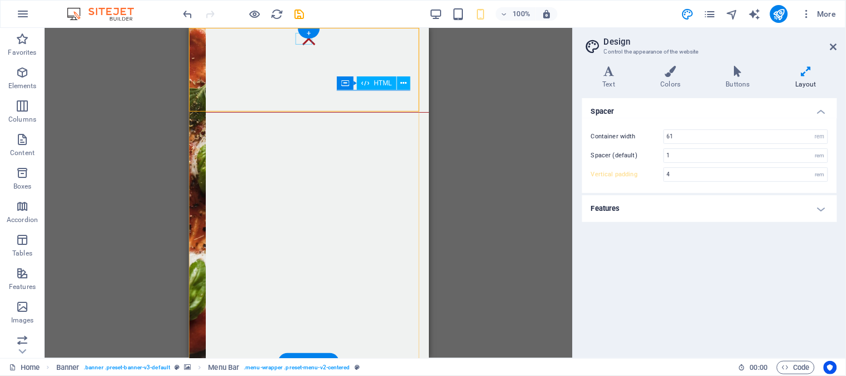
click at [301, 42] on div "Menu" at bounding box center [308, 38] width 17 height 12
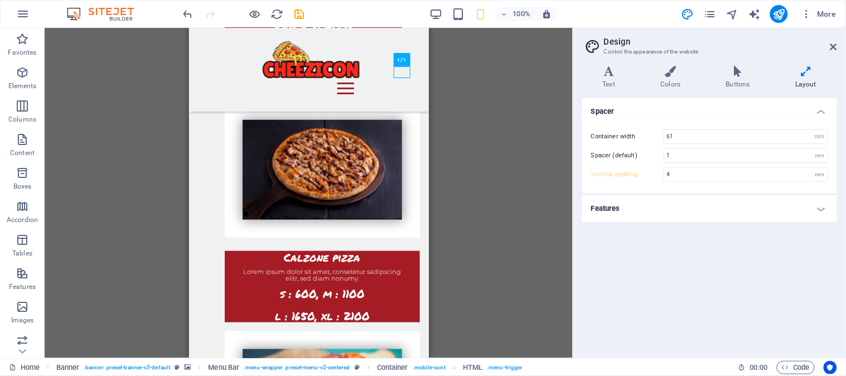
scroll to position [2395, 0]
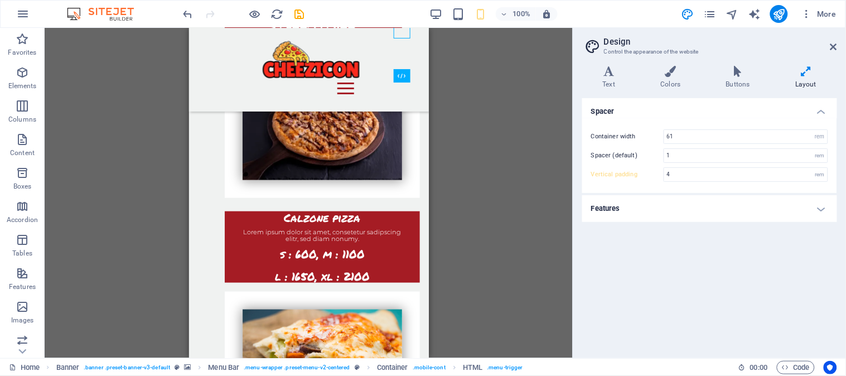
drag, startPoint x: 424, startPoint y: 137, endPoint x: 628, endPoint y: 263, distance: 239.7
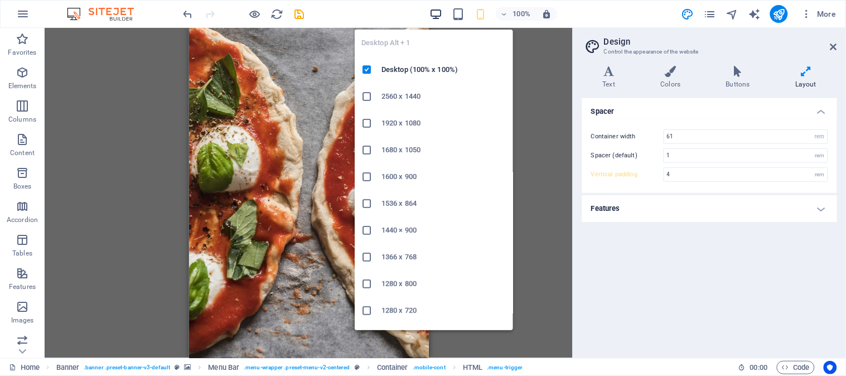
click at [433, 14] on icon "button" at bounding box center [436, 14] width 13 height 13
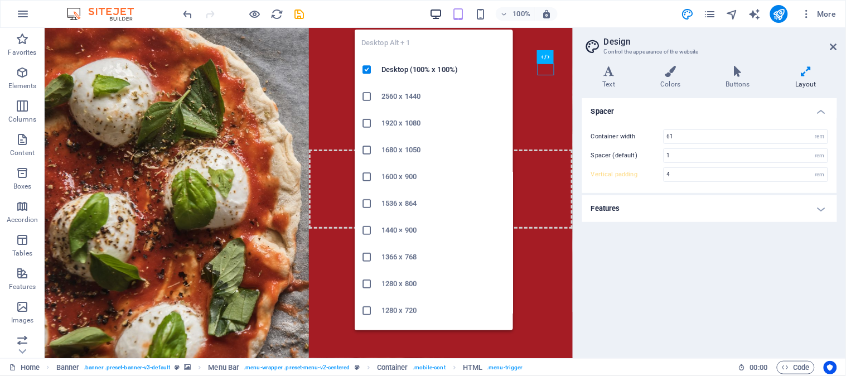
type input "5"
click at [433, 14] on icon "button" at bounding box center [436, 14] width 13 height 13
click at [433, 10] on icon "button" at bounding box center [436, 14] width 13 height 13
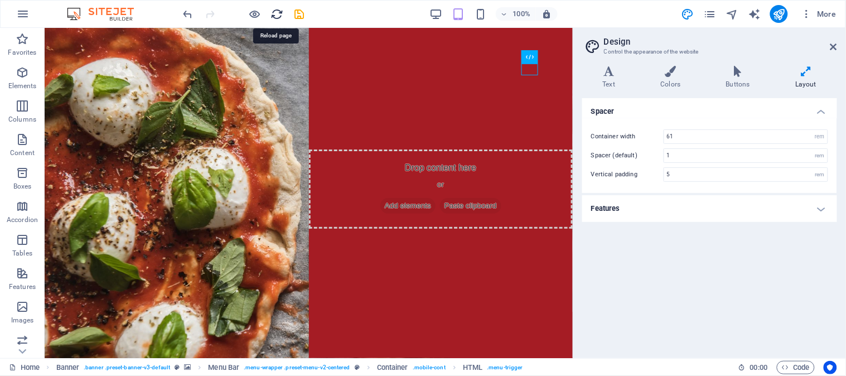
click at [276, 13] on icon "reload" at bounding box center [277, 14] width 13 height 13
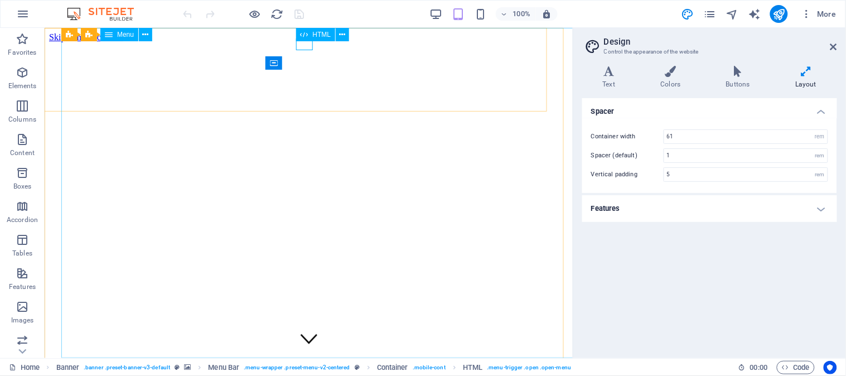
select select
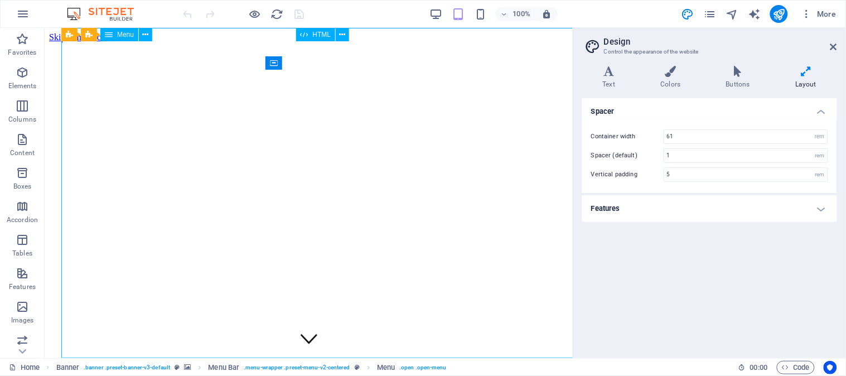
select select
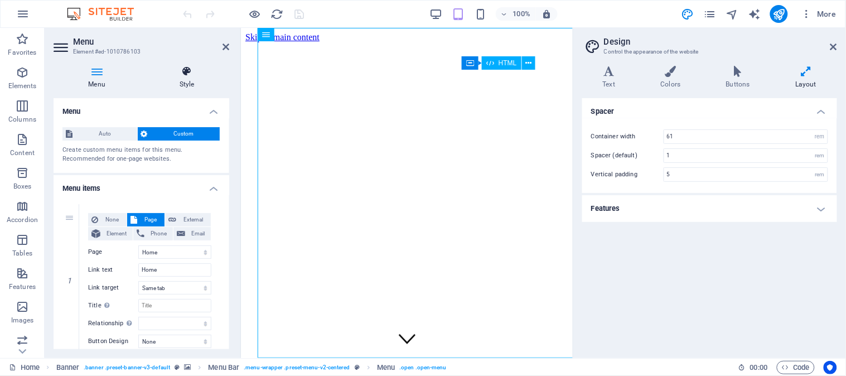
click at [185, 70] on icon at bounding box center [187, 71] width 85 height 11
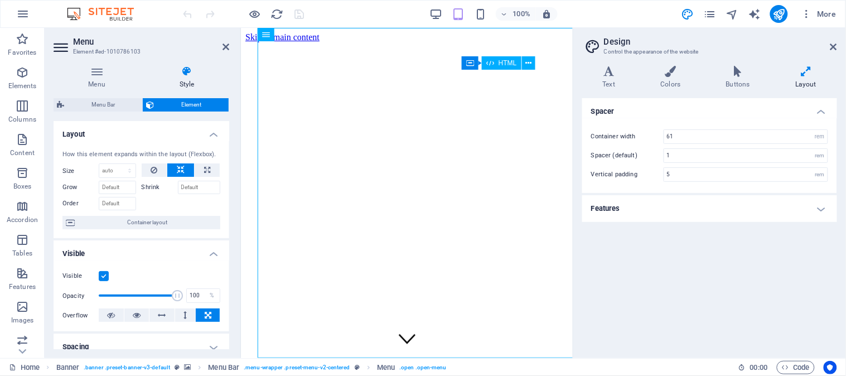
drag, startPoint x: 233, startPoint y: 154, endPoint x: 227, endPoint y: 170, distance: 16.6
click at [227, 170] on div "Menu Style Menu Auto Custom Create custom menu items for this menu. Recommended…" at bounding box center [142, 207] width 194 height 301
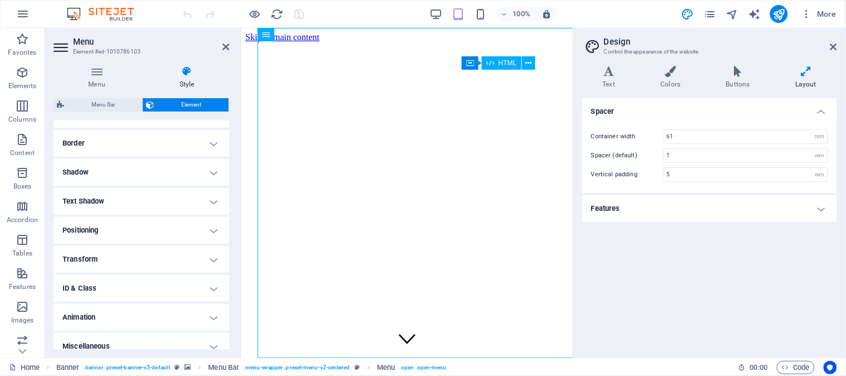
scroll to position [243, 0]
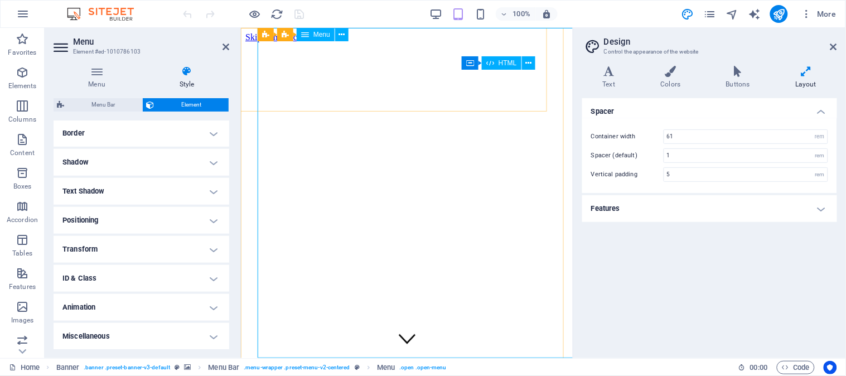
click at [681, 75] on icon at bounding box center [671, 71] width 61 height 11
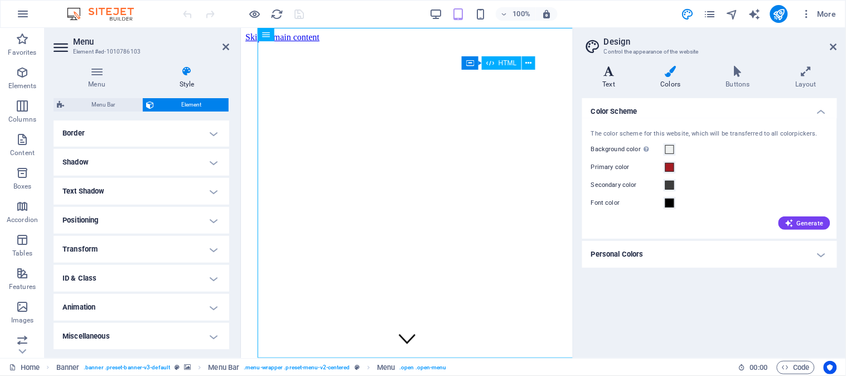
click at [612, 71] on icon at bounding box center [610, 71] width 54 height 11
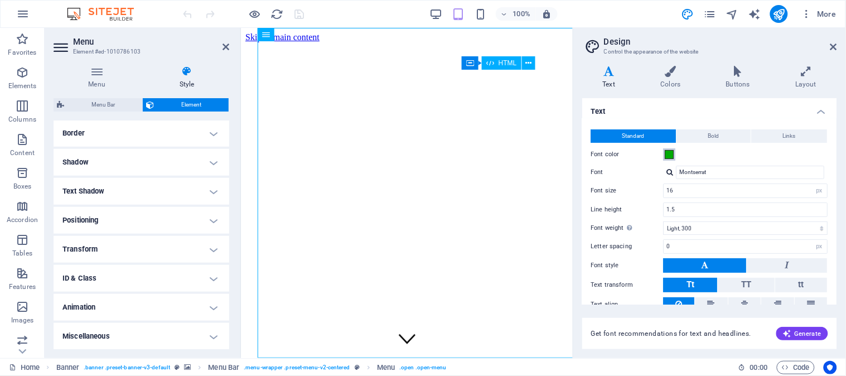
click at [670, 155] on span at bounding box center [670, 154] width 9 height 9
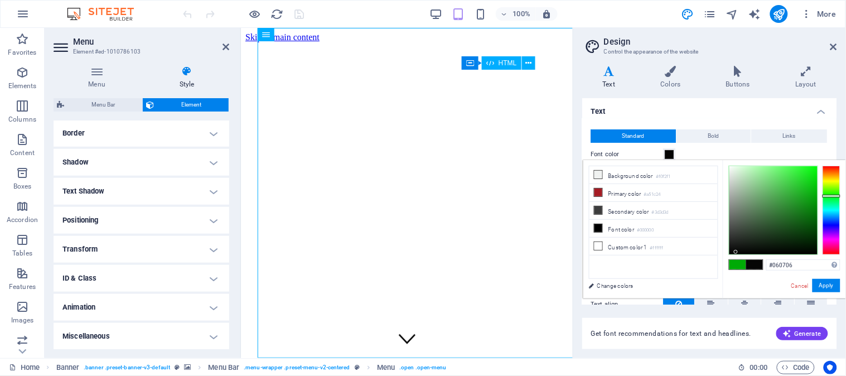
type input "#080808"
drag, startPoint x: 777, startPoint y: 200, endPoint x: 732, endPoint y: 251, distance: 68.4
click at [732, 251] on div at bounding box center [774, 210] width 88 height 88
click at [821, 286] on button "Apply" at bounding box center [827, 285] width 28 height 13
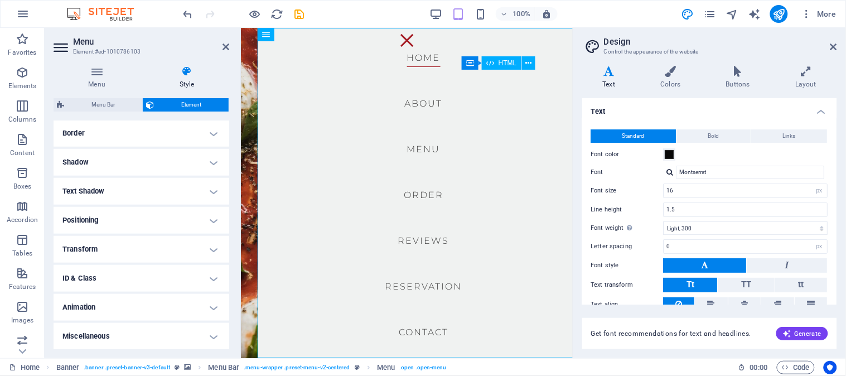
scroll to position [46, 0]
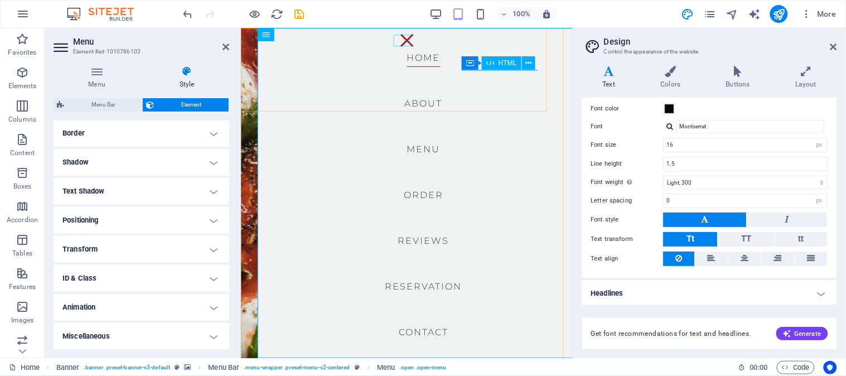
click at [407, 42] on div "Menu" at bounding box center [406, 40] width 17 height 12
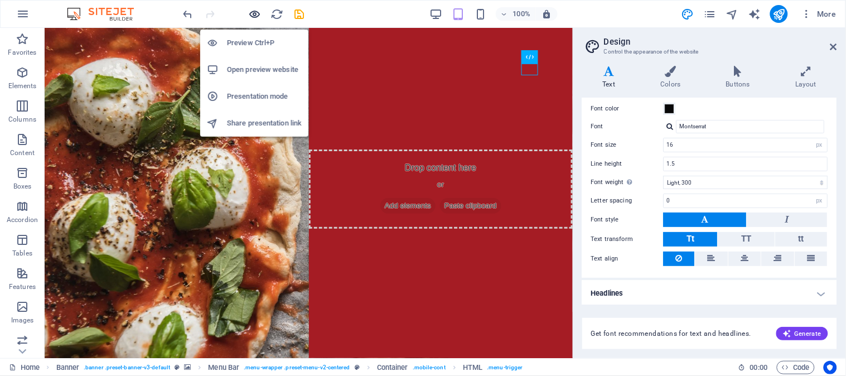
click at [254, 12] on icon "button" at bounding box center [255, 14] width 13 height 13
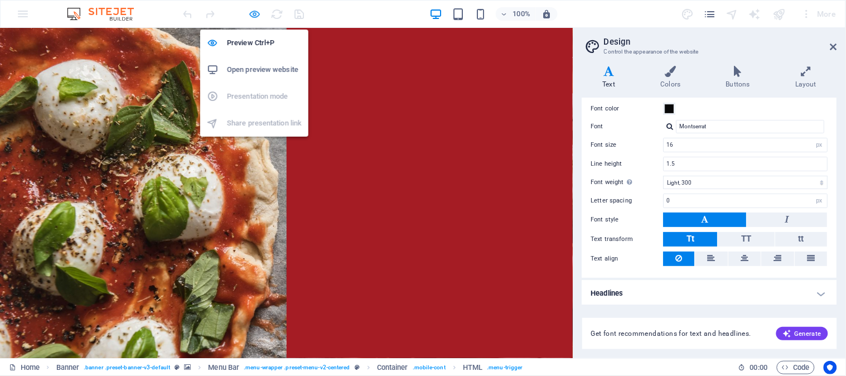
click at [254, 11] on icon "button" at bounding box center [255, 14] width 13 height 13
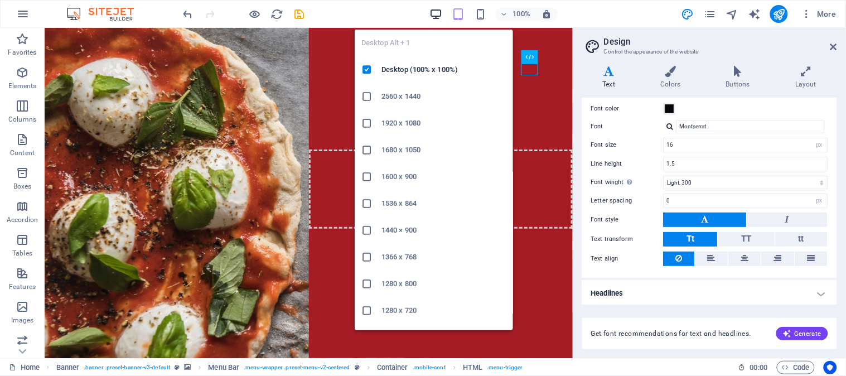
click at [437, 13] on icon "button" at bounding box center [436, 14] width 13 height 13
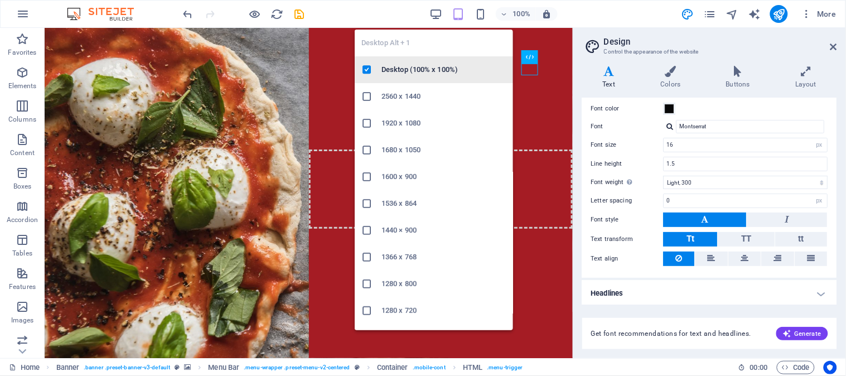
click at [421, 69] on h6 "Desktop (100% x 100%)" at bounding box center [444, 69] width 125 height 13
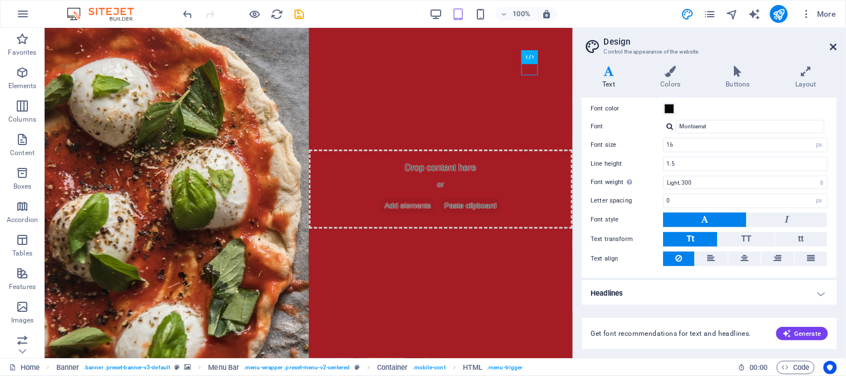
click at [833, 43] on icon at bounding box center [834, 46] width 7 height 9
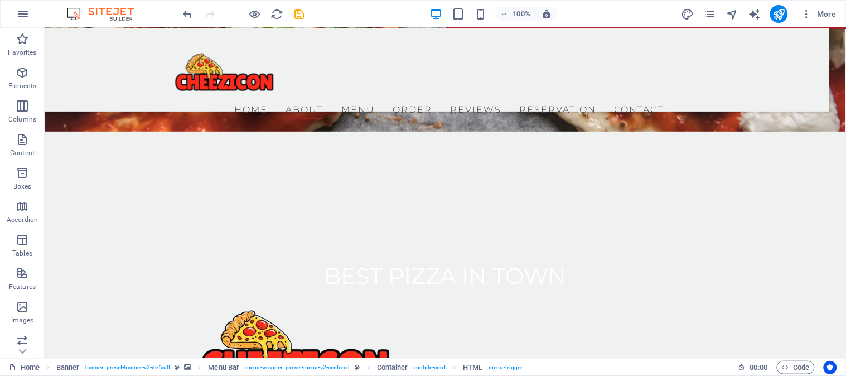
scroll to position [379, 0]
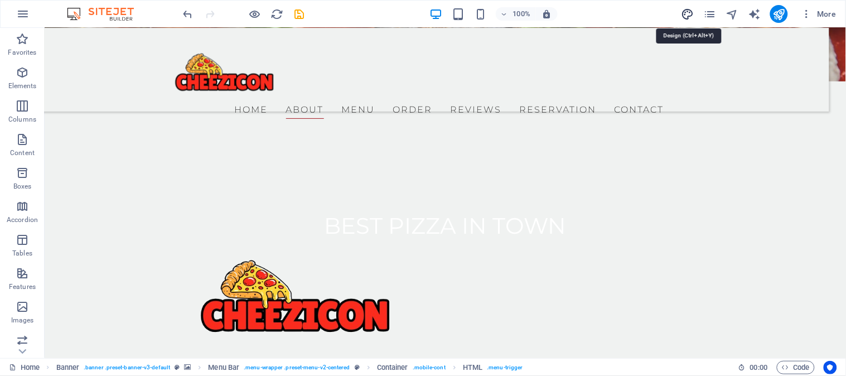
click at [689, 9] on icon "design" at bounding box center [687, 14] width 13 height 13
select select "px"
select select "300"
select select "px"
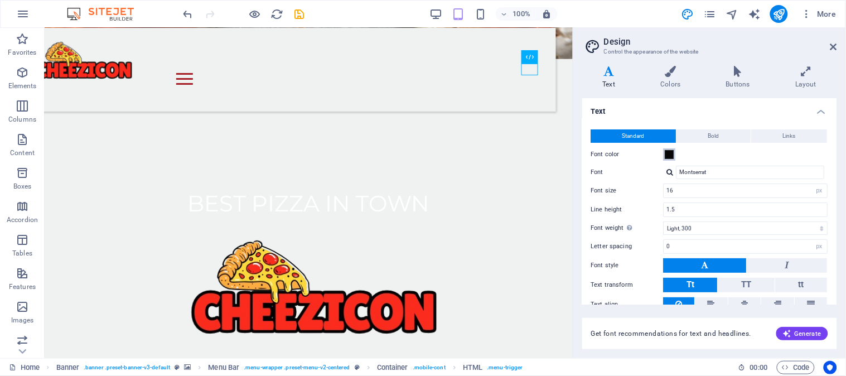
click at [670, 155] on span at bounding box center [670, 154] width 9 height 9
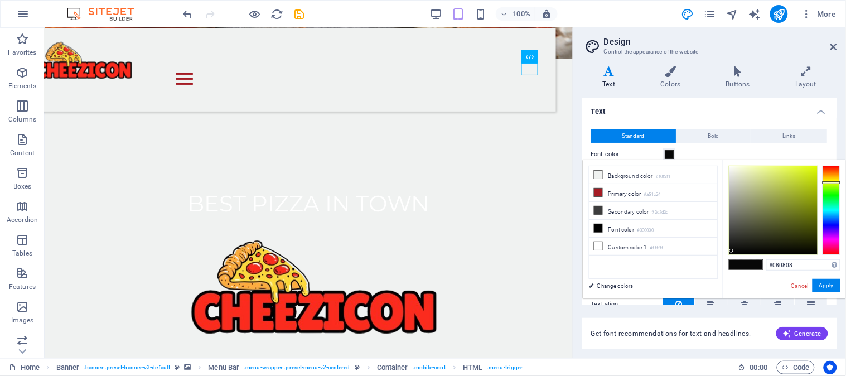
drag, startPoint x: 826, startPoint y: 194, endPoint x: 827, endPoint y: 182, distance: 11.8
click at [827, 182] on div at bounding box center [832, 182] width 18 height 3
type input "#d0eb15"
drag, startPoint x: 732, startPoint y: 247, endPoint x: 810, endPoint y: 173, distance: 107.3
click at [810, 173] on div at bounding box center [774, 210] width 88 height 88
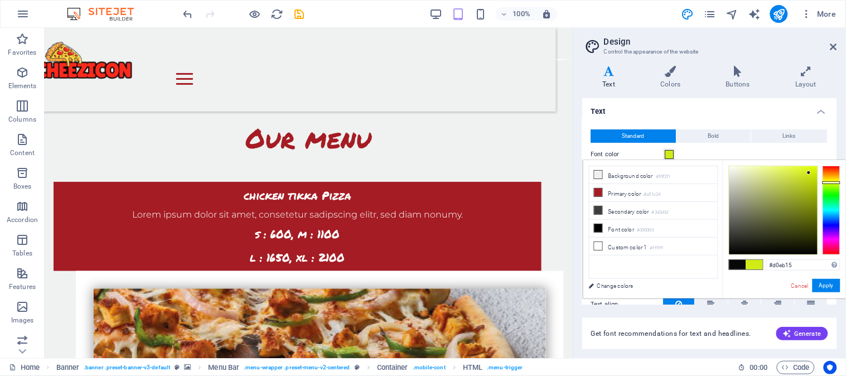
scroll to position [1542, 0]
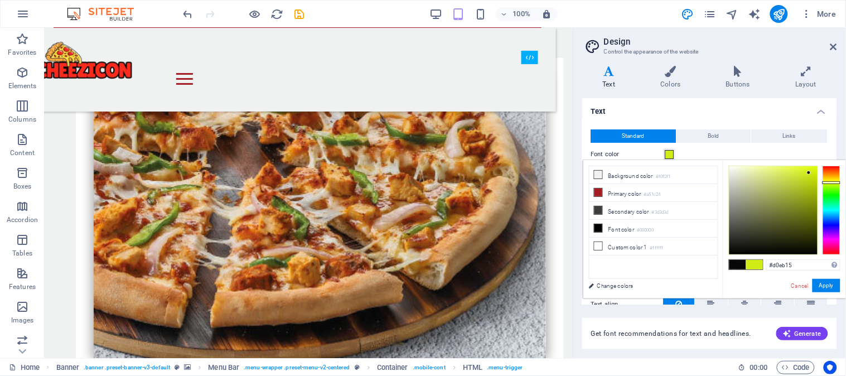
drag, startPoint x: 569, startPoint y: 83, endPoint x: 625, endPoint y: 226, distance: 153.6
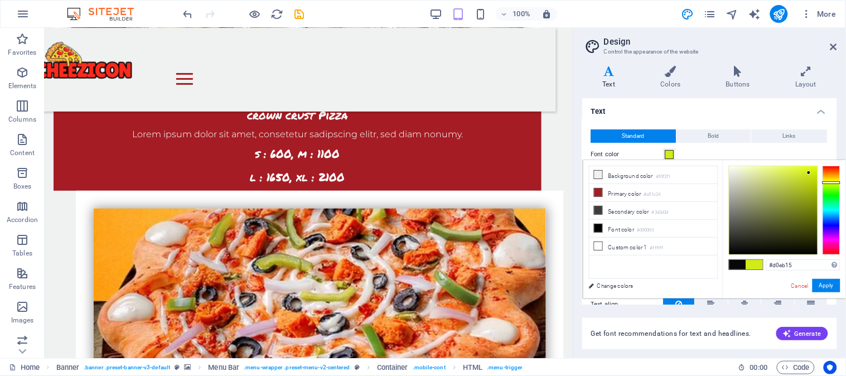
scroll to position [2264, 0]
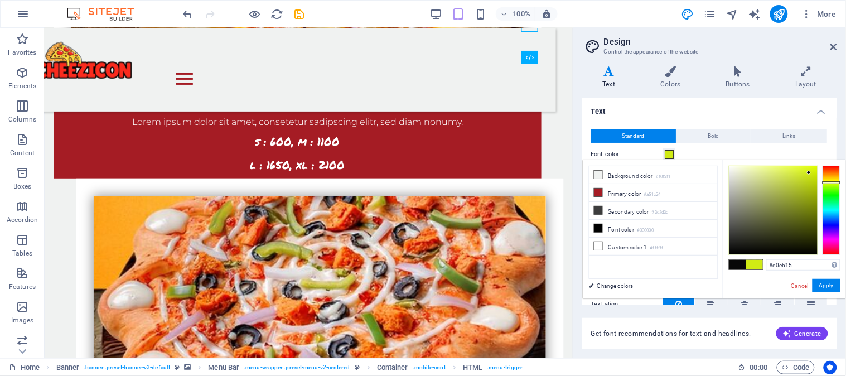
drag, startPoint x: 570, startPoint y: 208, endPoint x: 617, endPoint y: 307, distance: 110.6
click at [819, 289] on button "Apply" at bounding box center [827, 285] width 28 height 13
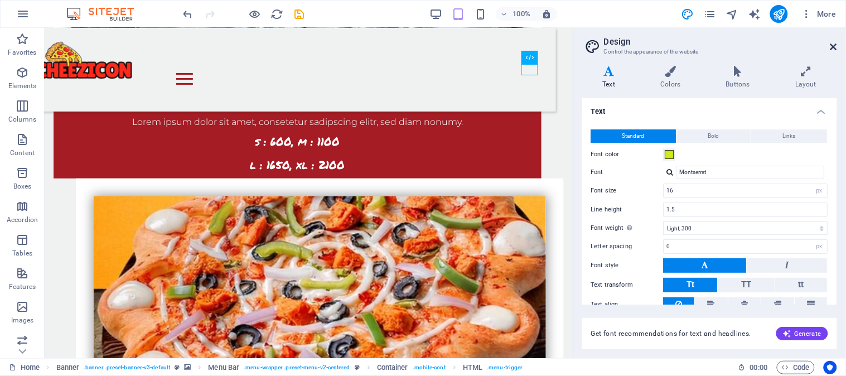
click at [832, 45] on icon at bounding box center [834, 46] width 7 height 9
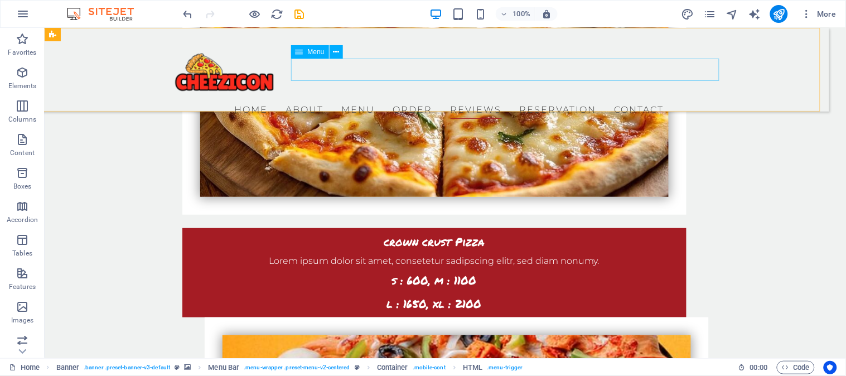
click at [605, 96] on nav "Home About Menu Order Reviews Reservation Contact" at bounding box center [423, 107] width 482 height 22
click at [470, 96] on nav "Home About Menu Order Reviews Reservation Contact" at bounding box center [423, 107] width 482 height 22
click at [421, 96] on nav "Home About Menu Order Reviews Reservation Contact" at bounding box center [423, 107] width 482 height 22
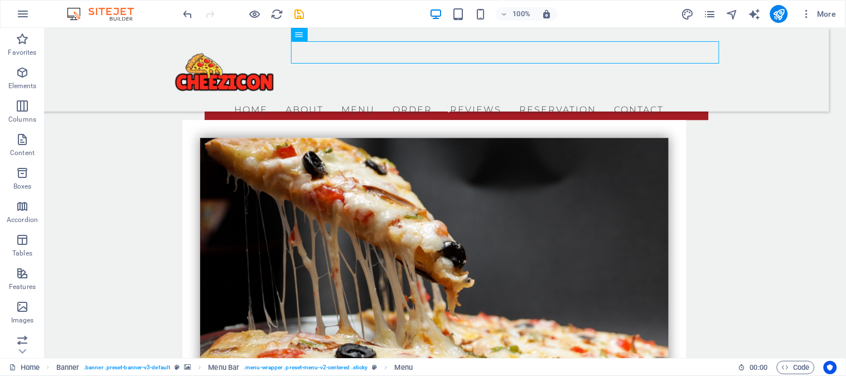
scroll to position [3151, 0]
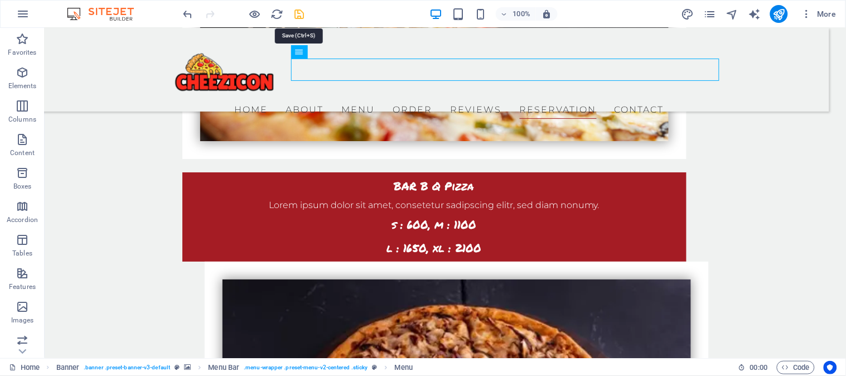
click at [302, 11] on icon "save" at bounding box center [299, 14] width 13 height 13
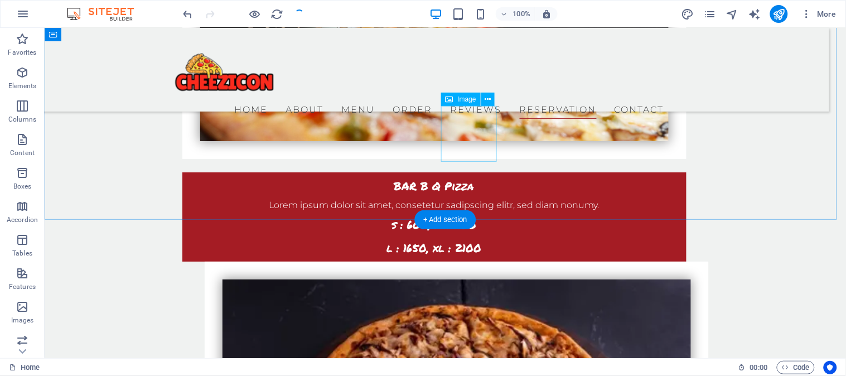
select select "px"
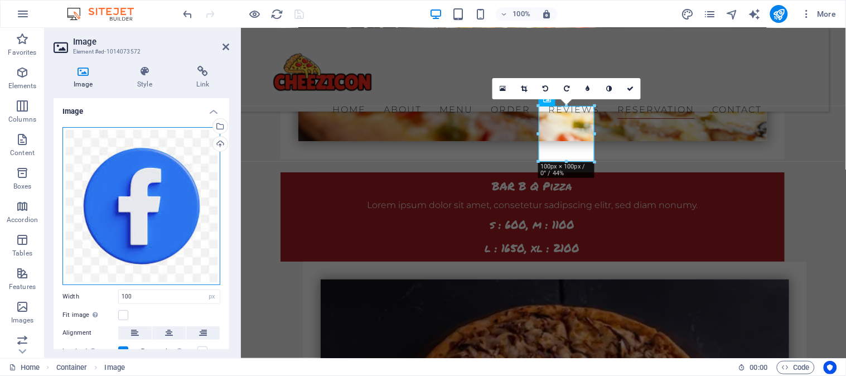
click at [163, 181] on div "Drag files here, click to choose files or select files from Files or our free s…" at bounding box center [141, 206] width 158 height 158
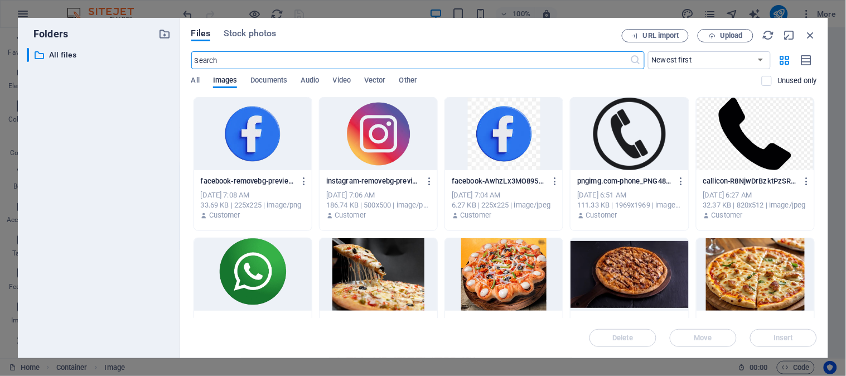
scroll to position [3845, 0]
click at [263, 143] on div at bounding box center [253, 134] width 118 height 73
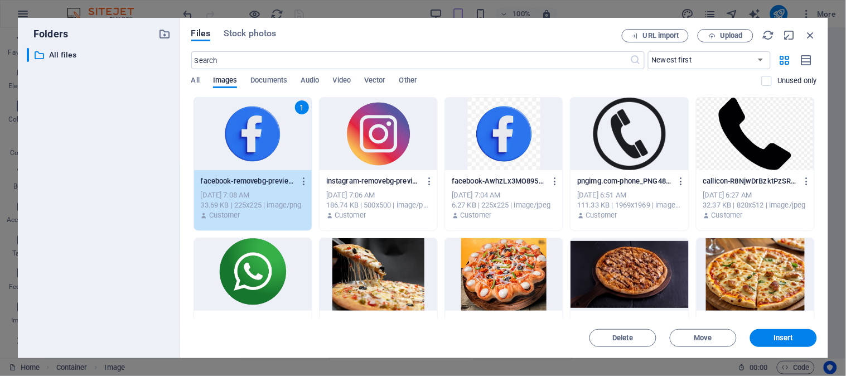
click at [263, 143] on div "1" at bounding box center [253, 134] width 118 height 73
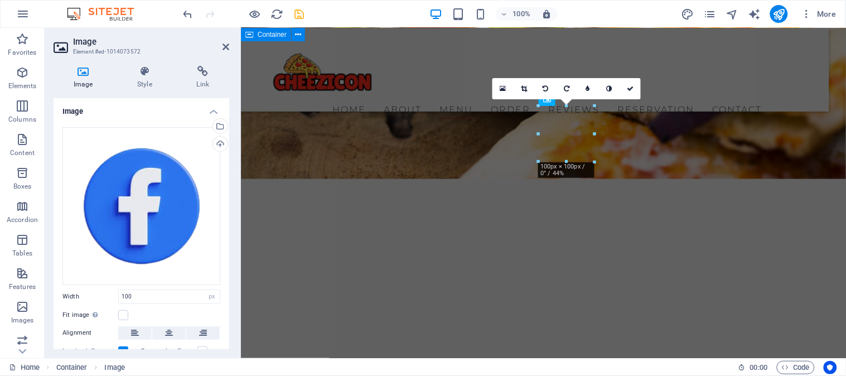
scroll to position [3151, 0]
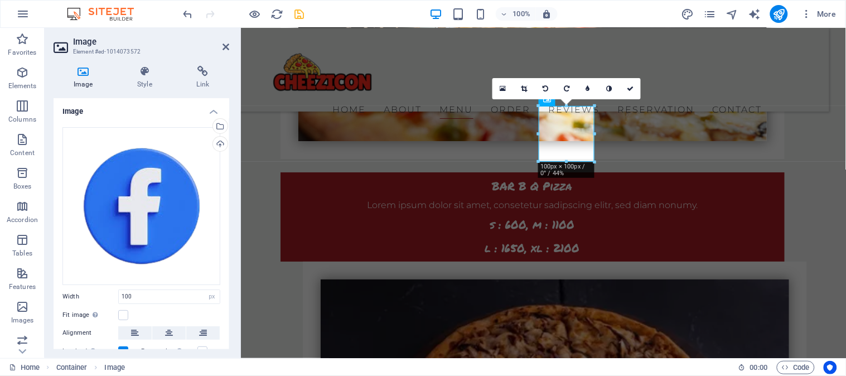
drag, startPoint x: 229, startPoint y: 173, endPoint x: 227, endPoint y: 206, distance: 33.6
click at [227, 206] on div "Image Style Link Image Drag files here, click to choose files or select files f…" at bounding box center [142, 207] width 194 height 301
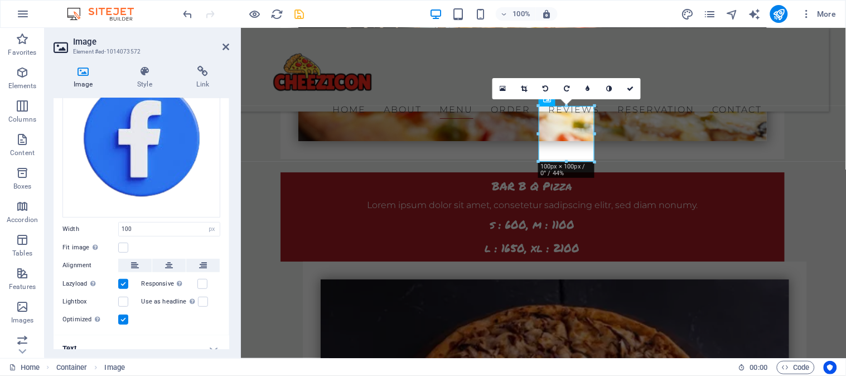
scroll to position [0, 0]
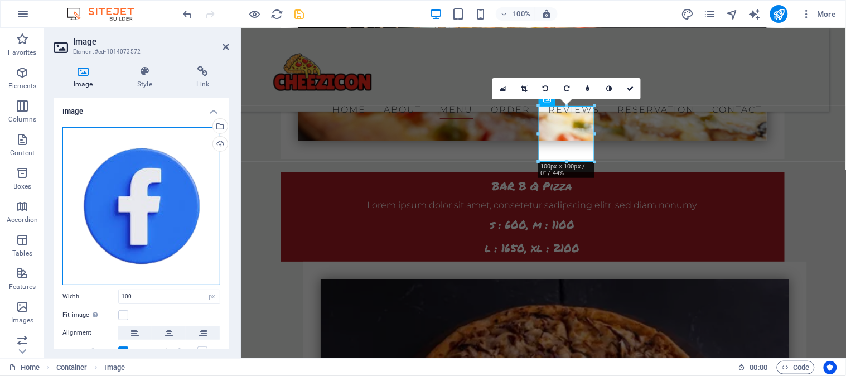
click at [179, 238] on div "Drag files here, click to choose files or select files from Files or our free s…" at bounding box center [141, 206] width 158 height 158
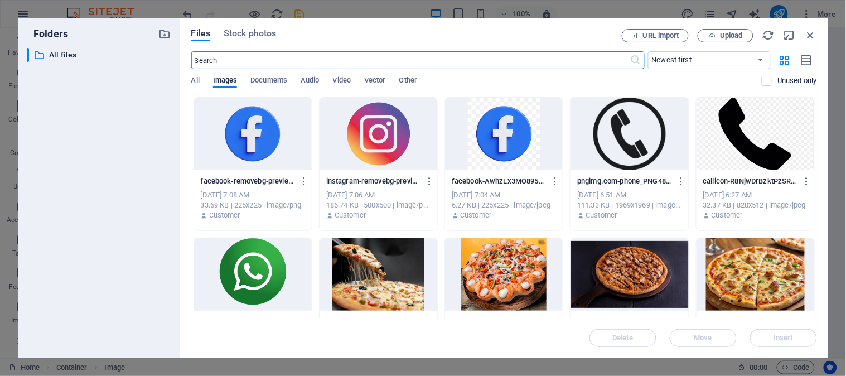
scroll to position [3845, 0]
click at [304, 179] on icon "button" at bounding box center [304, 181] width 11 height 10
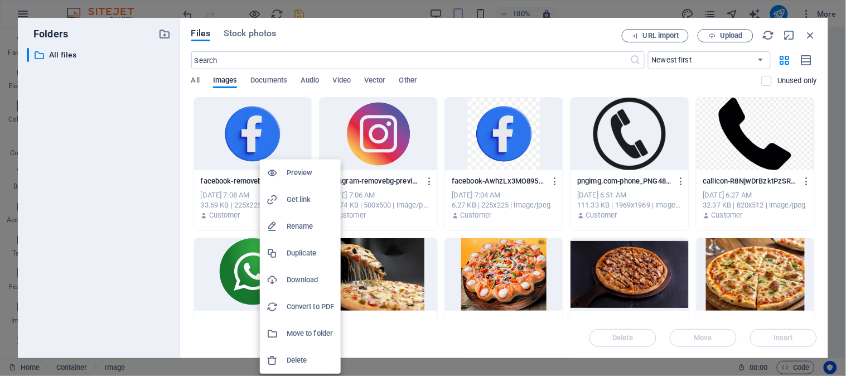
click at [296, 354] on h6 "Delete" at bounding box center [310, 360] width 47 height 13
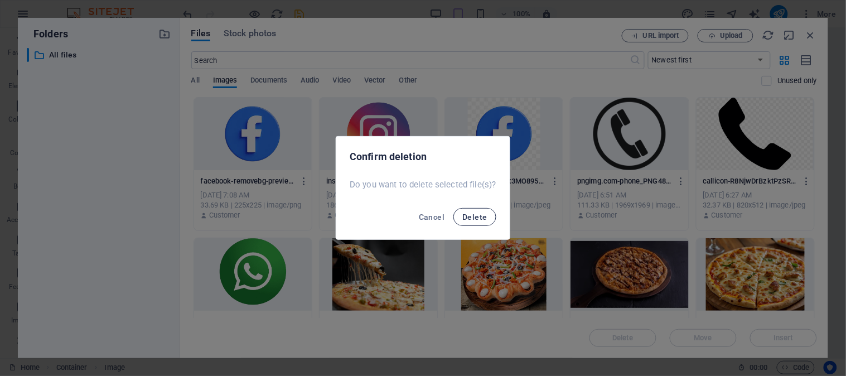
click at [482, 218] on span "Delete" at bounding box center [475, 217] width 25 height 9
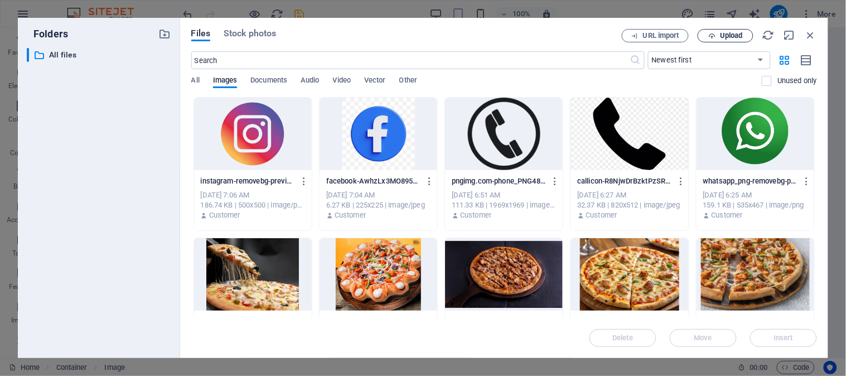
click at [717, 37] on span "Upload" at bounding box center [726, 35] width 46 height 7
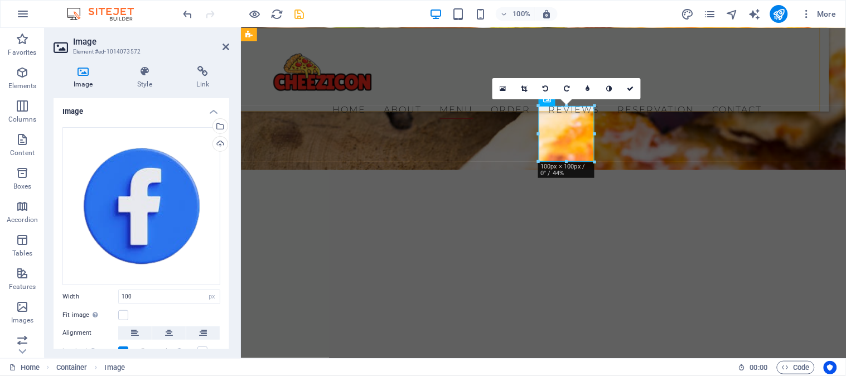
scroll to position [3151, 0]
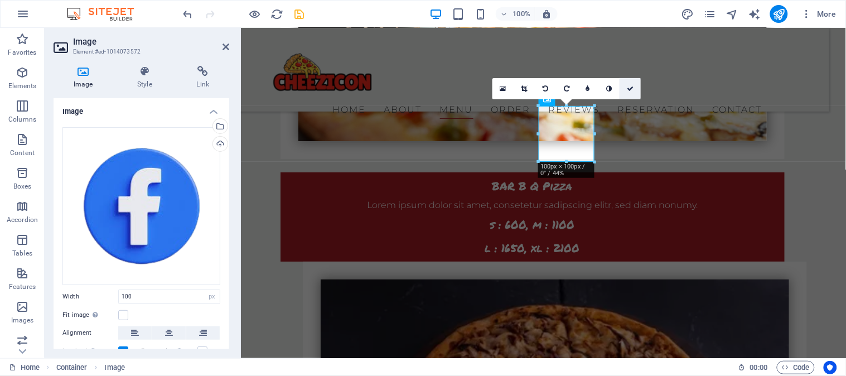
click at [631, 86] on icon at bounding box center [630, 88] width 7 height 7
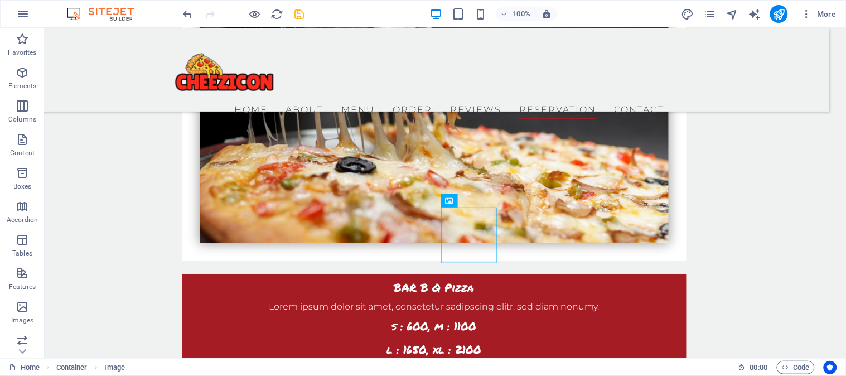
scroll to position [3050, 0]
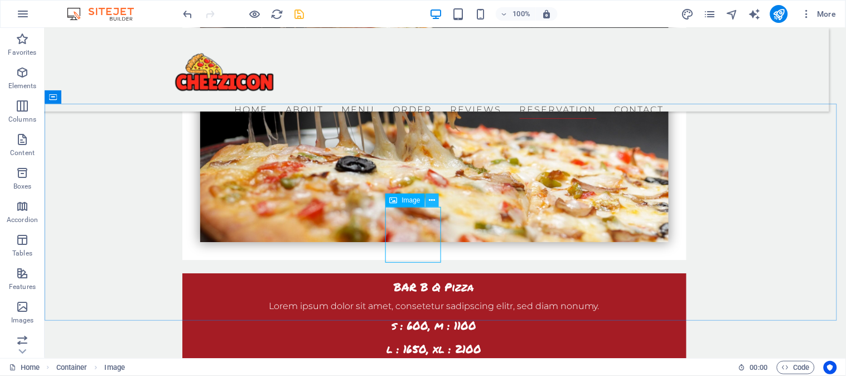
click at [432, 197] on icon at bounding box center [432, 201] width 6 height 12
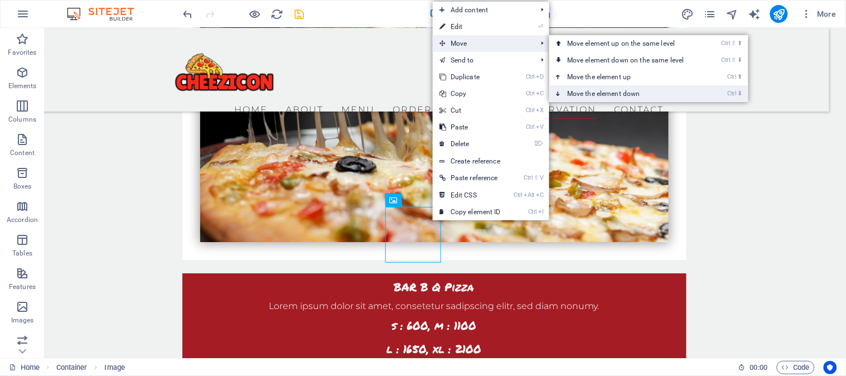
click at [579, 90] on link "Ctrl ⬇ Move the element down" at bounding box center [628, 93] width 157 height 17
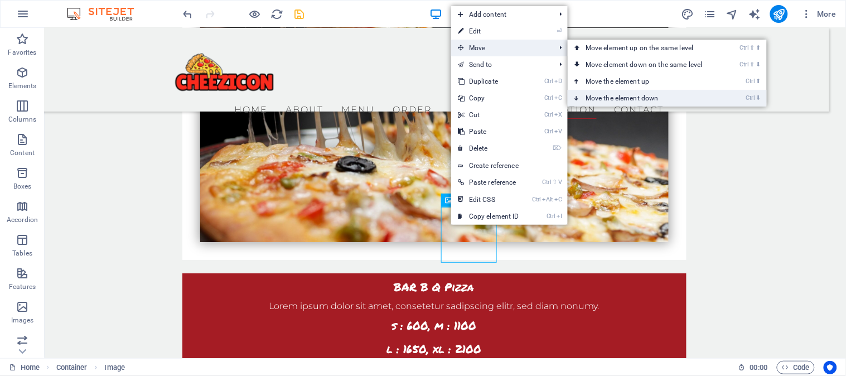
click at [598, 97] on link "Ctrl ⬇ Move the element down" at bounding box center [646, 98] width 157 height 17
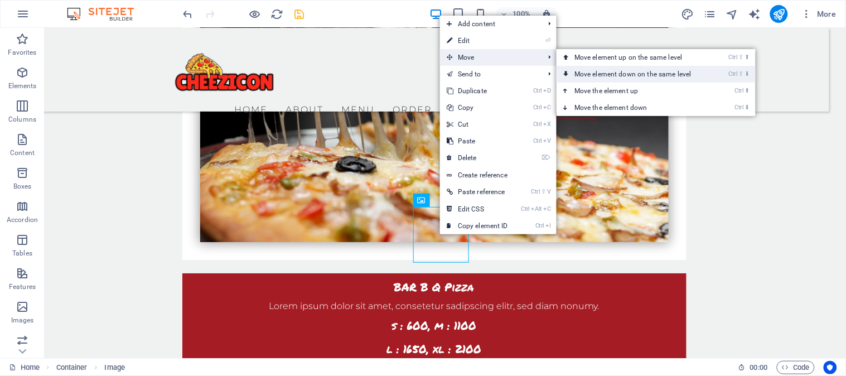
click at [625, 69] on link "Ctrl ⇧ ⬇ Move element down on the same level" at bounding box center [635, 74] width 157 height 17
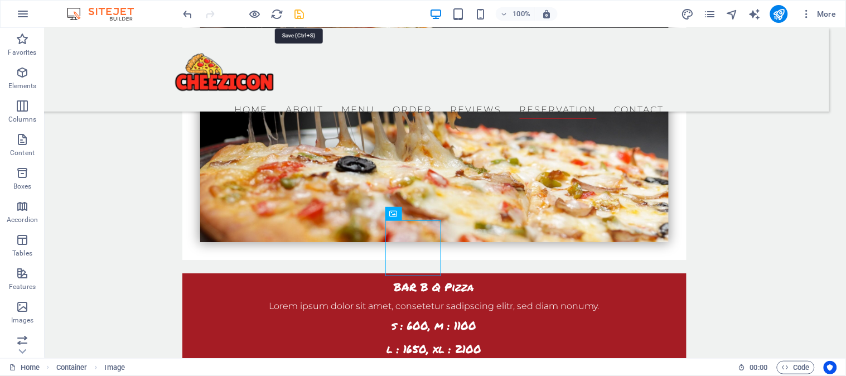
click at [304, 17] on icon "save" at bounding box center [299, 14] width 13 height 13
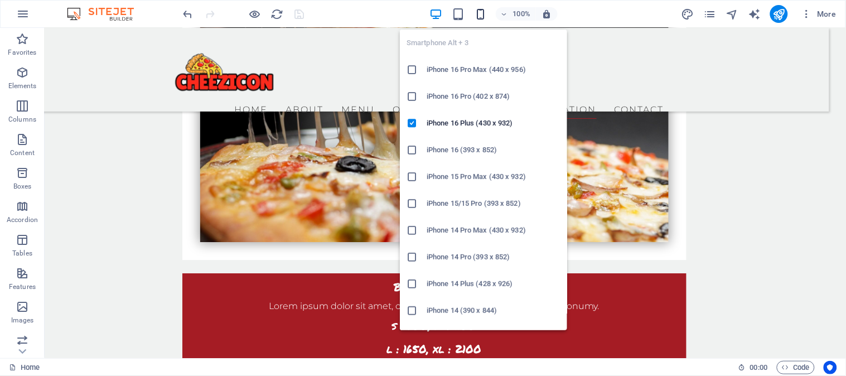
click at [478, 13] on icon "button" at bounding box center [480, 14] width 13 height 13
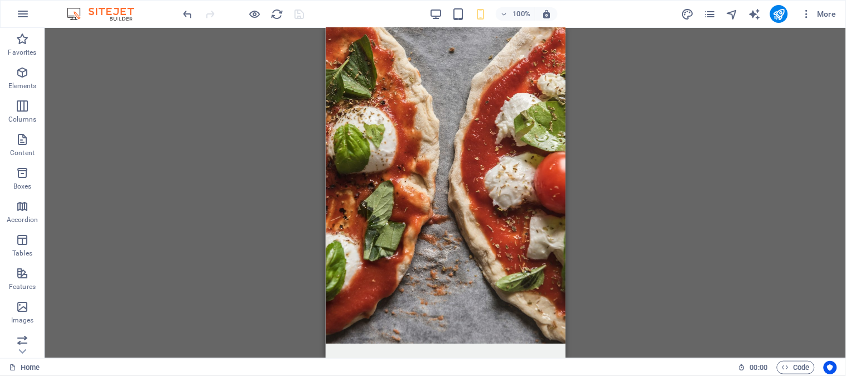
scroll to position [35, 0]
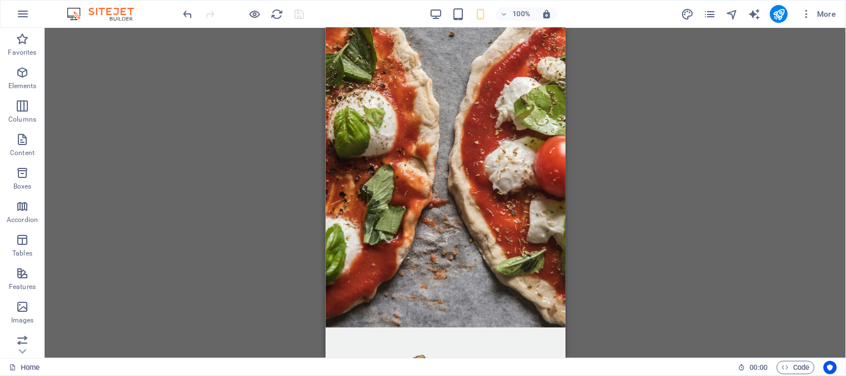
drag, startPoint x: 561, startPoint y: 279, endPoint x: 894, endPoint y: 72, distance: 392.2
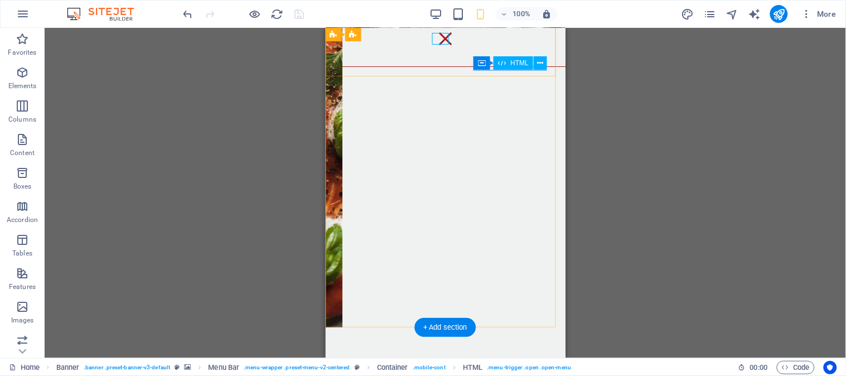
click at [440, 42] on div "Menu" at bounding box center [445, 38] width 17 height 12
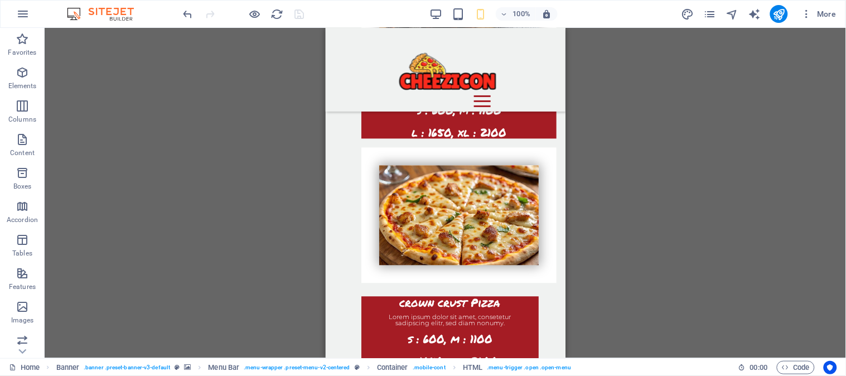
scroll to position [1639, 0]
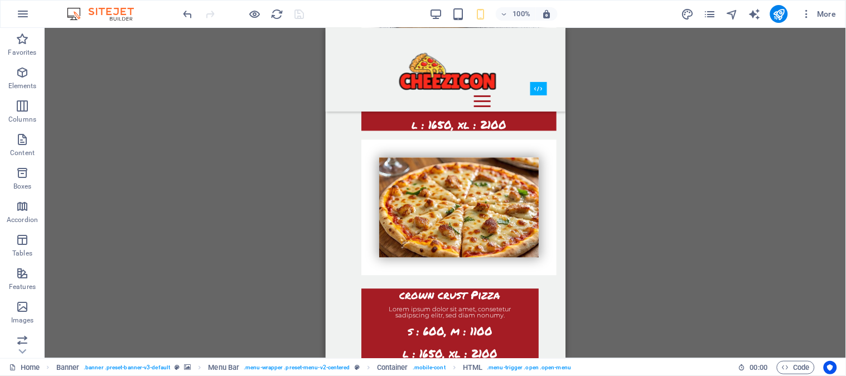
drag, startPoint x: 564, startPoint y: 41, endPoint x: 900, endPoint y: 197, distance: 370.7
drag, startPoint x: 565, startPoint y: 178, endPoint x: 561, endPoint y: 240, distance: 62.6
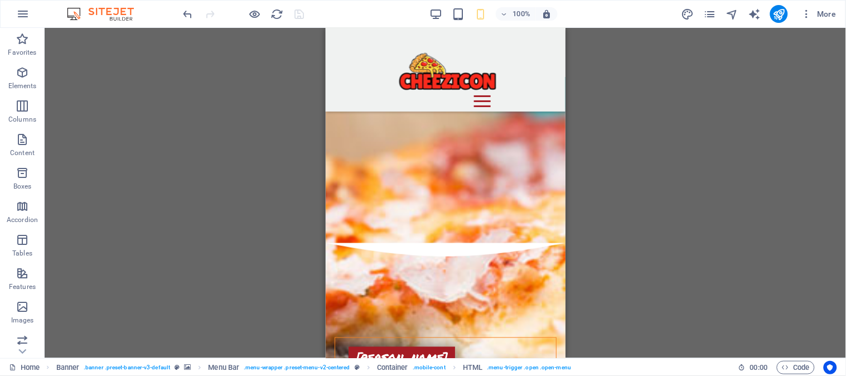
scroll to position [3603, 0]
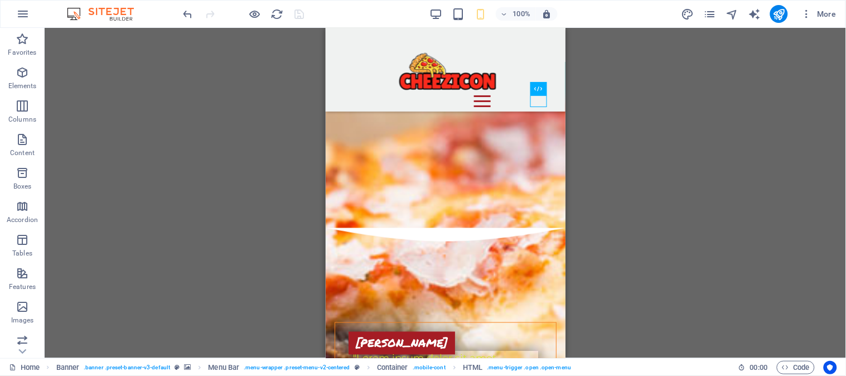
drag, startPoint x: 561, startPoint y: 240, endPoint x: 908, endPoint y: 335, distance: 359.8
click at [776, 16] on icon "publish" at bounding box center [779, 14] width 13 height 13
